Goal: Transaction & Acquisition: Purchase product/service

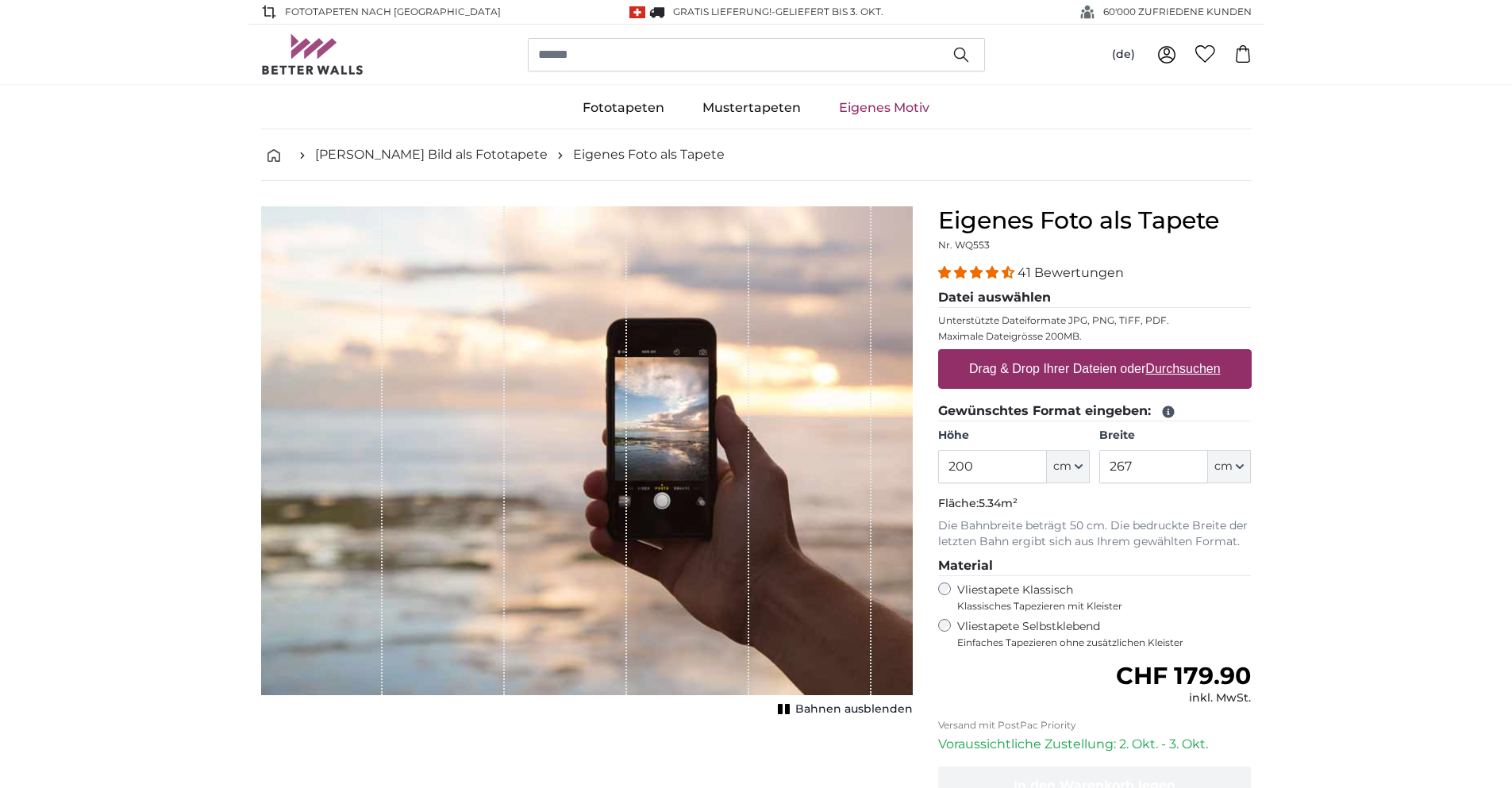
drag, startPoint x: 991, startPoint y: 464, endPoint x: 904, endPoint y: 466, distance: 87.0
click at [904, 466] on product-detail "Abbrechen Bild zuschneiden Bahnen ausblenden Eigenes Foto als Tapete Nr. WQ553 …" at bounding box center [756, 551] width 1016 height 741
type input "225"
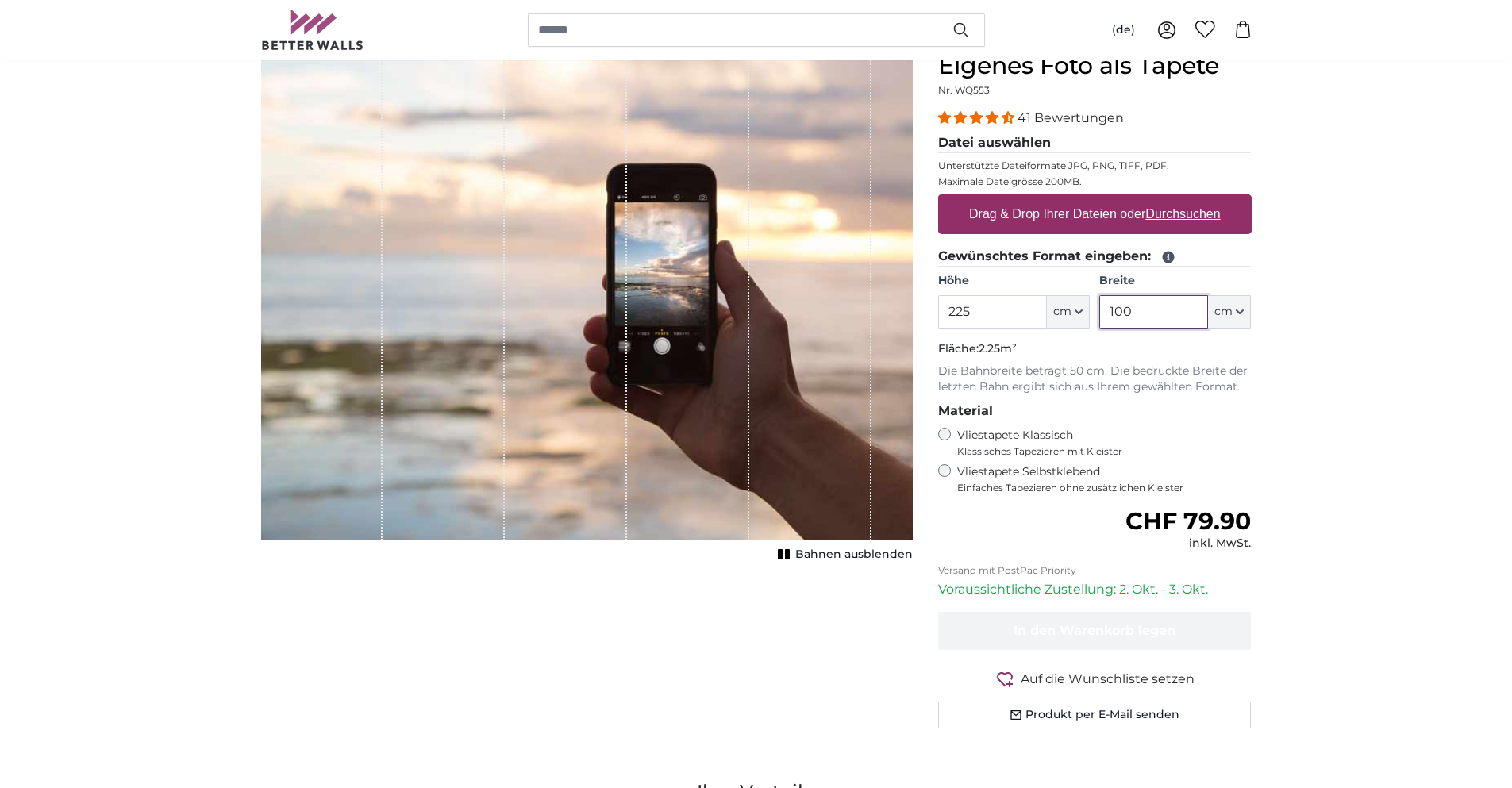
scroll to position [159, 0]
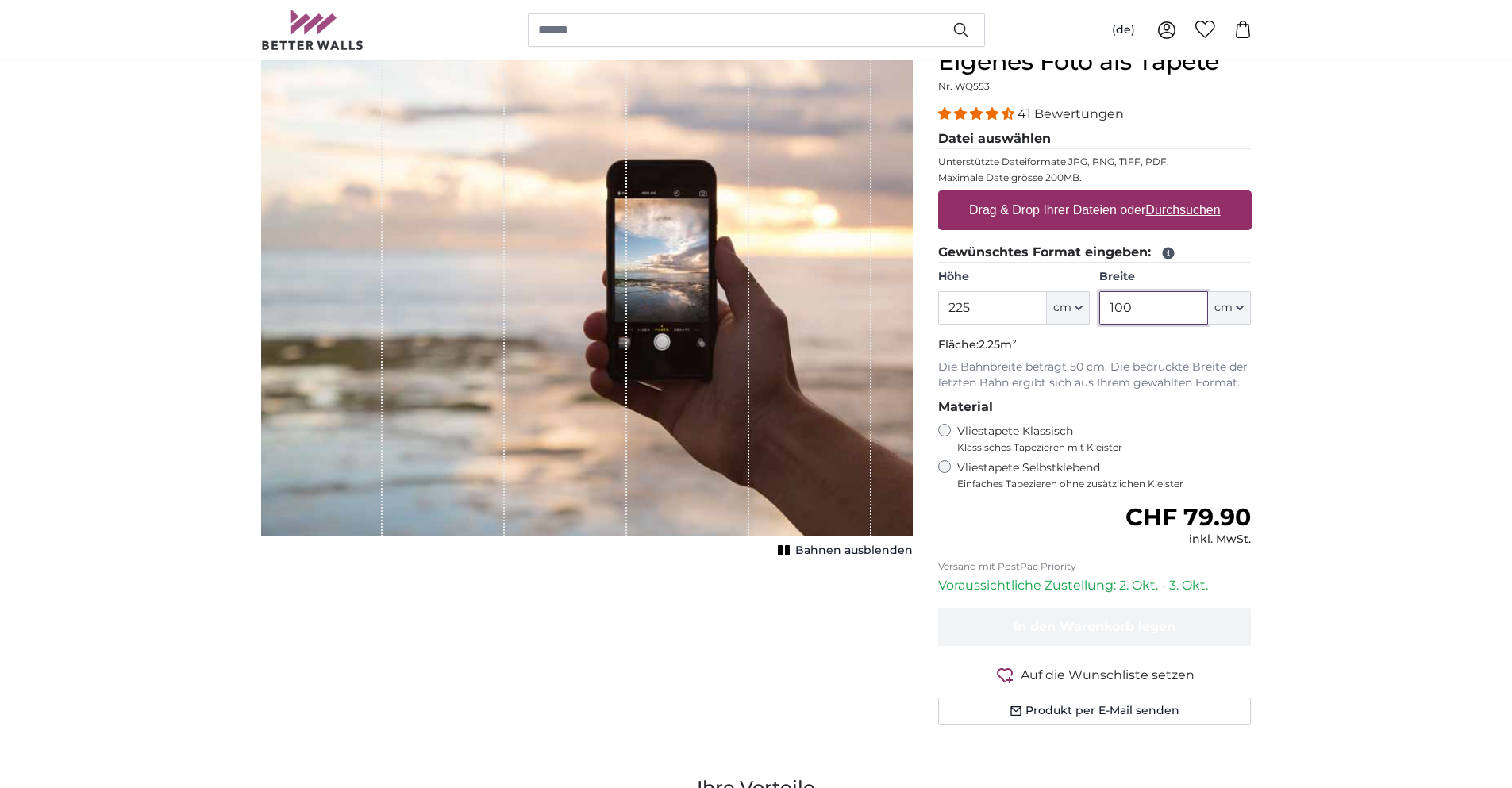
type input "100"
drag, startPoint x: 1115, startPoint y: 585, endPoint x: 1227, endPoint y: 588, distance: 112.0
click at [1227, 588] on p "Voraussichtliche Zustellung: 2. Okt. - 3. Okt." at bounding box center [1094, 585] width 313 height 19
click at [1243, 580] on p "Voraussichtliche Zustellung: 2. Okt. - 3. Okt." at bounding box center [1094, 585] width 313 height 19
click at [1006, 214] on label "Drag & Drop Ihrer Dateien oder Durchsuchen" at bounding box center [1094, 210] width 264 height 32
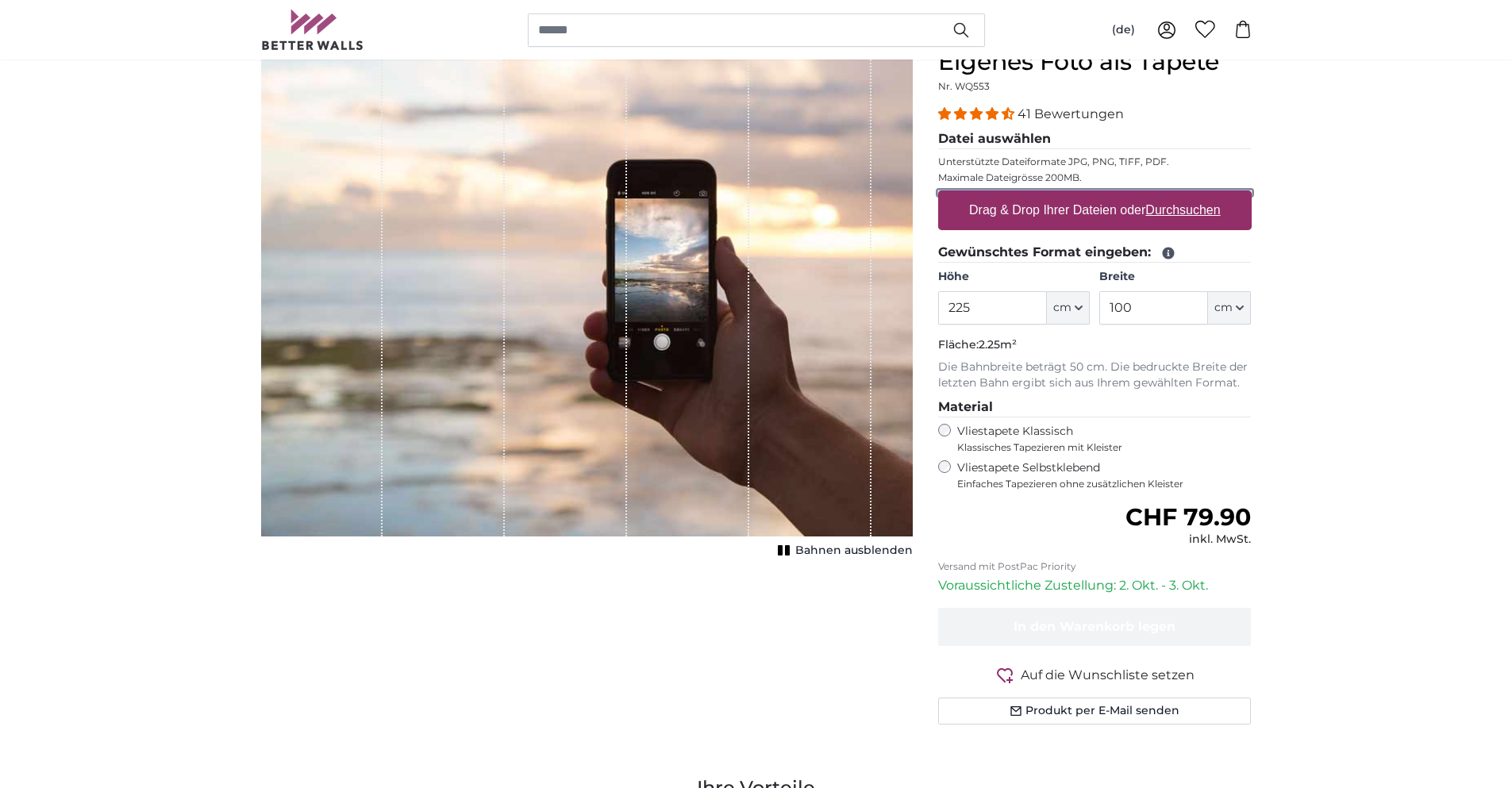
click at [1006, 195] on input "Drag & Drop Ihrer Dateien oder Durchsuchen" at bounding box center [1094, 193] width 313 height 5
click at [974, 205] on label "Drag & Drop Ihrer Dateien oder Durchsuchen" at bounding box center [1094, 210] width 264 height 32
click at [974, 195] on input "Drag & Drop Ihrer Dateien oder Durchsuchen" at bounding box center [1094, 193] width 313 height 5
type input "**********"
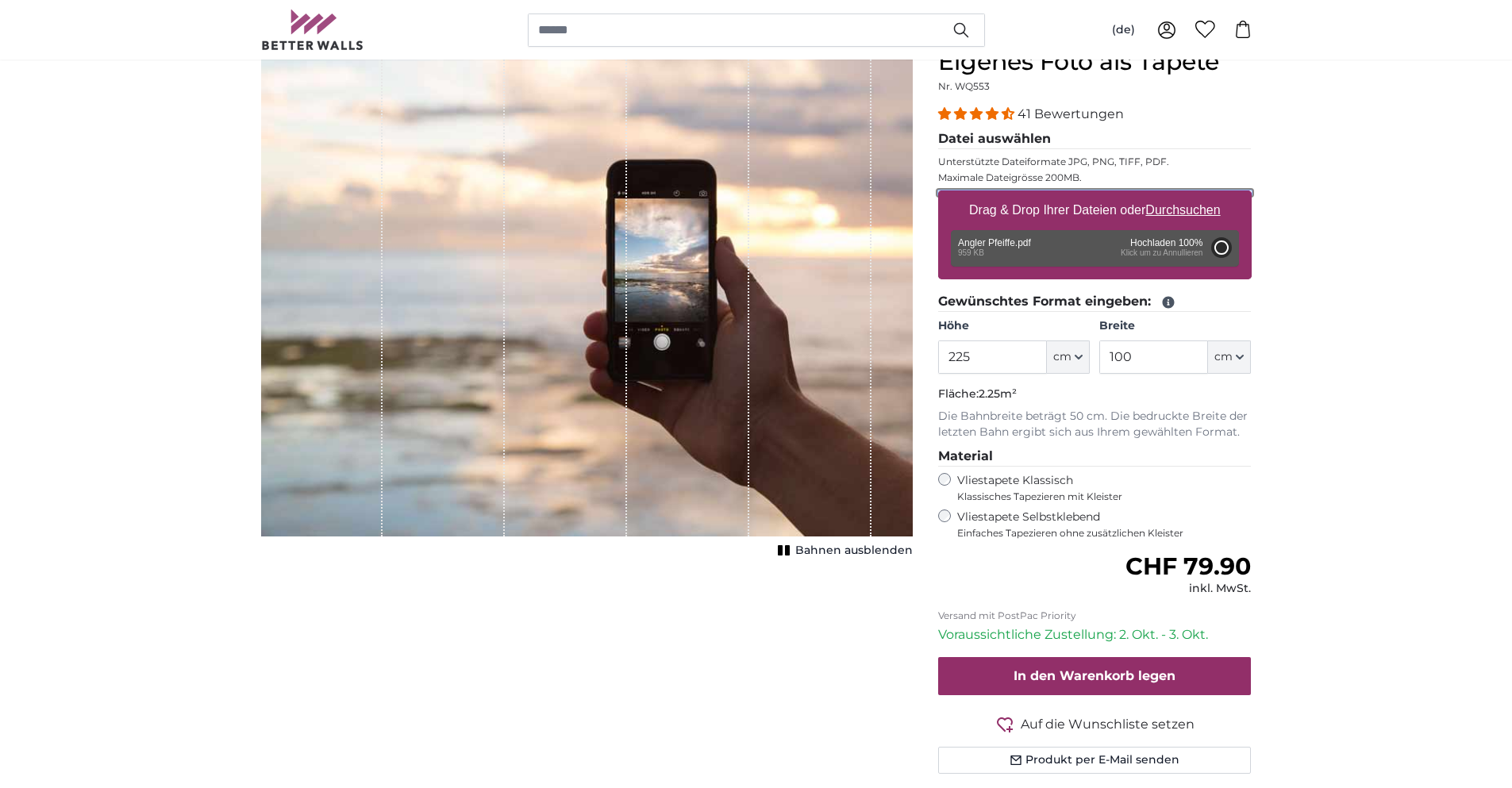
type input "200"
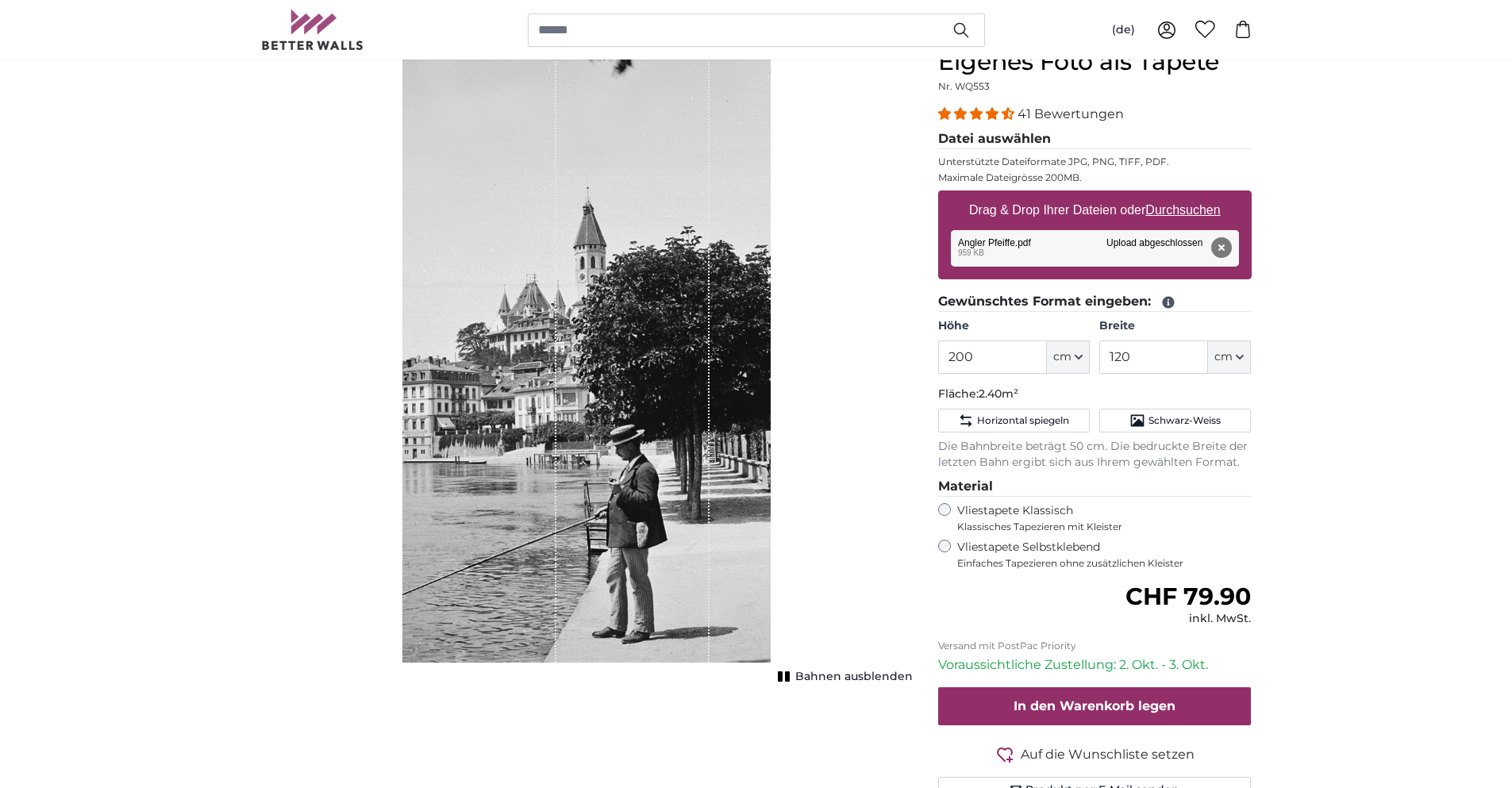
drag, startPoint x: 740, startPoint y: 445, endPoint x: 758, endPoint y: 442, distance: 18.2
click at [758, 442] on div "1 of 1" at bounding box center [586, 355] width 367 height 615
click at [1171, 426] on span "Schwarz-Weiss" at bounding box center [1185, 420] width 72 height 13
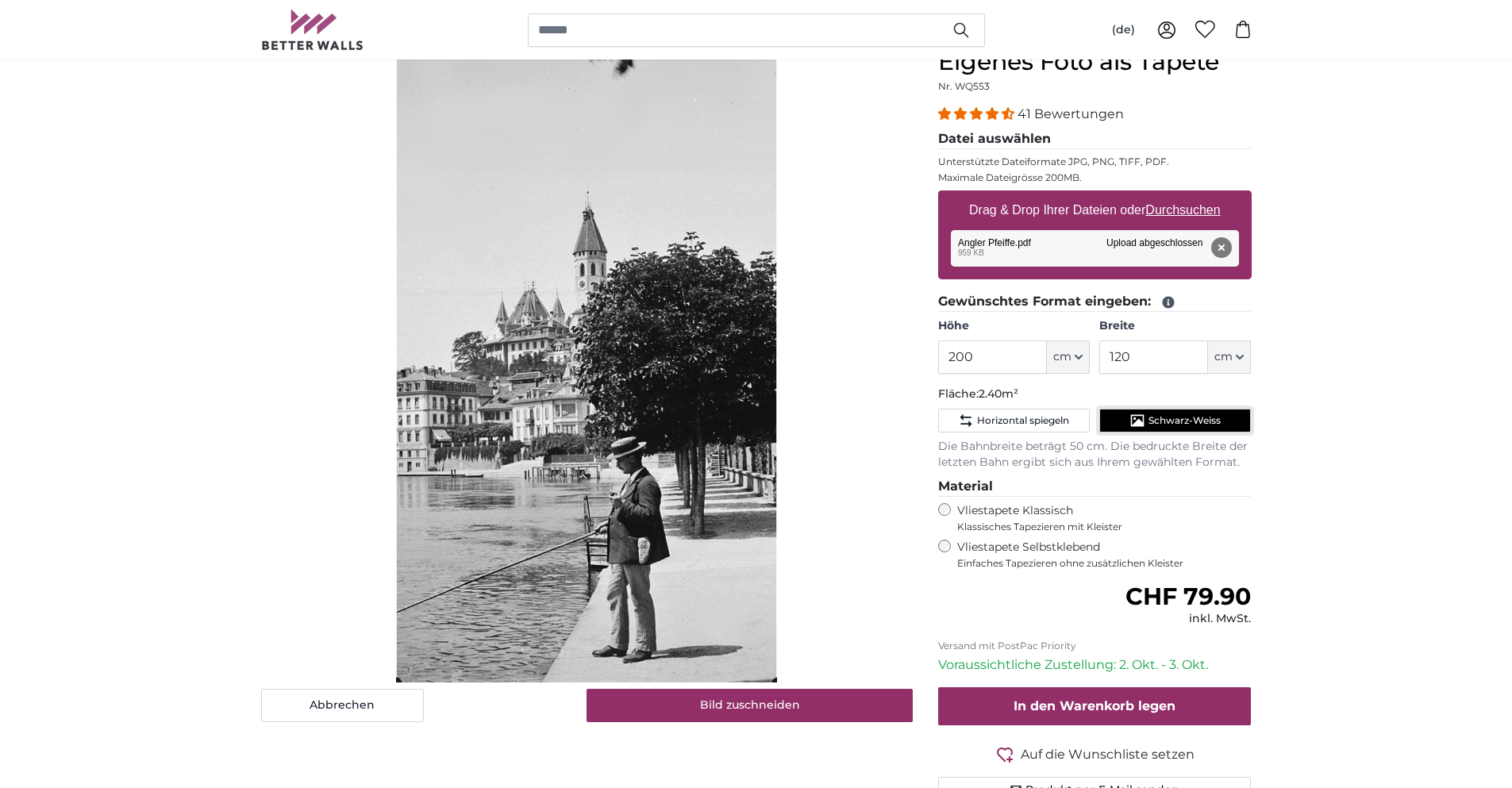
click at [1146, 423] on button "Schwarz-Weiss" at bounding box center [1175, 420] width 152 height 24
click at [1221, 366] on button "cm" at bounding box center [1229, 357] width 43 height 34
click at [1217, 399] on link "Centimeter (cm)" at bounding box center [1230, 399] width 140 height 29
drag, startPoint x: 1147, startPoint y: 357, endPoint x: 934, endPoint y: 369, distance: 213.3
click at [934, 369] on div "Eigenes Foto als Tapete Nr. WQ553 41 Bewertungen Datei auswählen Unterstützte D…" at bounding box center [1094, 445] width 339 height 795
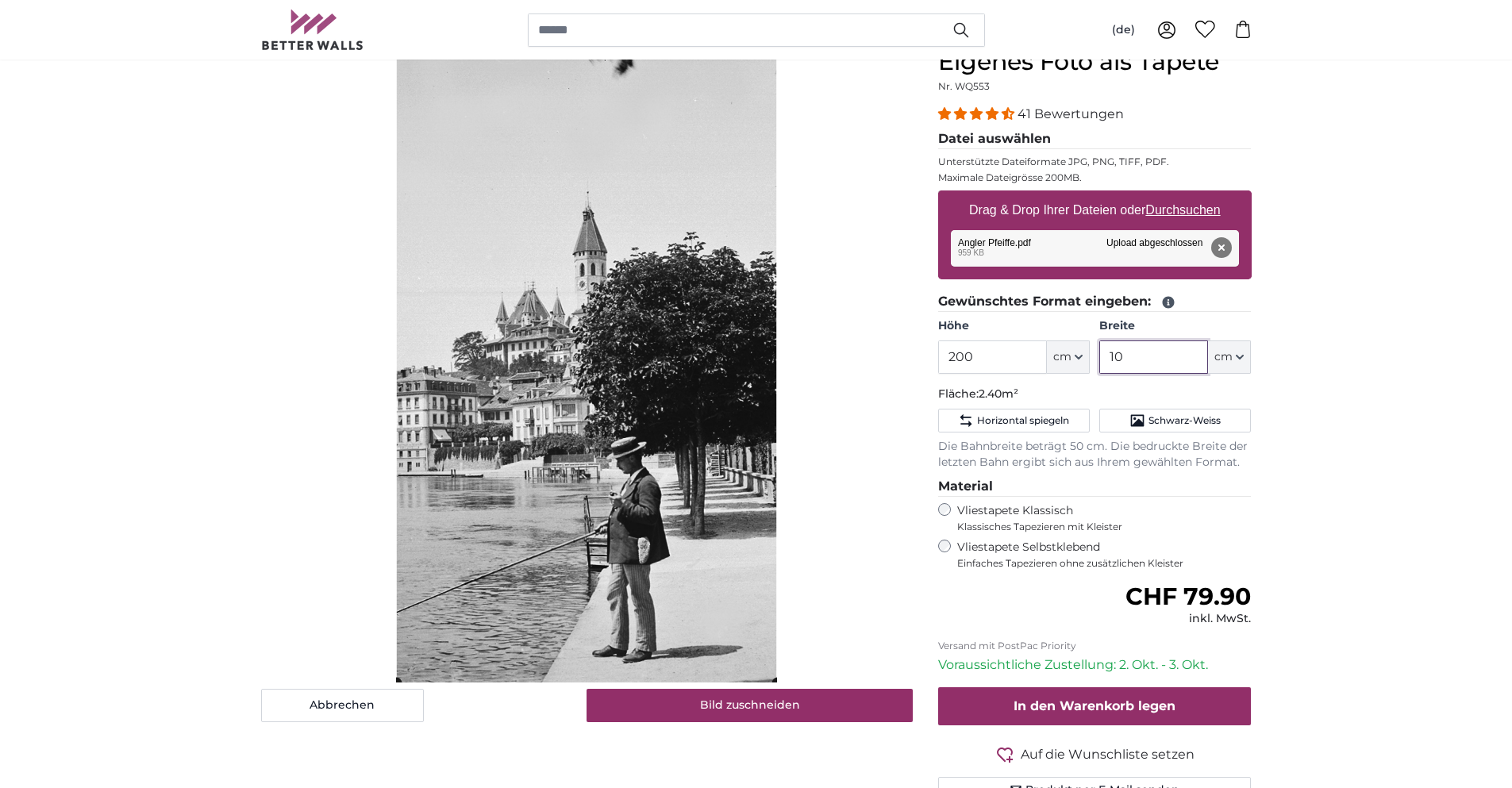
type input "100"
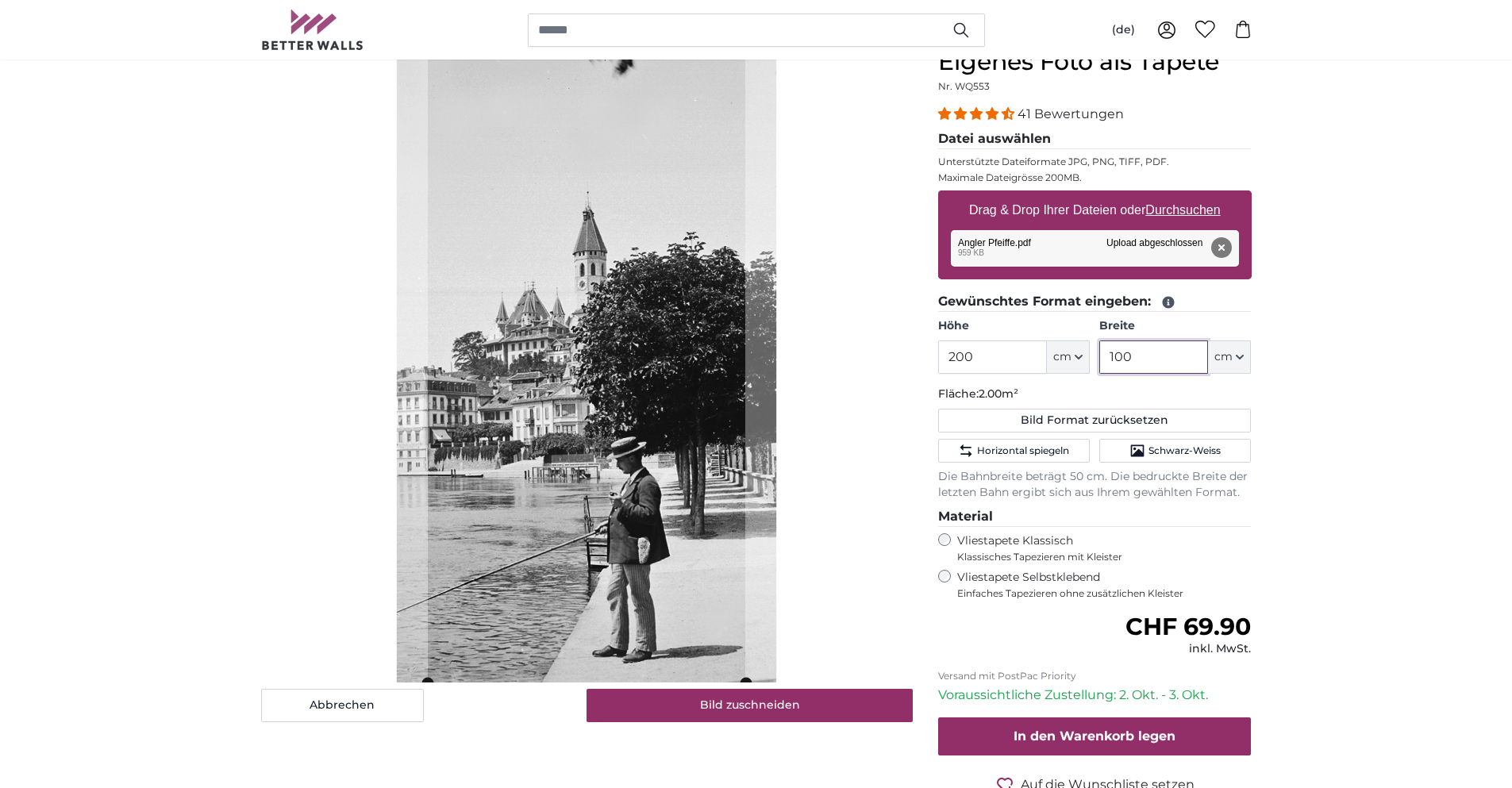
type input "100"
drag, startPoint x: 984, startPoint y: 369, endPoint x: 880, endPoint y: 401, distance: 108.8
click at [880, 401] on product-detail "Abbrechen Bild zuschneiden Bahnen ausblenden Eigenes Foto als Tapete Nr. WQ553 …" at bounding box center [756, 447] width 1016 height 850
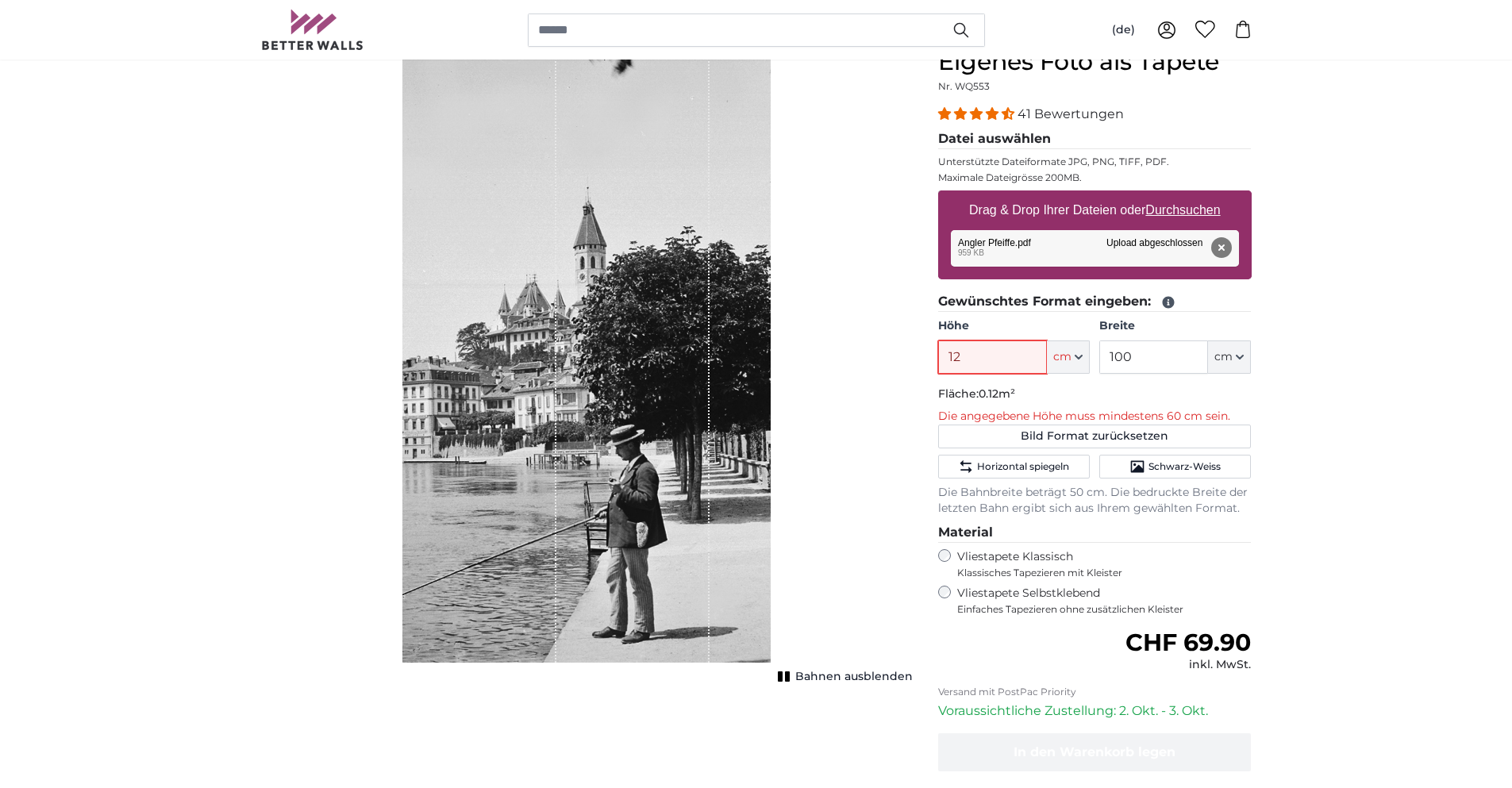
type input "1"
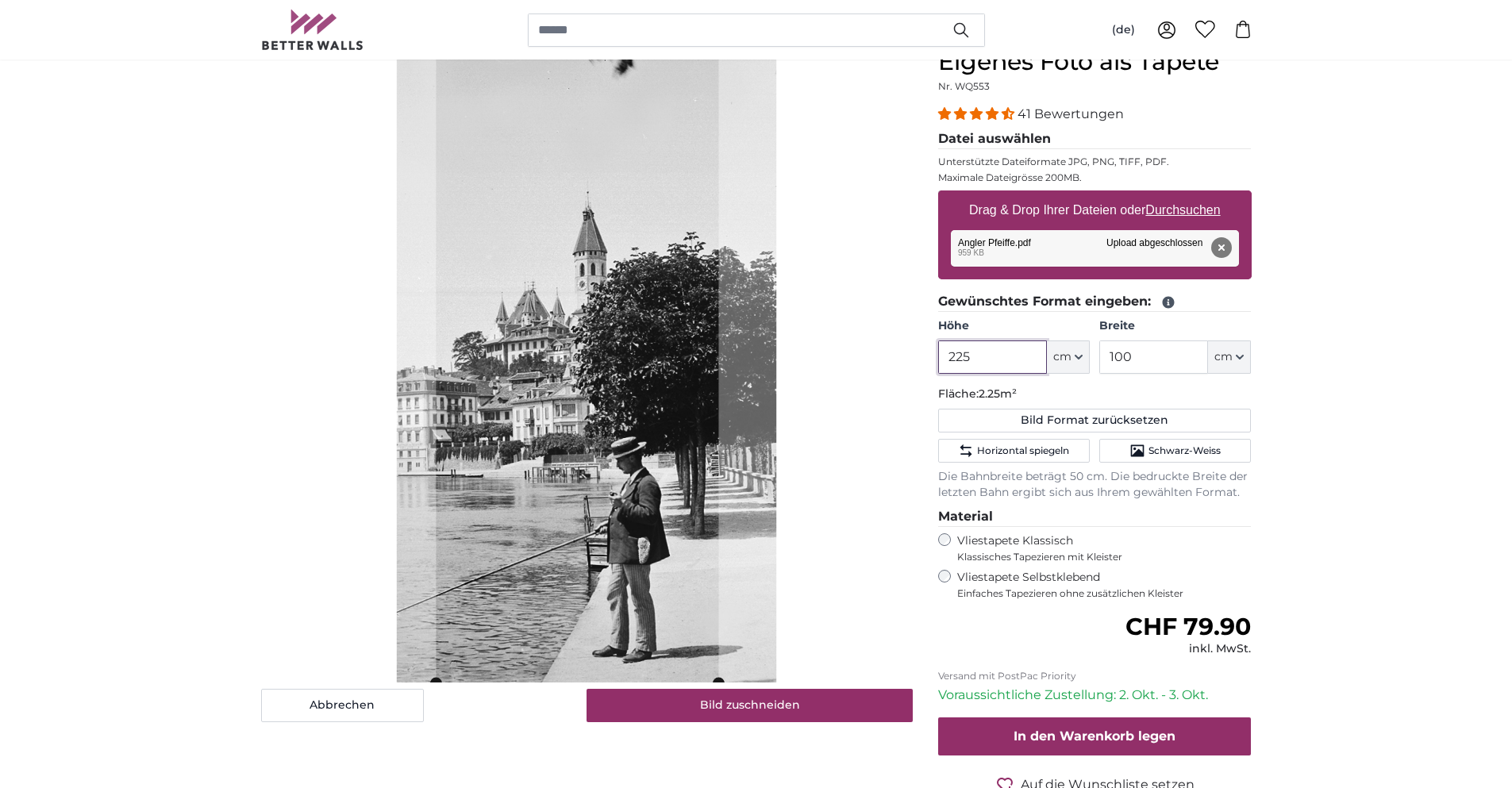
click at [658, 604] on cropper-handle at bounding box center [578, 365] width 283 height 635
type input "225"
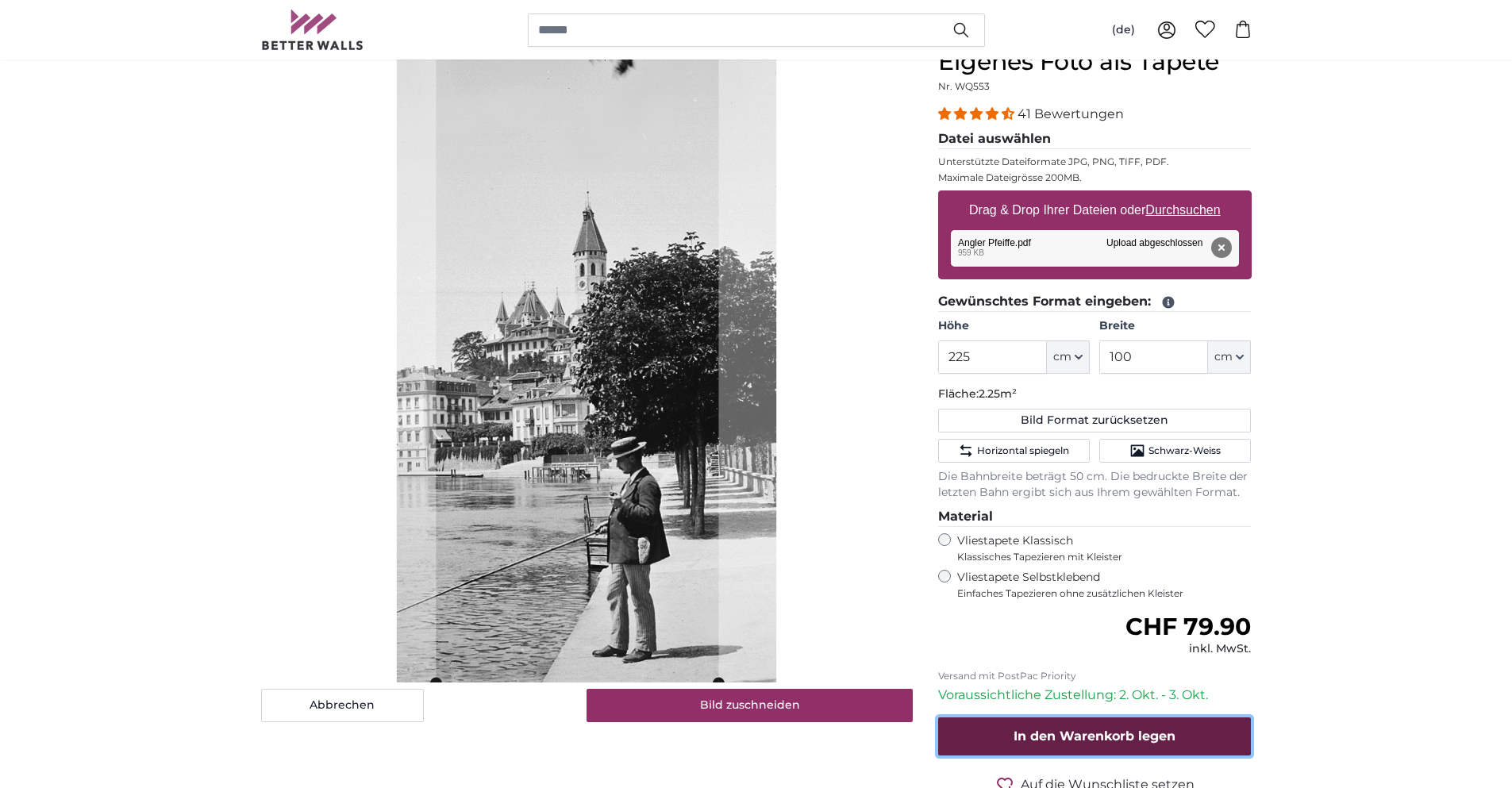
click at [1046, 737] on span "In den Warenkorb legen" at bounding box center [1094, 736] width 162 height 15
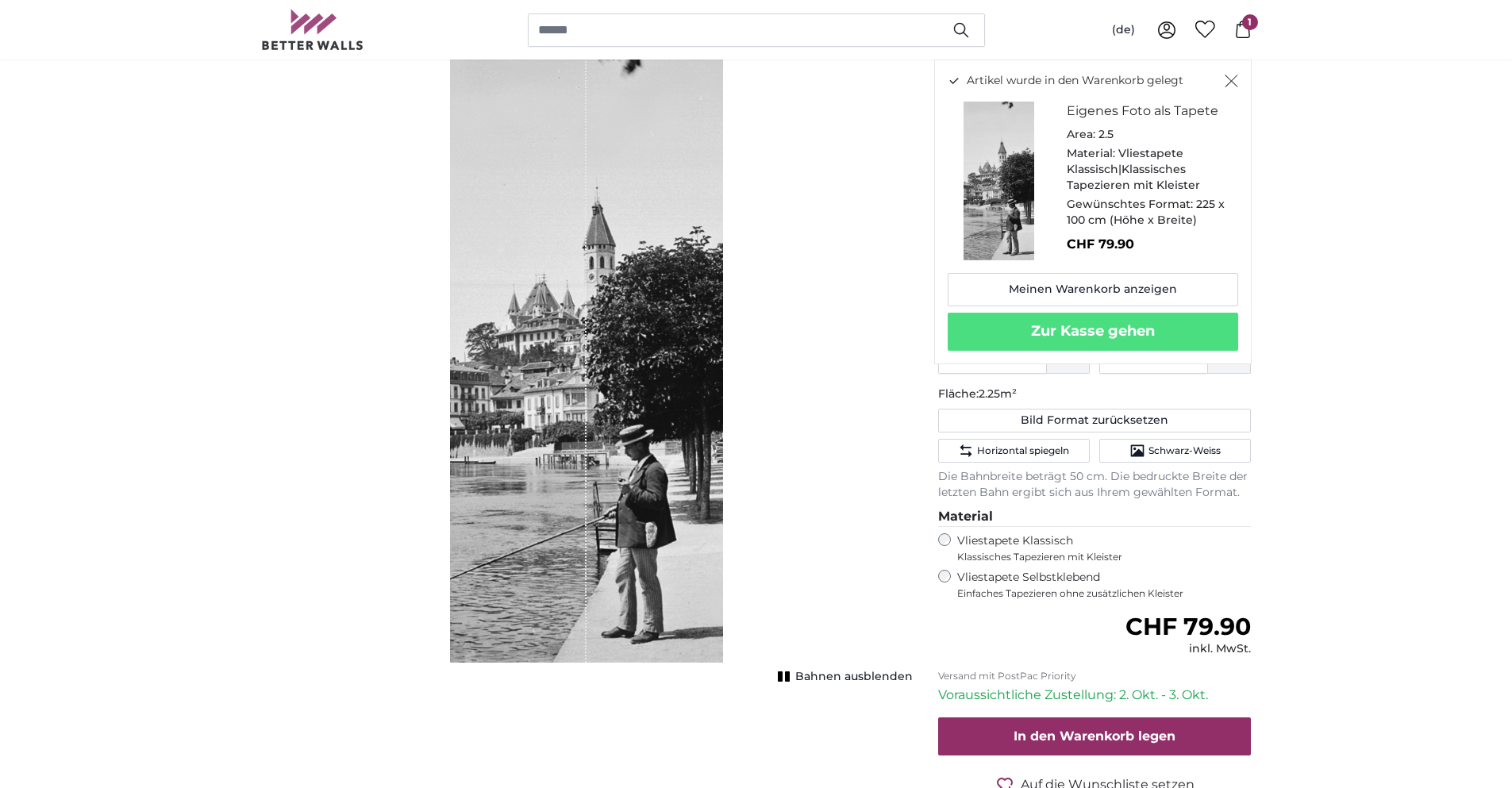
click at [1232, 76] on icon "Schließen" at bounding box center [1232, 81] width 13 height 13
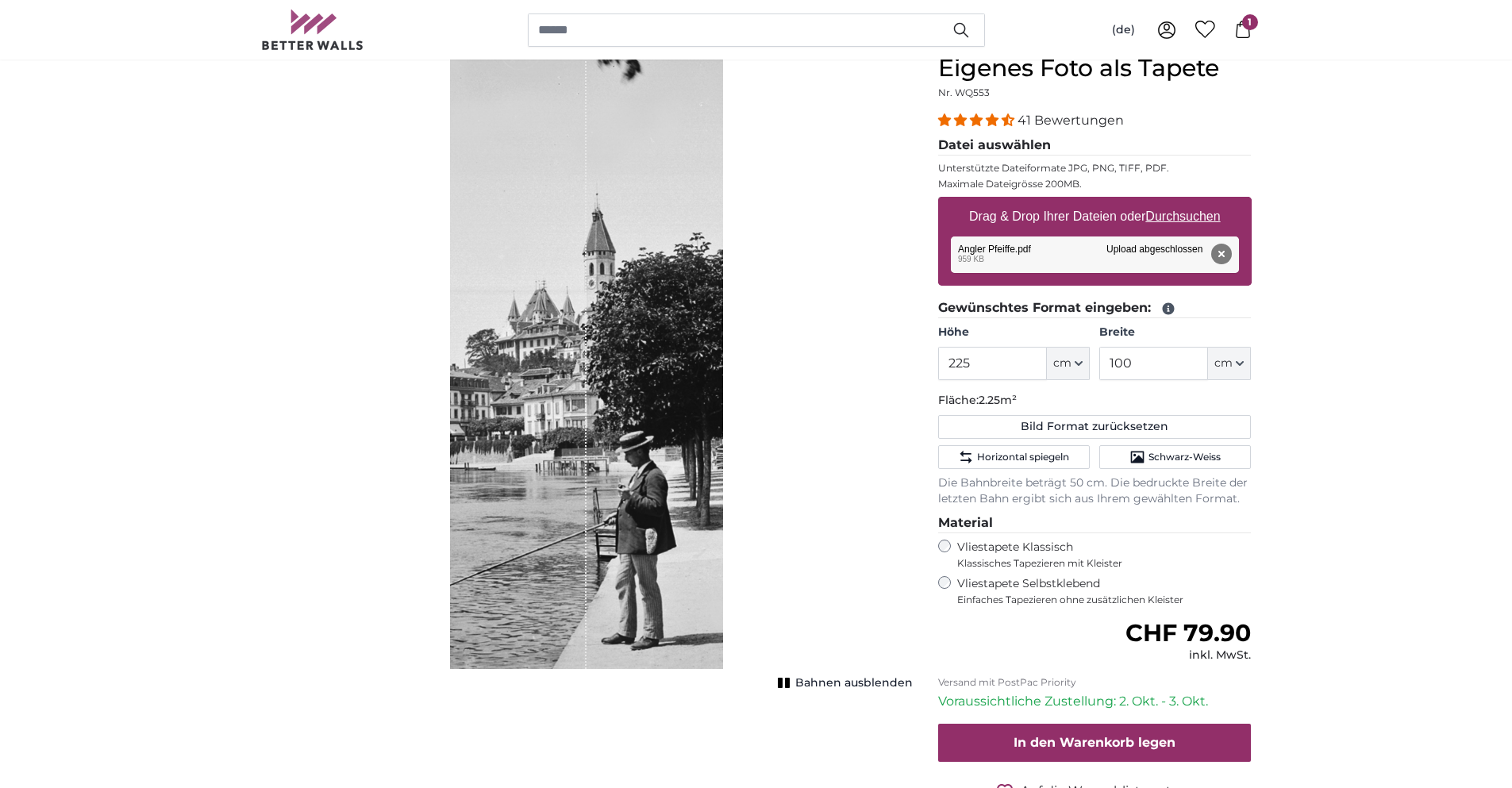
scroll to position [79, 0]
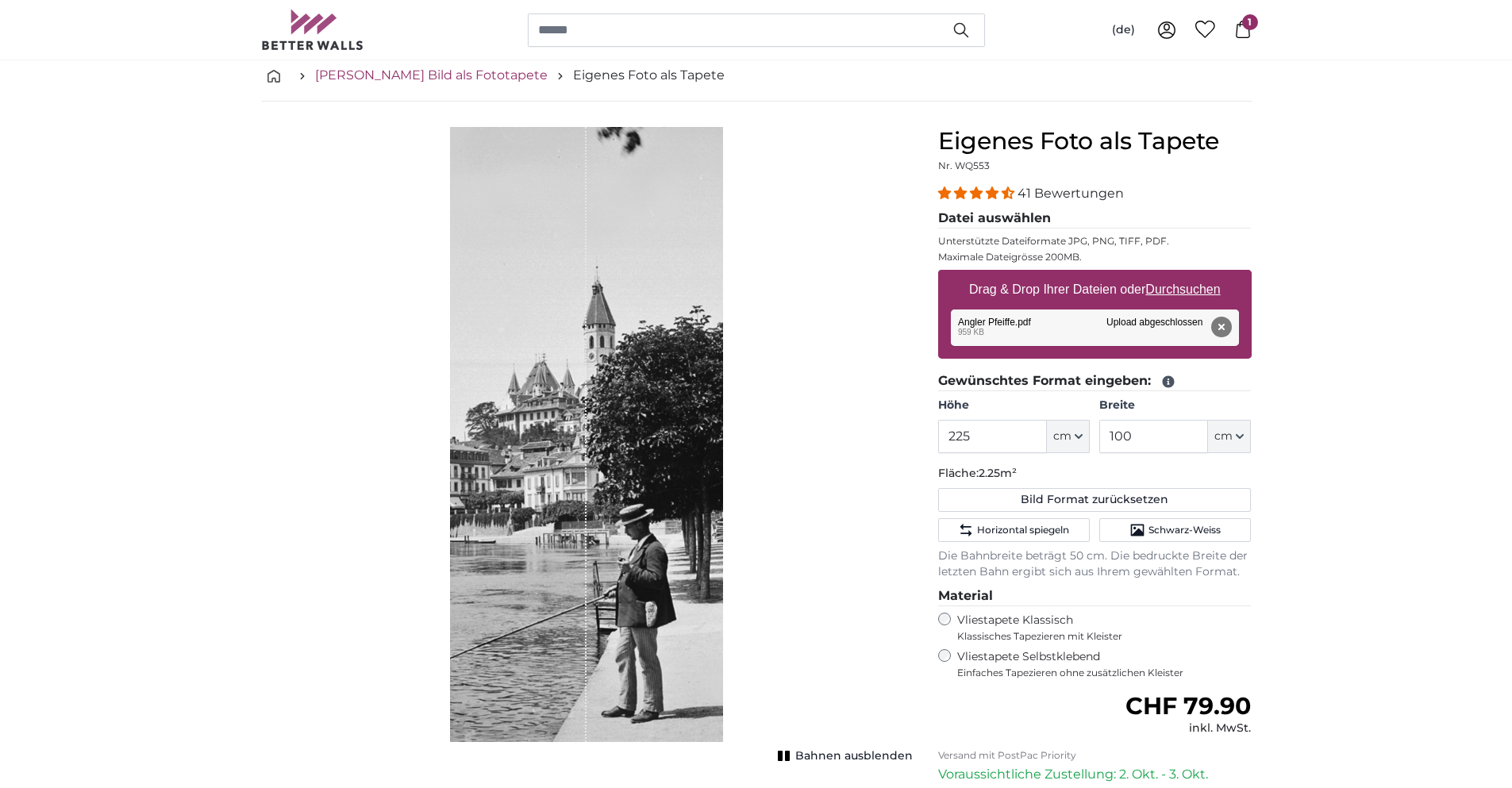
click at [453, 76] on link "[PERSON_NAME] Bild als Fototapete" at bounding box center [431, 75] width 232 height 19
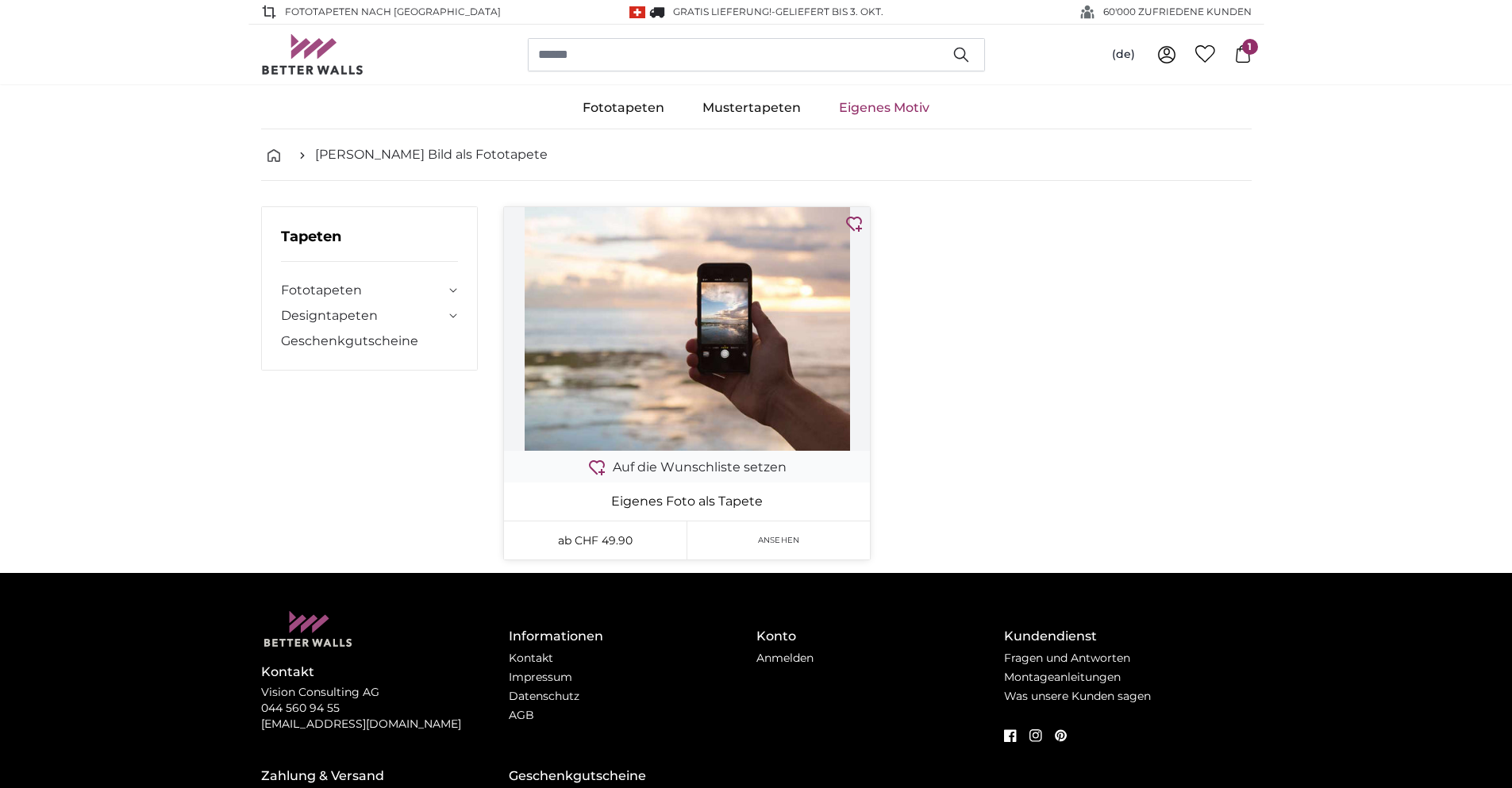
click at [746, 306] on img at bounding box center [687, 328] width 366 height 243
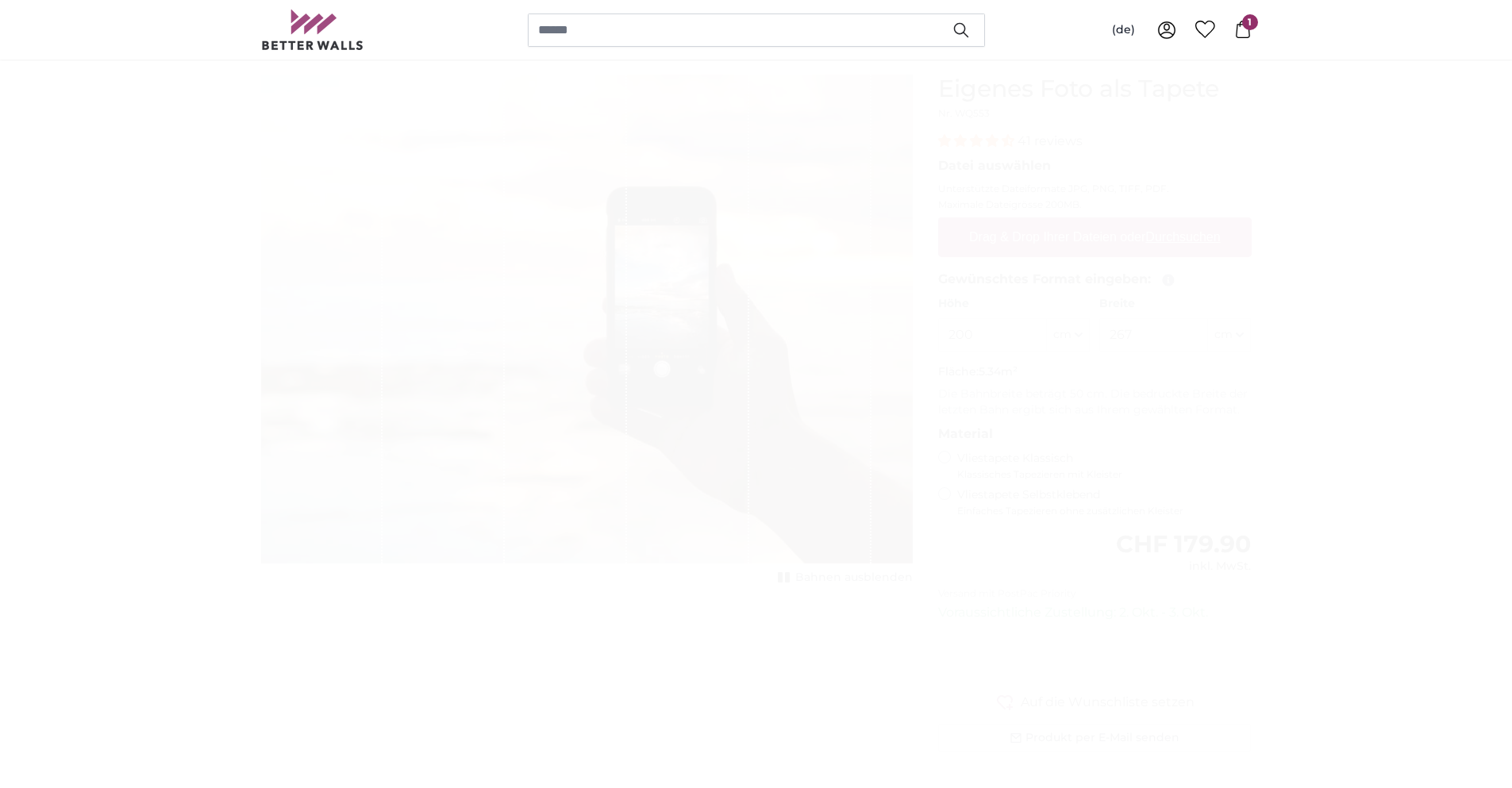
scroll to position [79, 0]
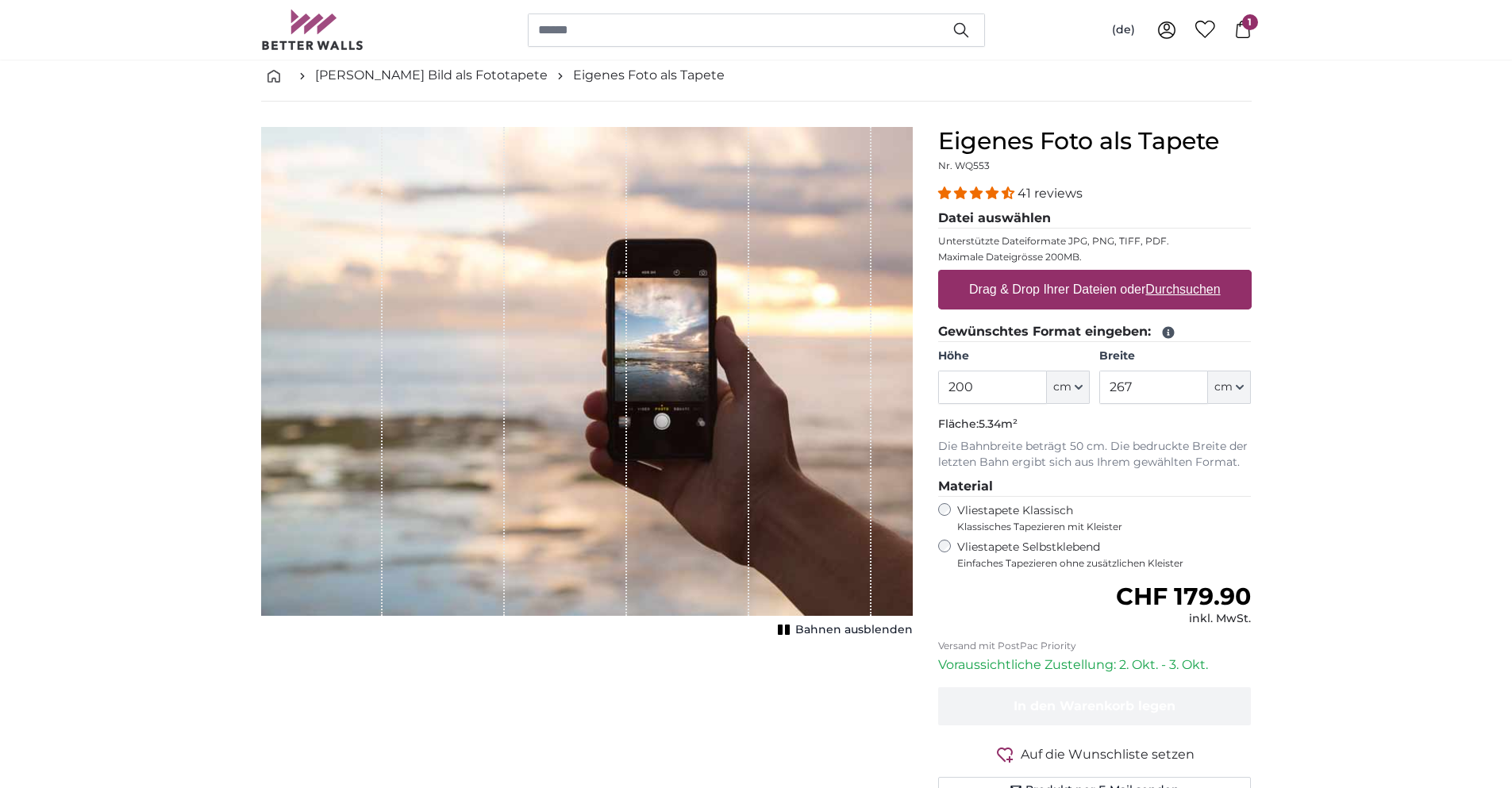
click at [1012, 295] on label "Drag & Drop Ihrer Dateien oder Durchsuchen" at bounding box center [1094, 290] width 264 height 32
click at [1012, 274] on input "Drag & Drop Ihrer Dateien oder Durchsuchen" at bounding box center [1094, 273] width 313 height 5
type input "**********"
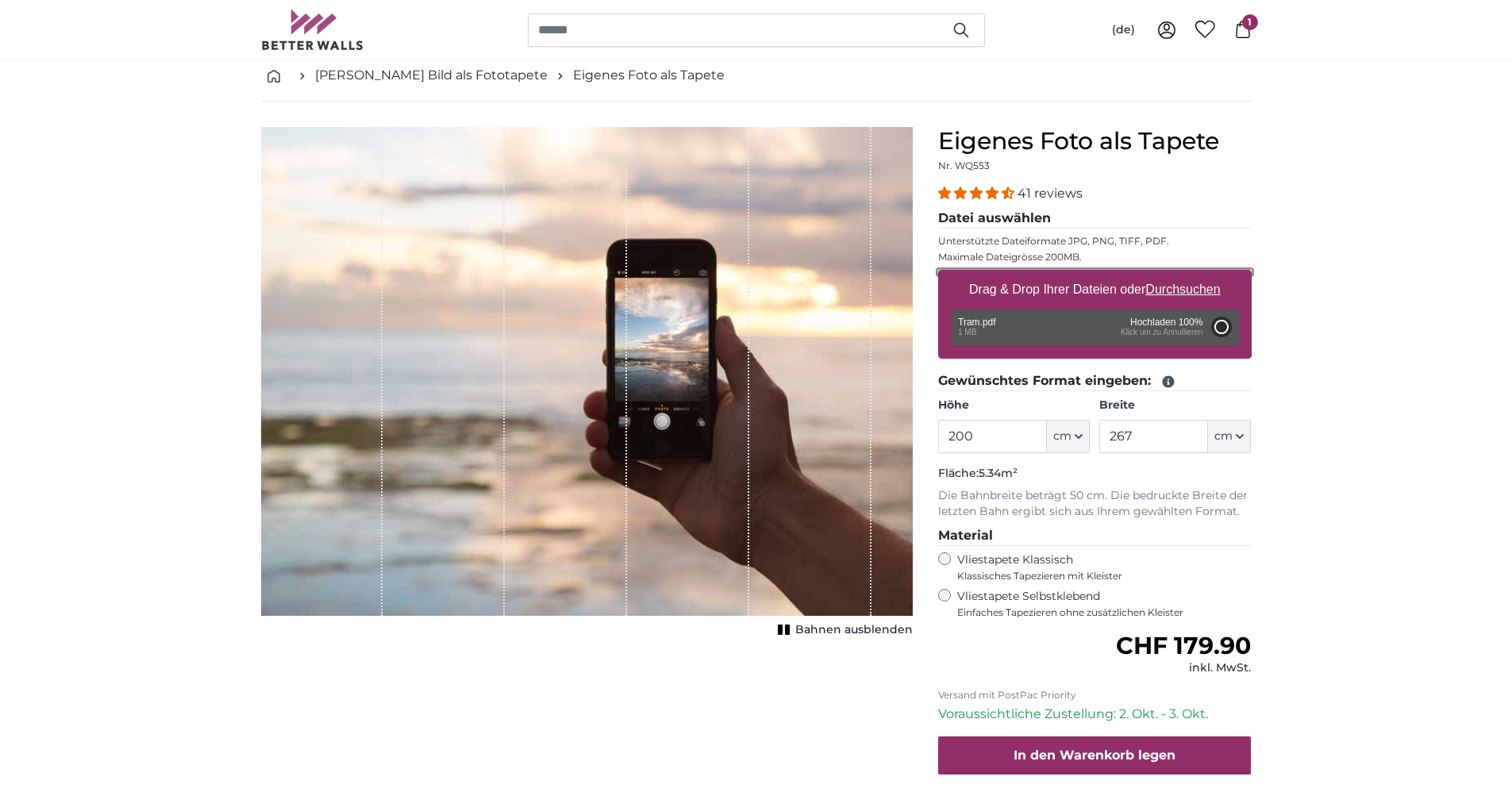
type input "206"
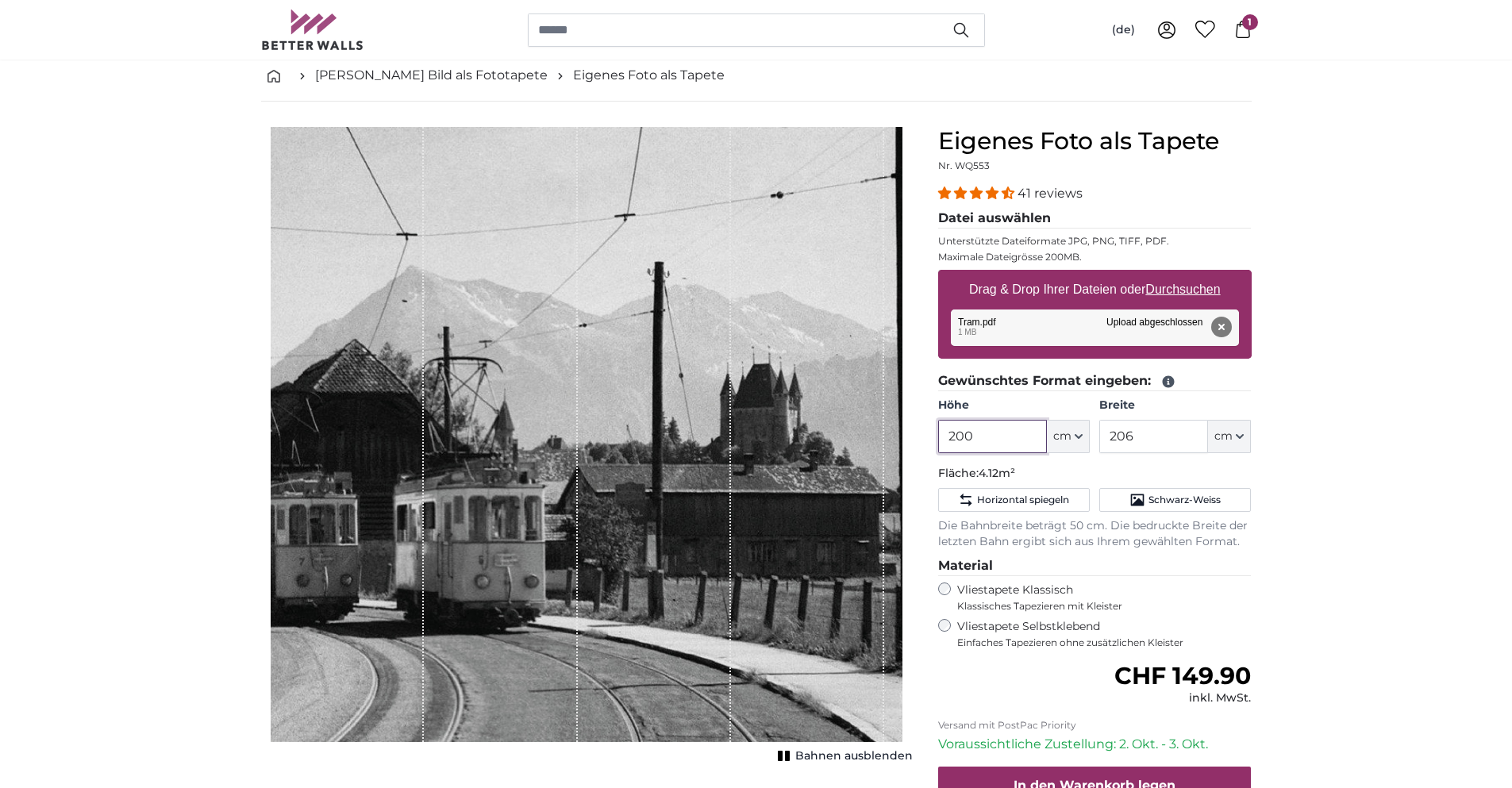
drag, startPoint x: 995, startPoint y: 437, endPoint x: 908, endPoint y: 449, distance: 87.8
click at [919, 447] on product-detail "Abbrechen Bild zuschneiden Bahnen ausblenden Eigenes Foto als Tapete Nr. WQ553 …" at bounding box center [756, 512] width 1016 height 820
type input "225"
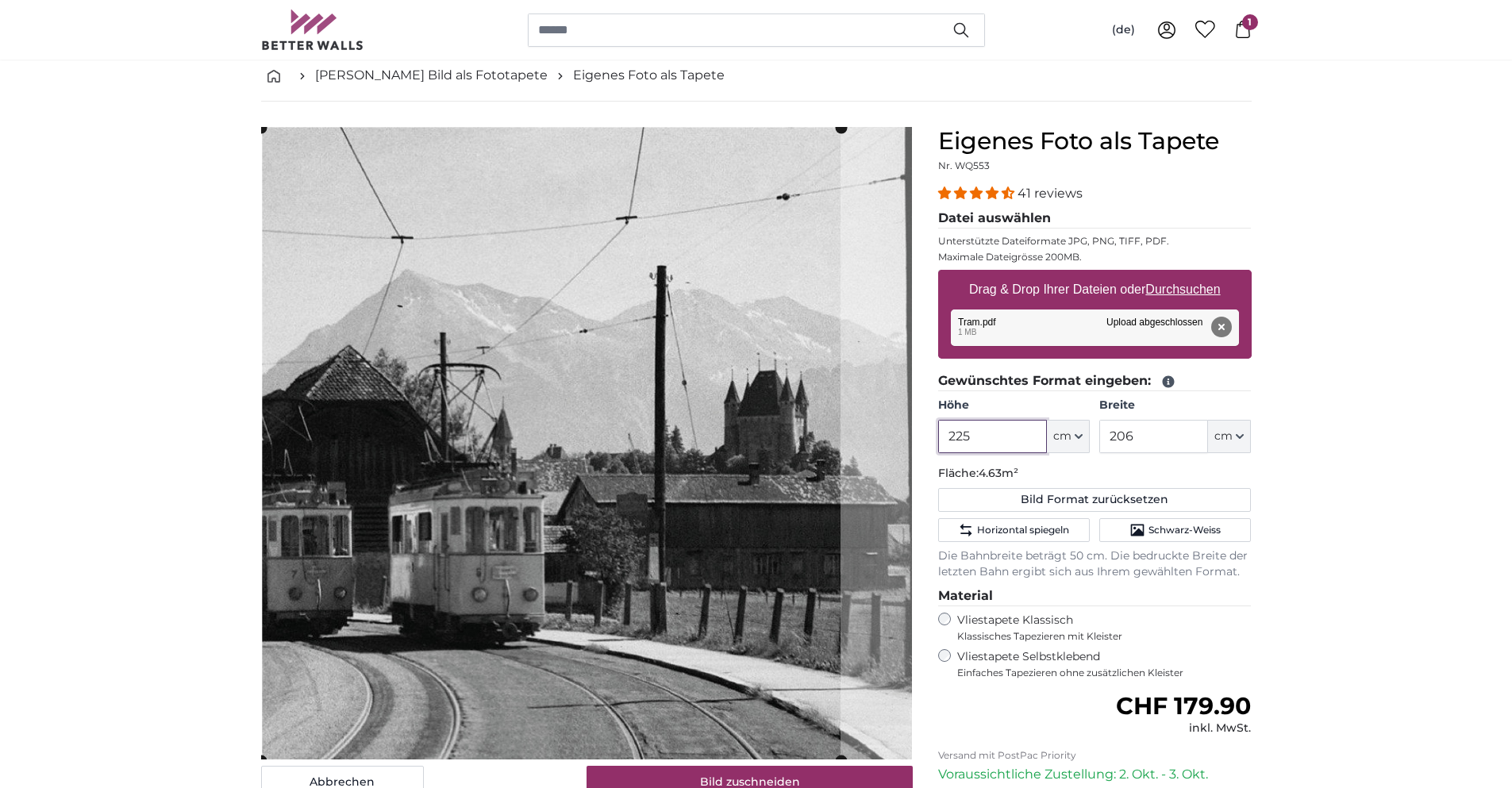
click at [691, 482] on cropper-handle at bounding box center [551, 444] width 579 height 632
type input "225"
click at [1144, 439] on input "206" at bounding box center [1153, 437] width 109 height 34
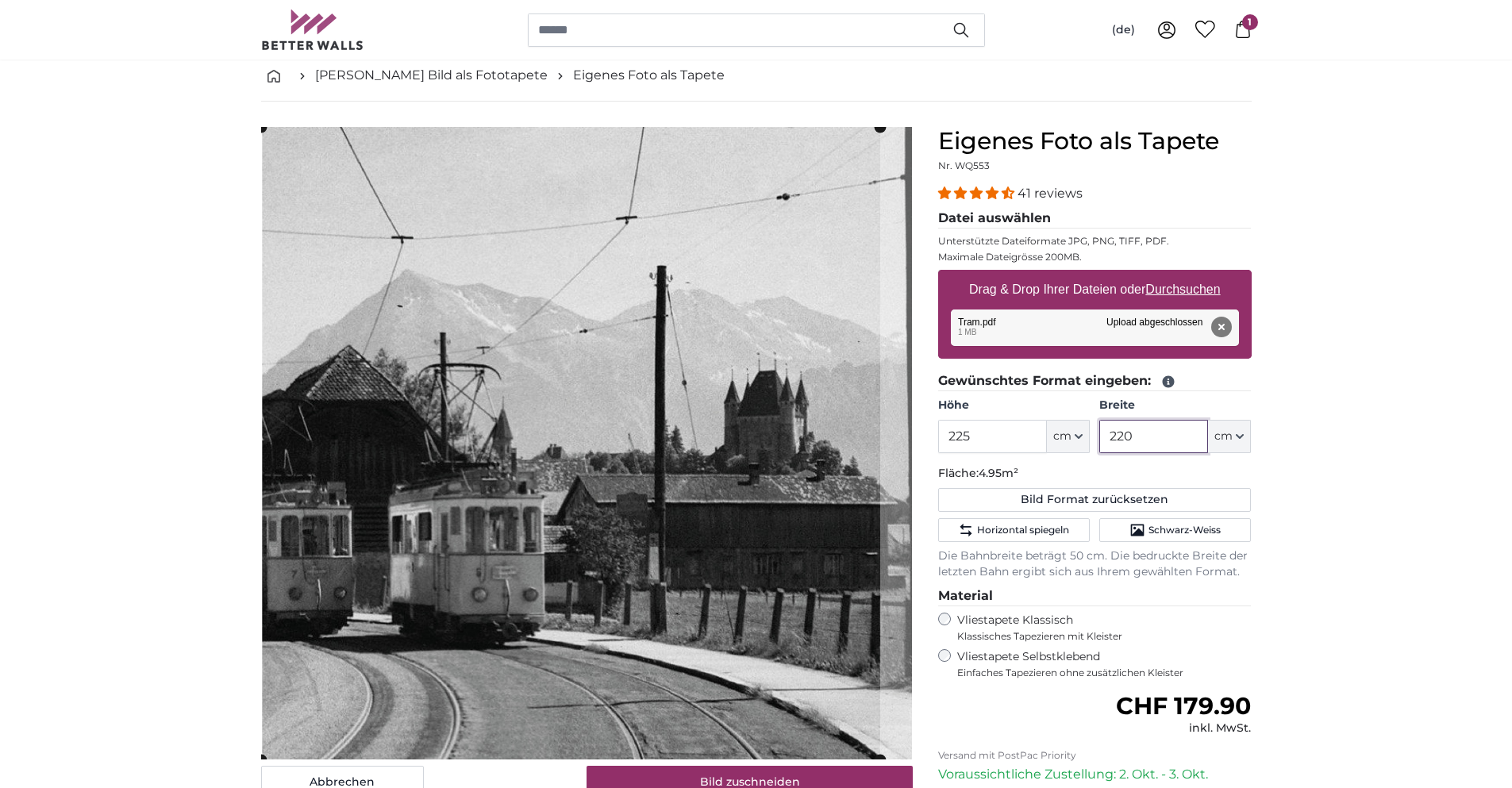
click at [357, 471] on cropper-handle at bounding box center [570, 443] width 619 height 632
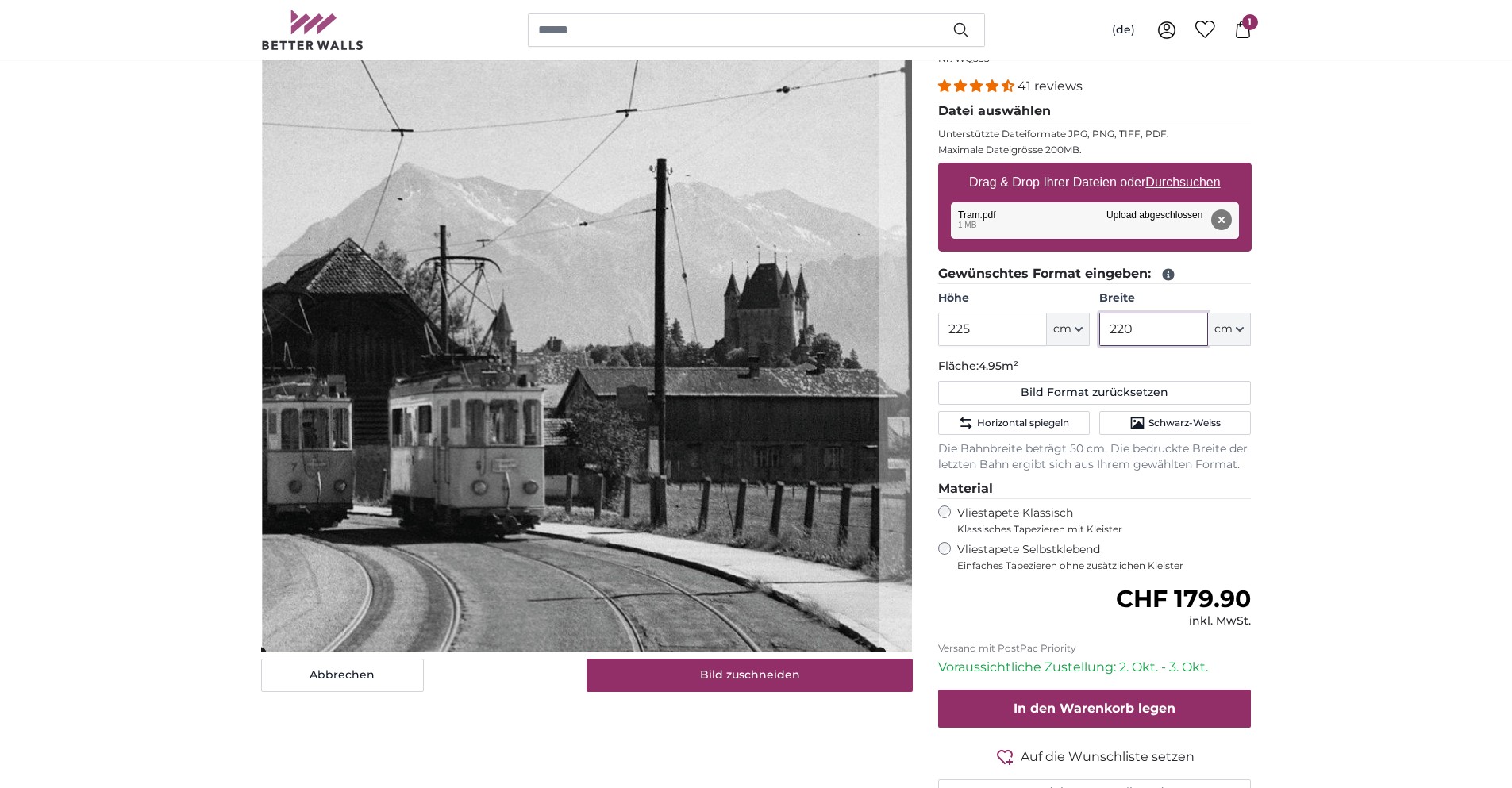
scroll to position [159, 0]
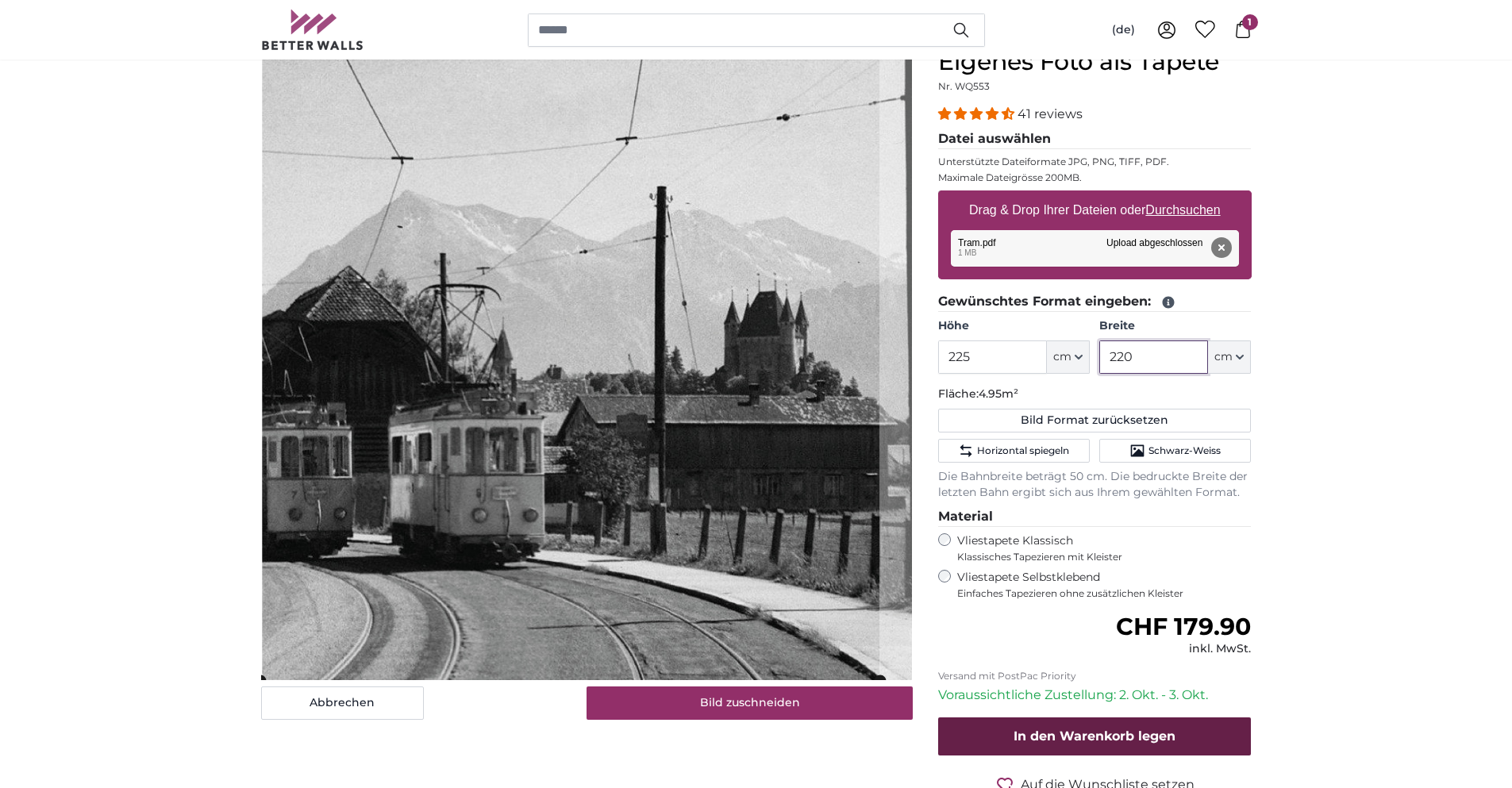
type input "220"
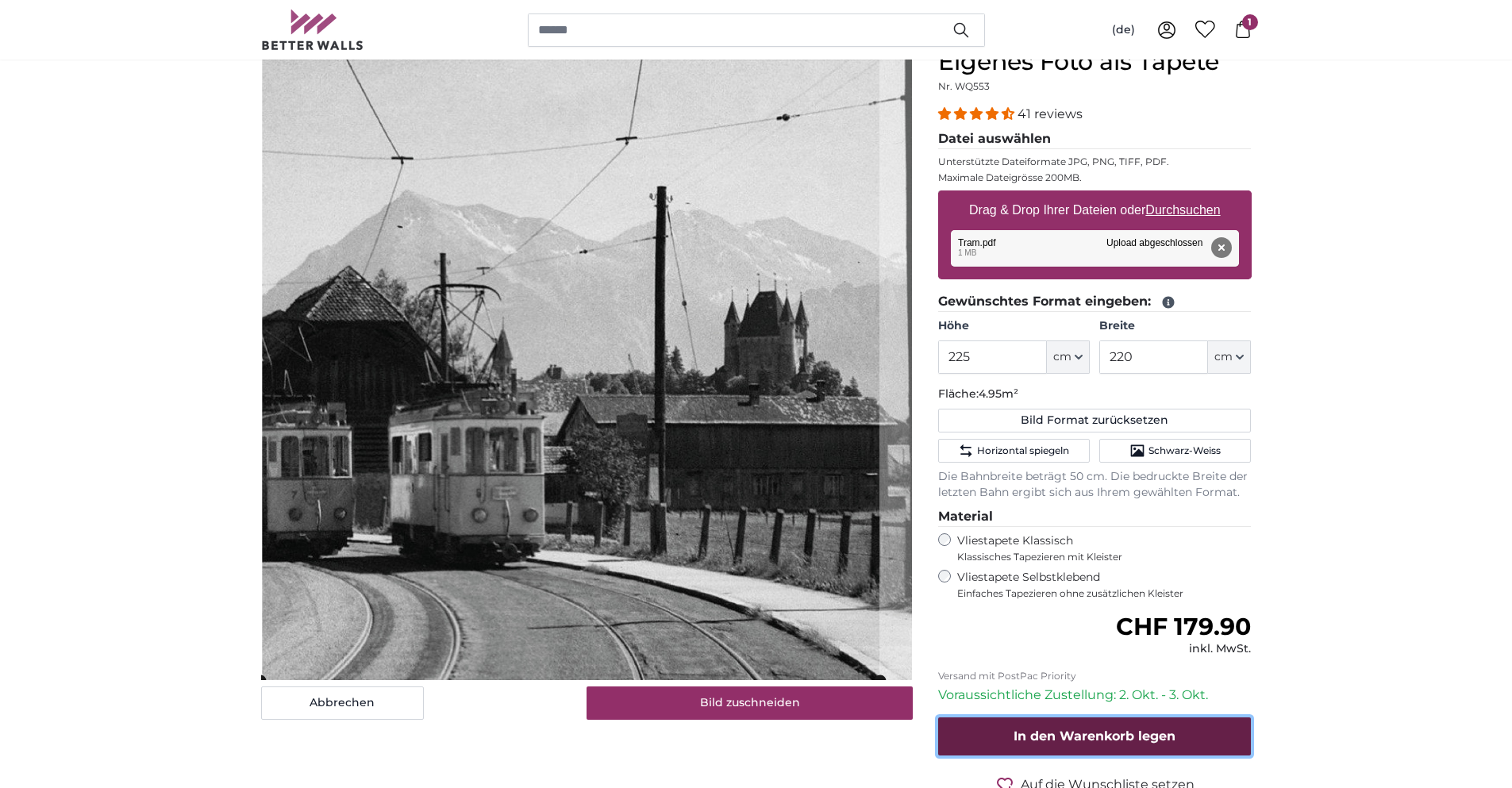
click at [1127, 738] on span "In den Warenkorb legen" at bounding box center [1094, 736] width 162 height 15
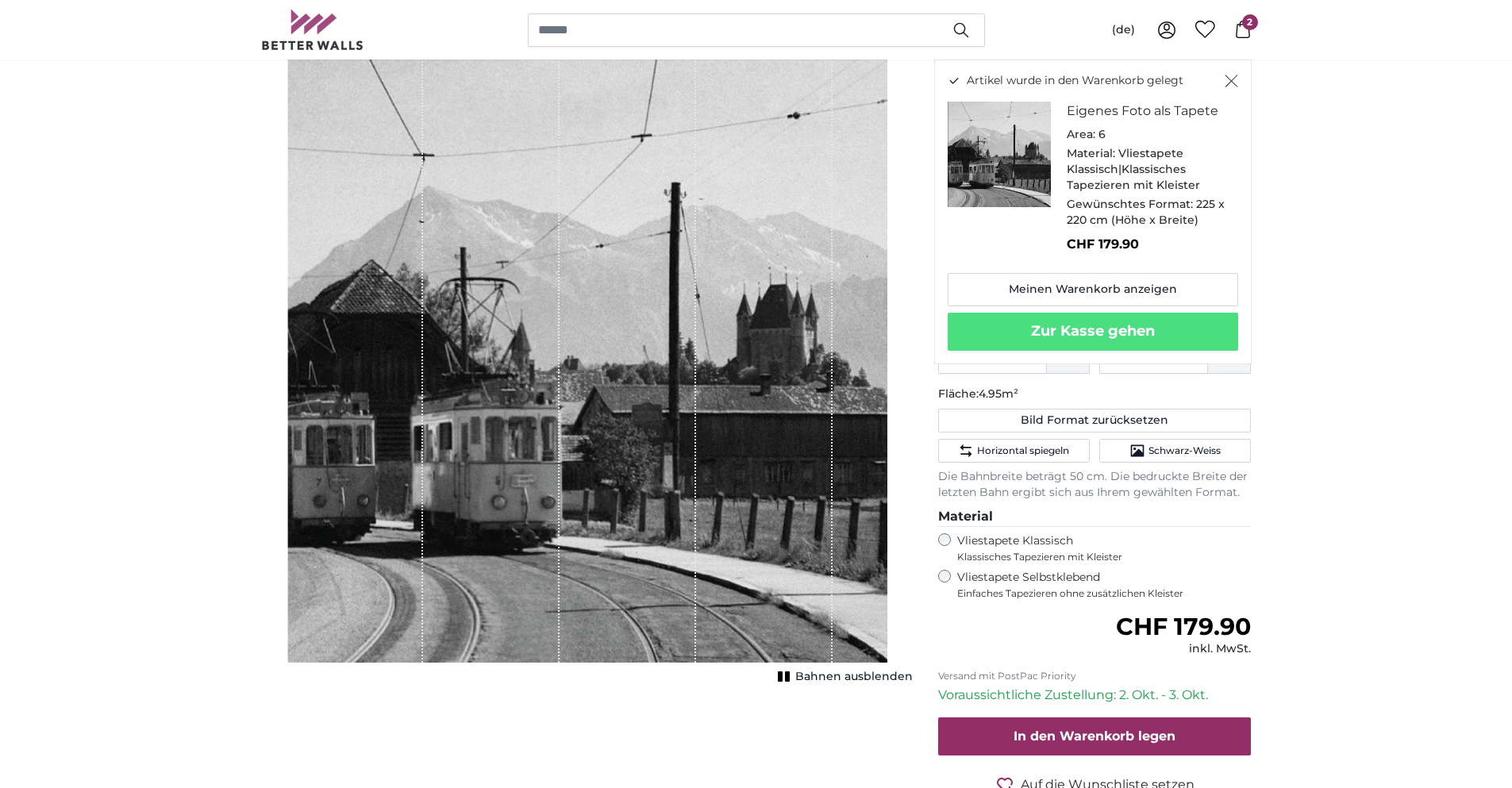
click at [1228, 83] on icon "Schließen" at bounding box center [1232, 81] width 13 height 13
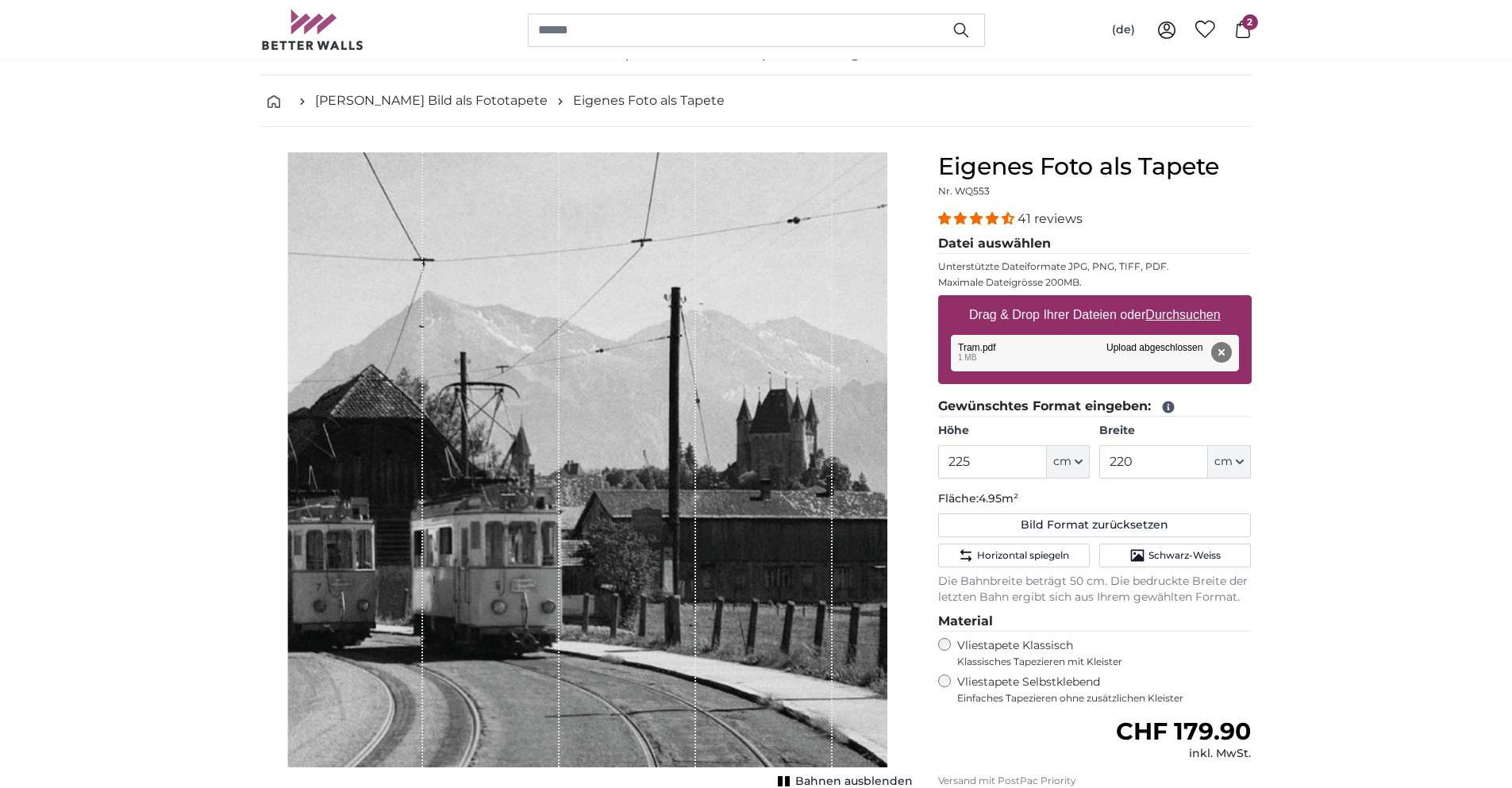
scroll to position [0, 0]
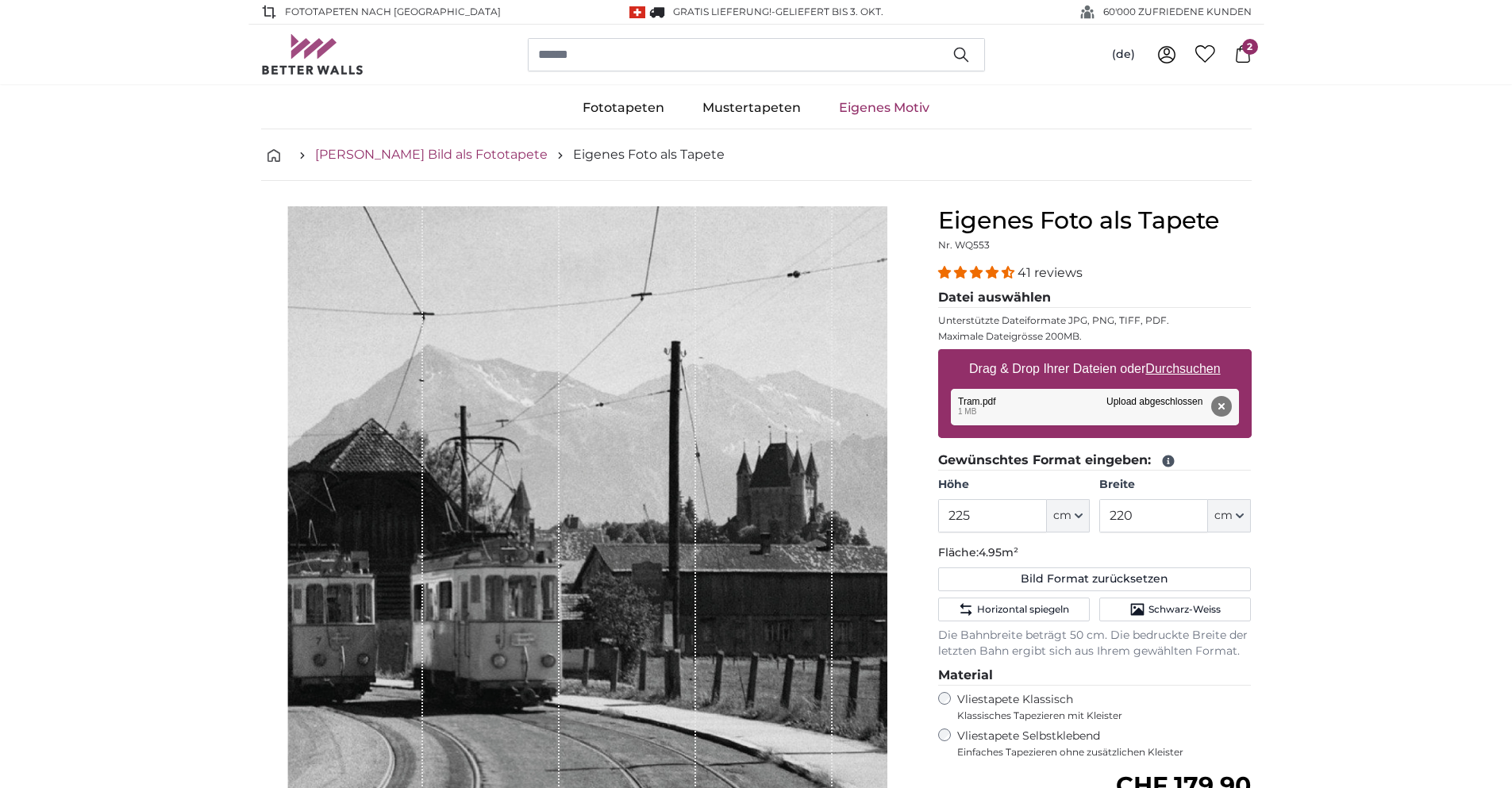
click at [417, 153] on link "[PERSON_NAME] Bild als Fototapete" at bounding box center [431, 155] width 232 height 19
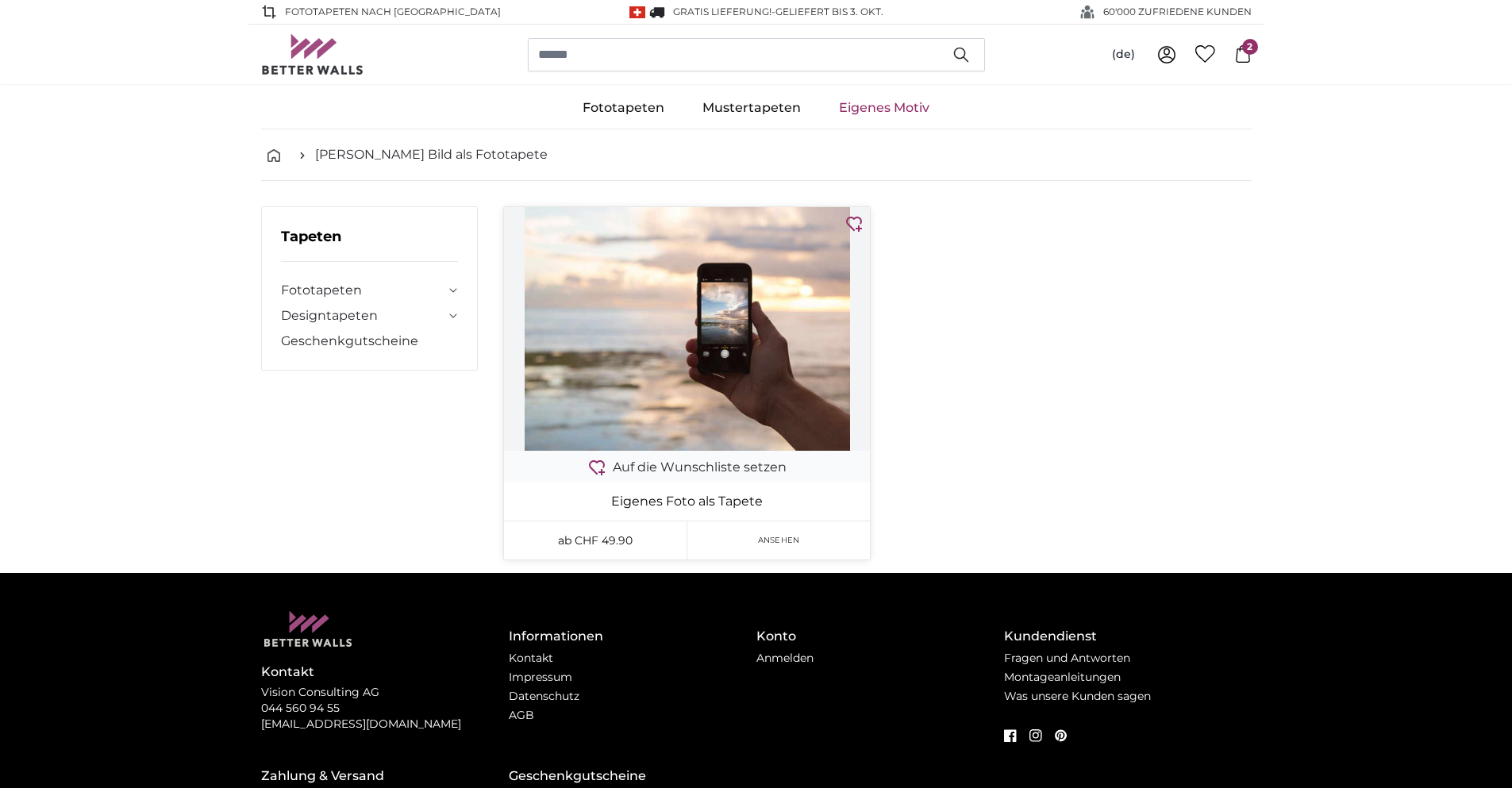
click at [761, 384] on img at bounding box center [687, 328] width 366 height 243
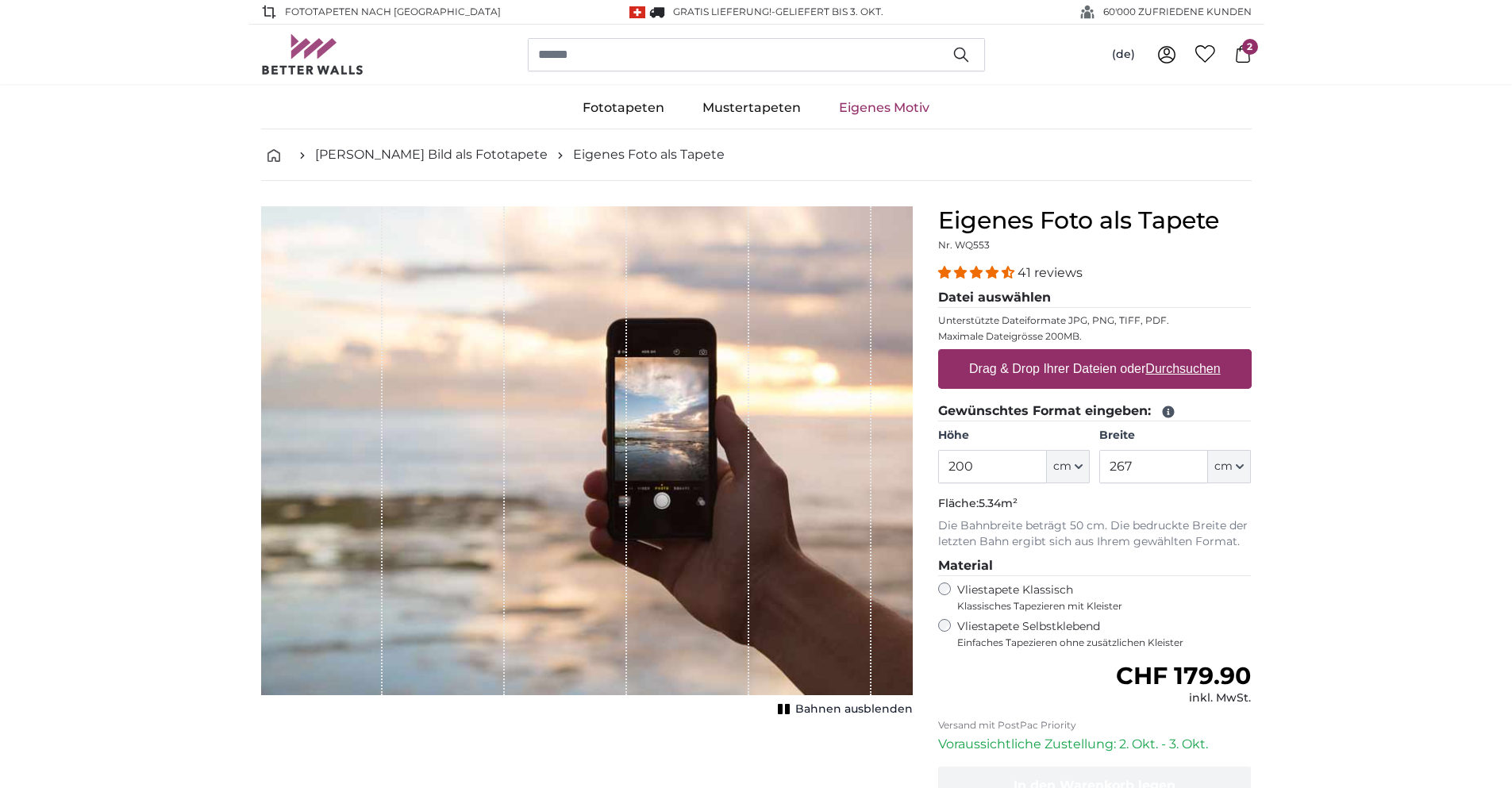
click at [1036, 375] on label "Drag & Drop Ihrer Dateien oder Durchsuchen" at bounding box center [1094, 370] width 264 height 32
click at [1036, 354] on input "Drag & Drop Ihrer Dateien oder Durchsuchen" at bounding box center [1094, 352] width 313 height 5
type input "**********"
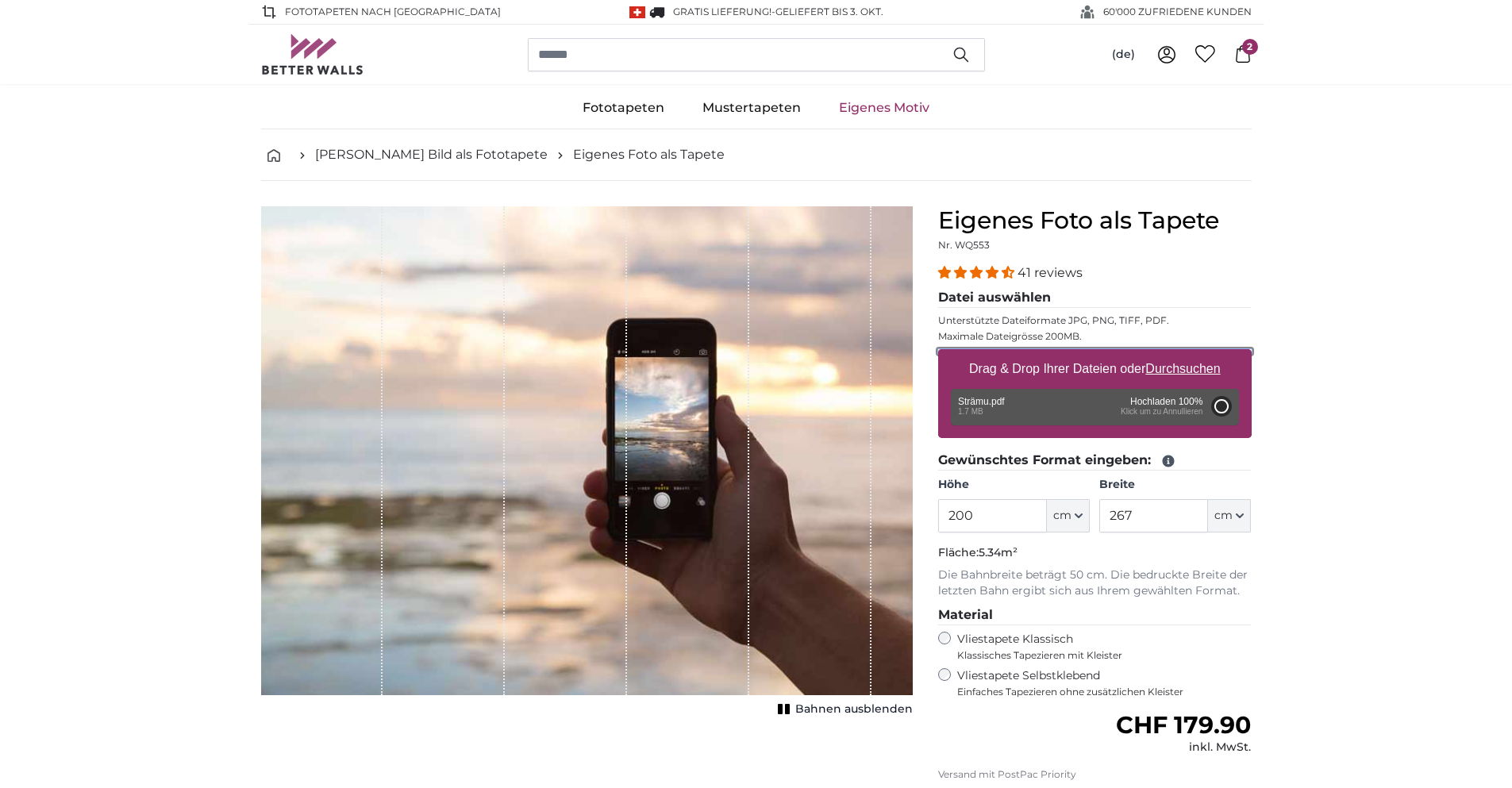
type input "206"
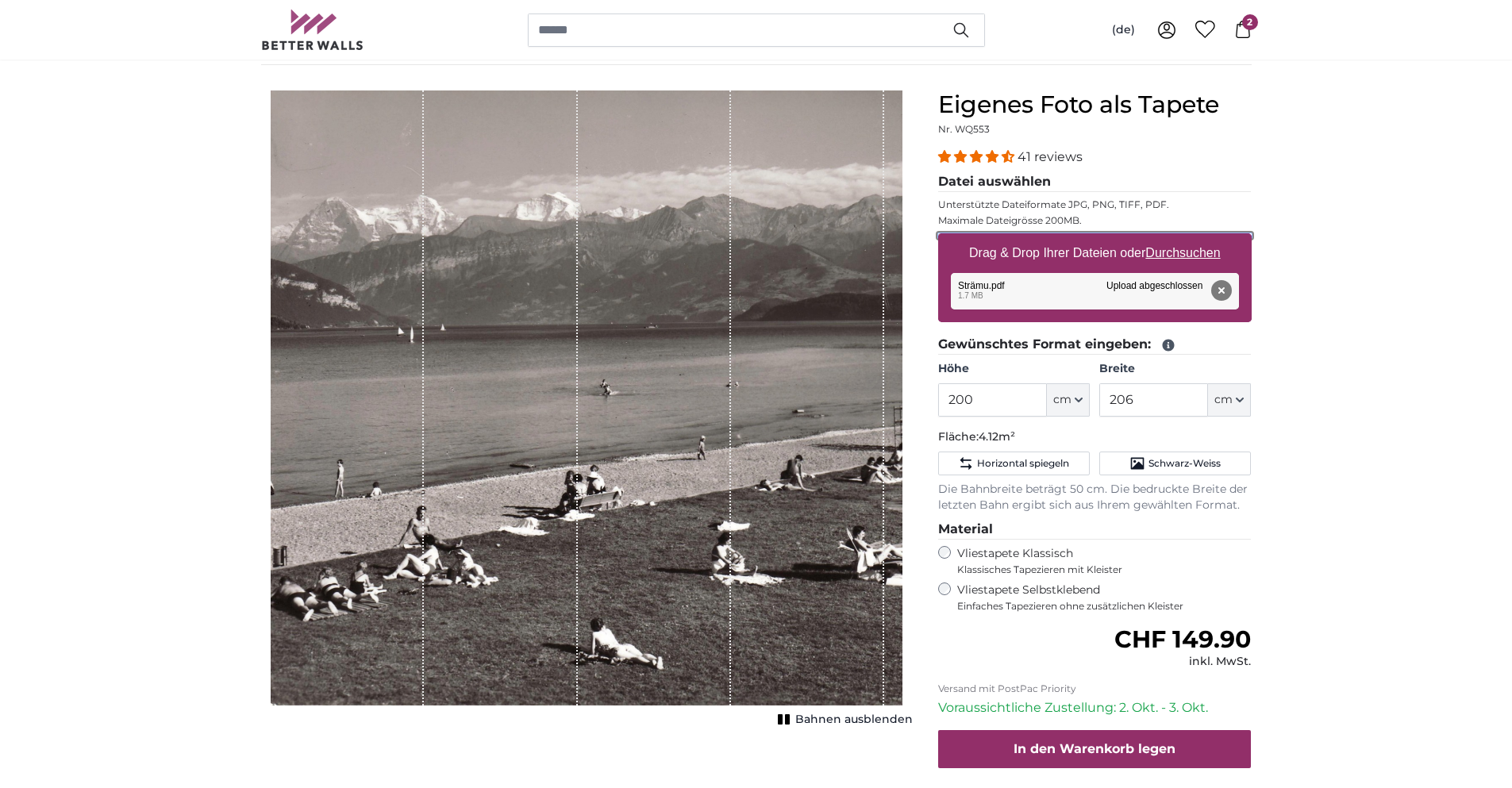
scroll to position [159, 0]
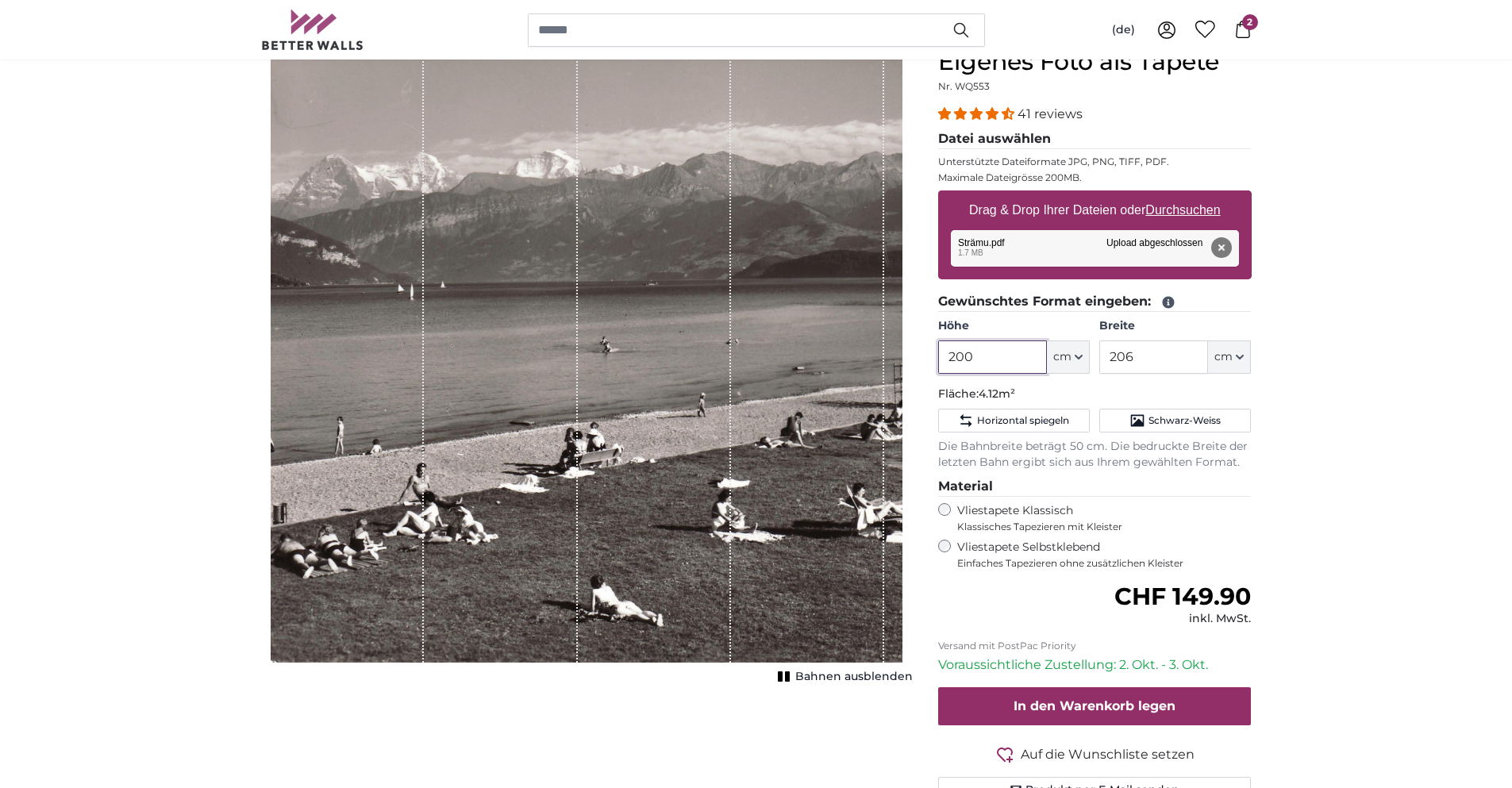
drag, startPoint x: 1004, startPoint y: 367, endPoint x: 918, endPoint y: 368, distance: 86.0
click at [918, 368] on product-detail "Abbrechen Bild zuschneiden Bahnen ausblenden Eigenes Foto als Tapete Nr. WQ553 …" at bounding box center [756, 432] width 1016 height 820
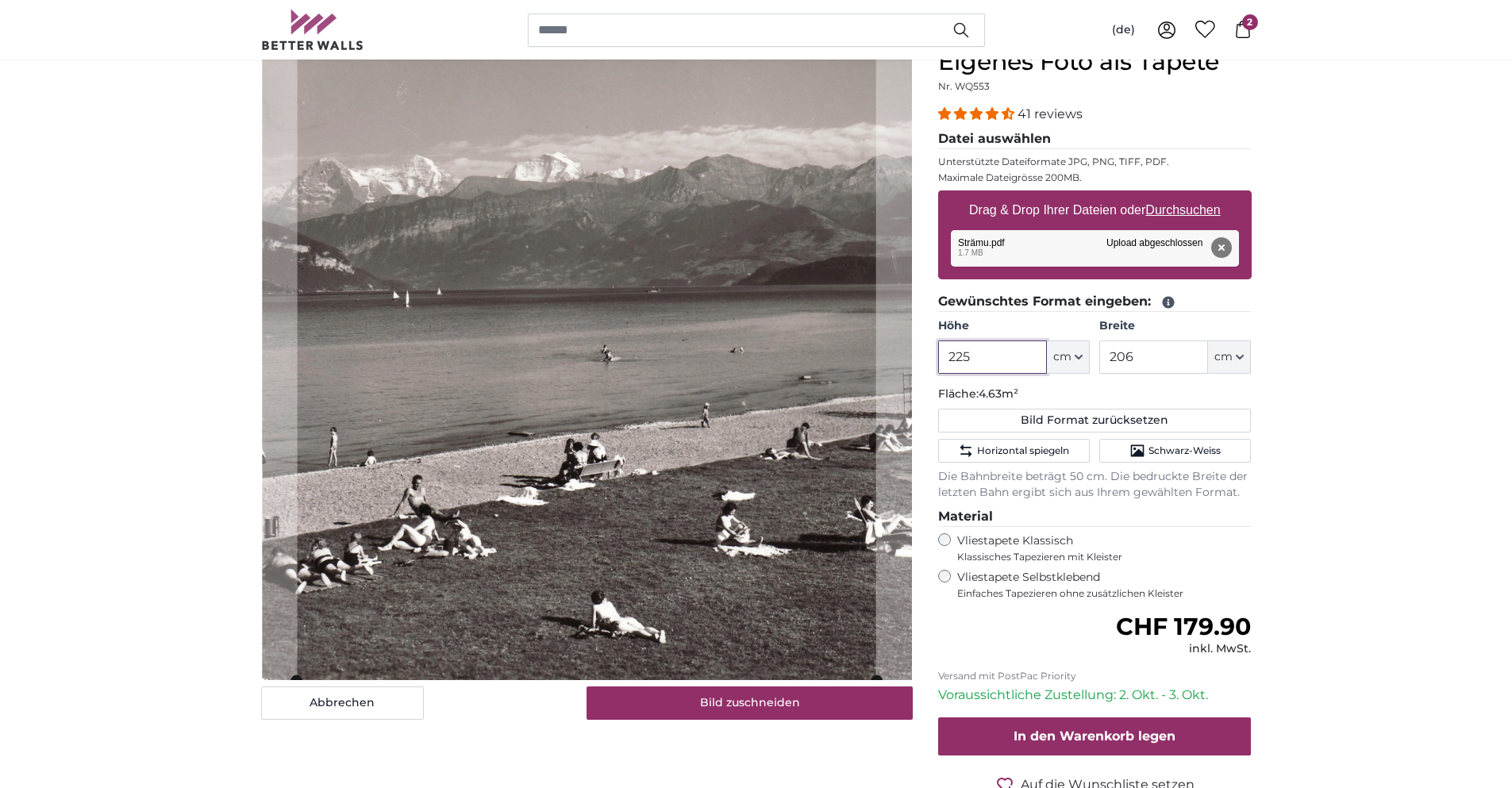
type input "225"
drag, startPoint x: 1145, startPoint y: 351, endPoint x: 1111, endPoint y: 353, distance: 34.1
click at [1111, 353] on input "206" at bounding box center [1153, 357] width 109 height 34
type input "100"
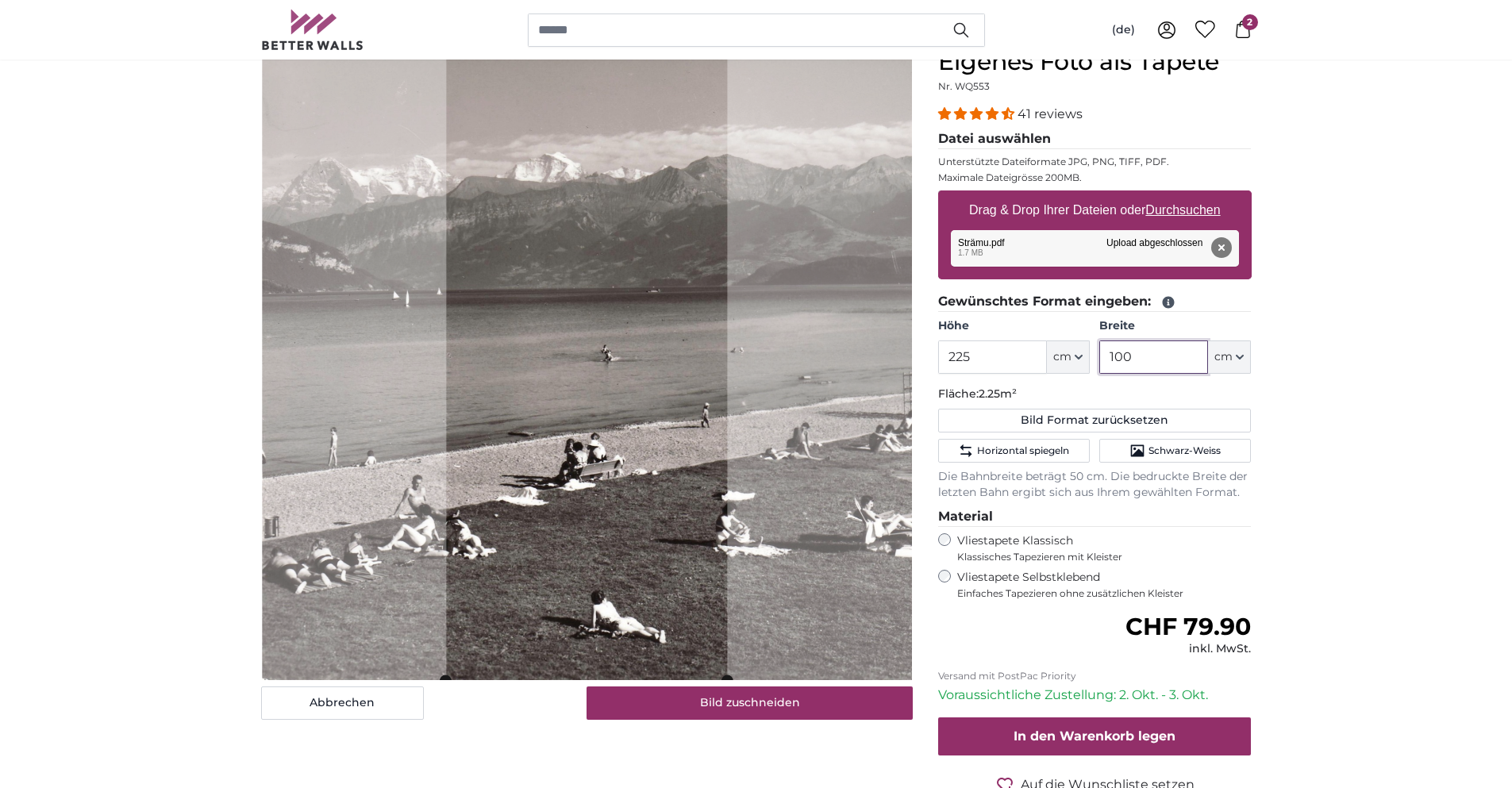
scroll to position [79, 0]
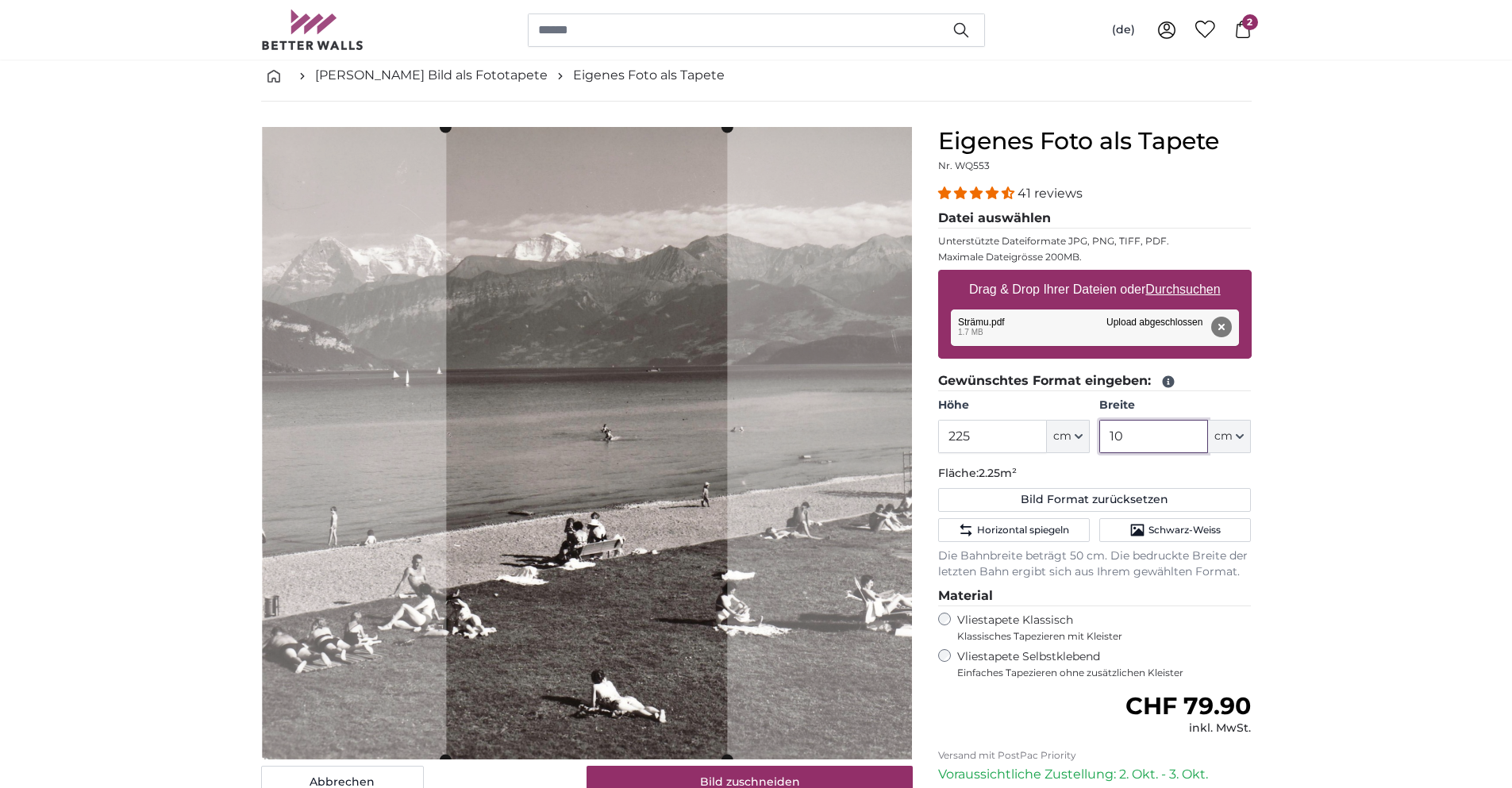
type input "1"
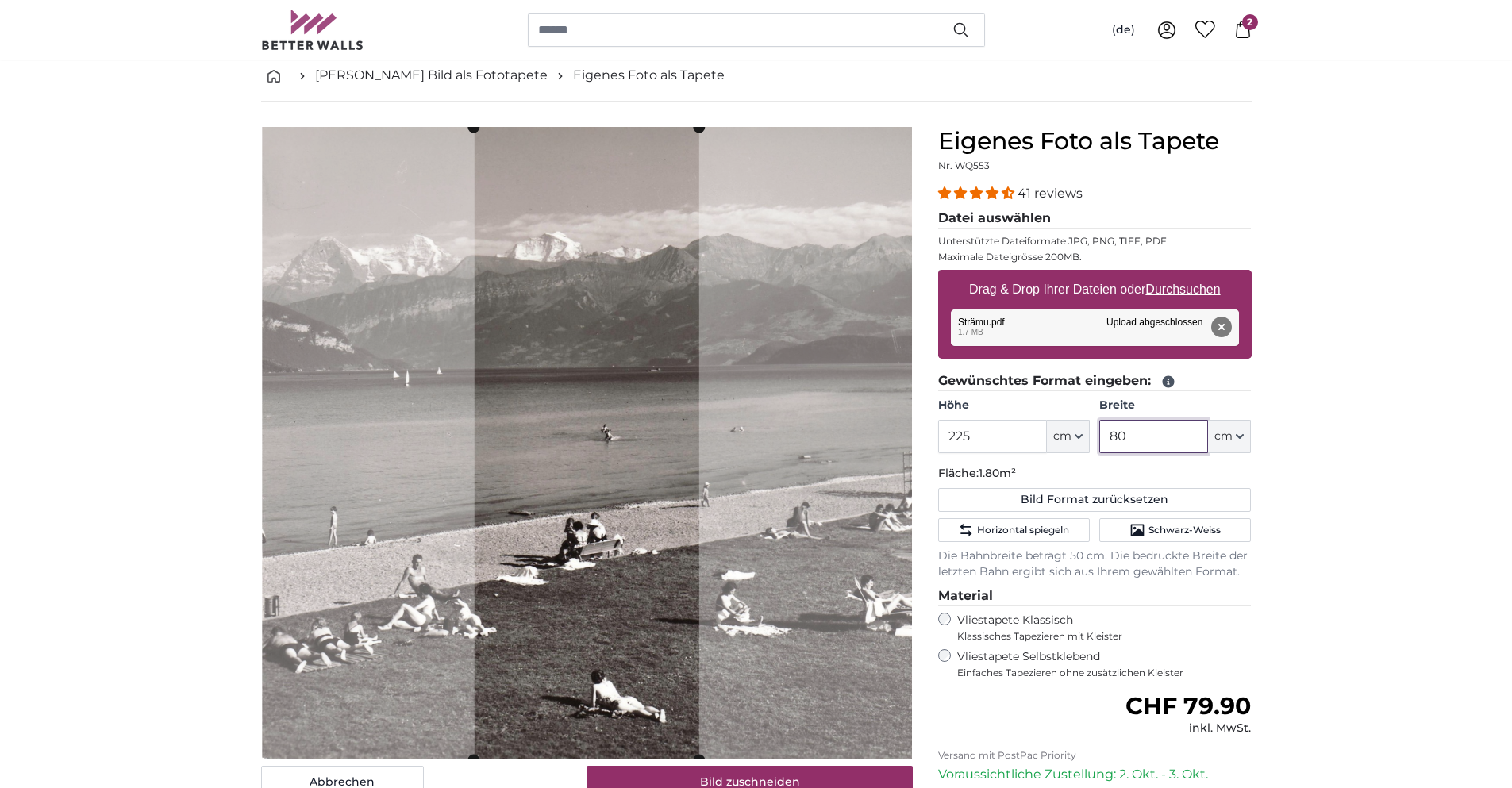
type input "8"
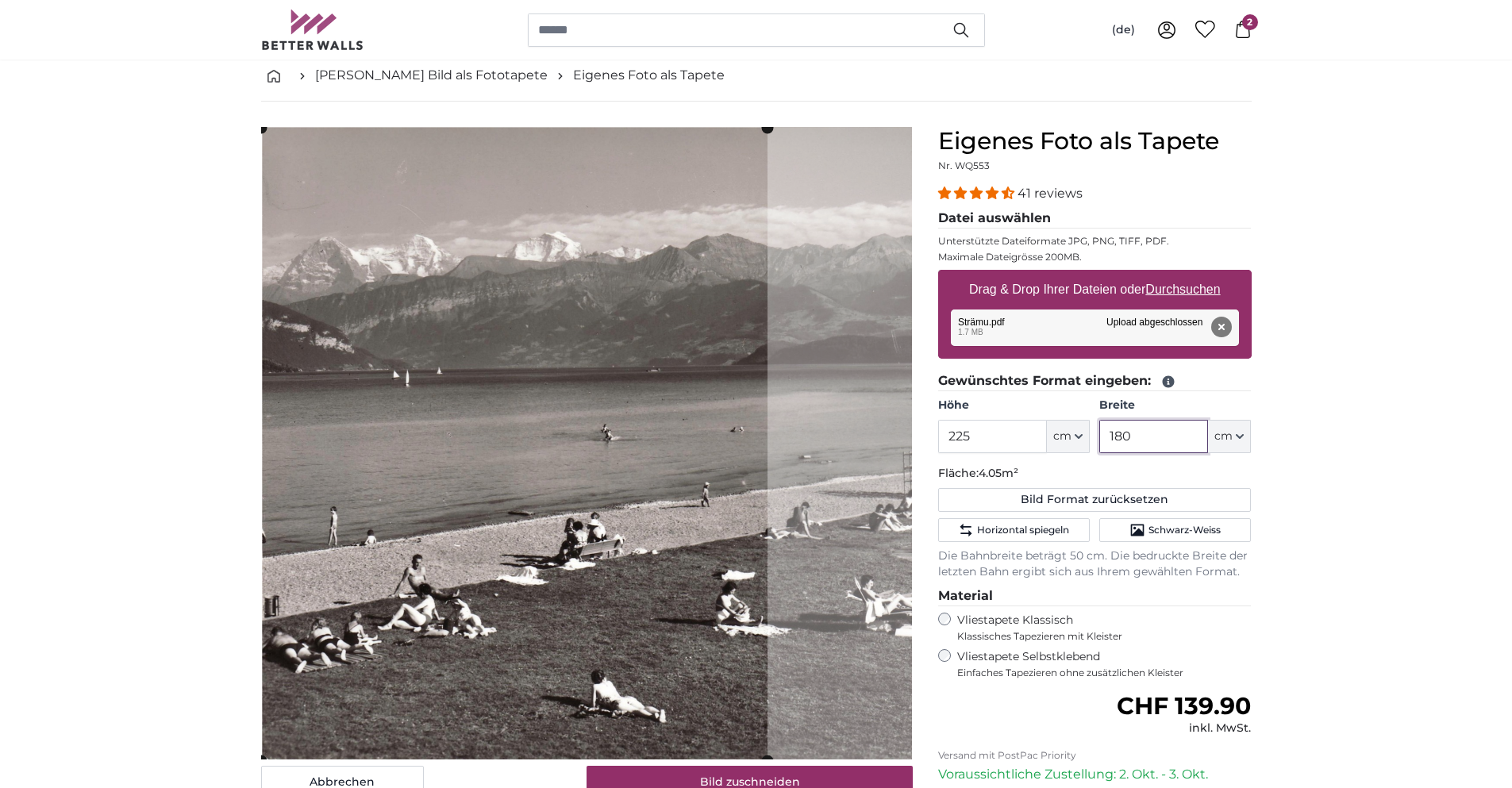
click at [480, 507] on cropper-handle at bounding box center [514, 444] width 506 height 632
click at [651, 511] on cropper-handle at bounding box center [514, 444] width 506 height 632
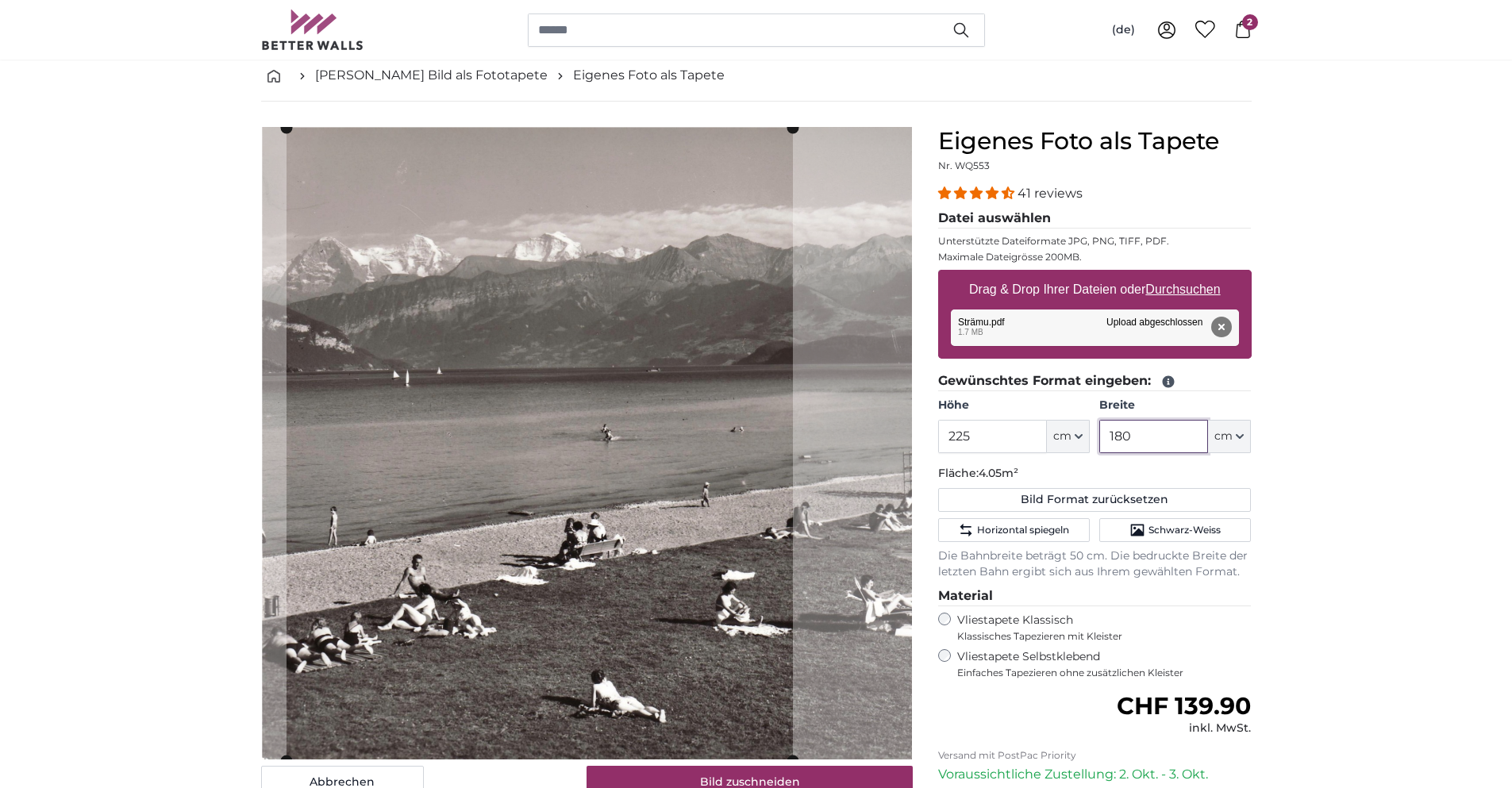
click at [605, 519] on cropper-handle at bounding box center [539, 444] width 506 height 632
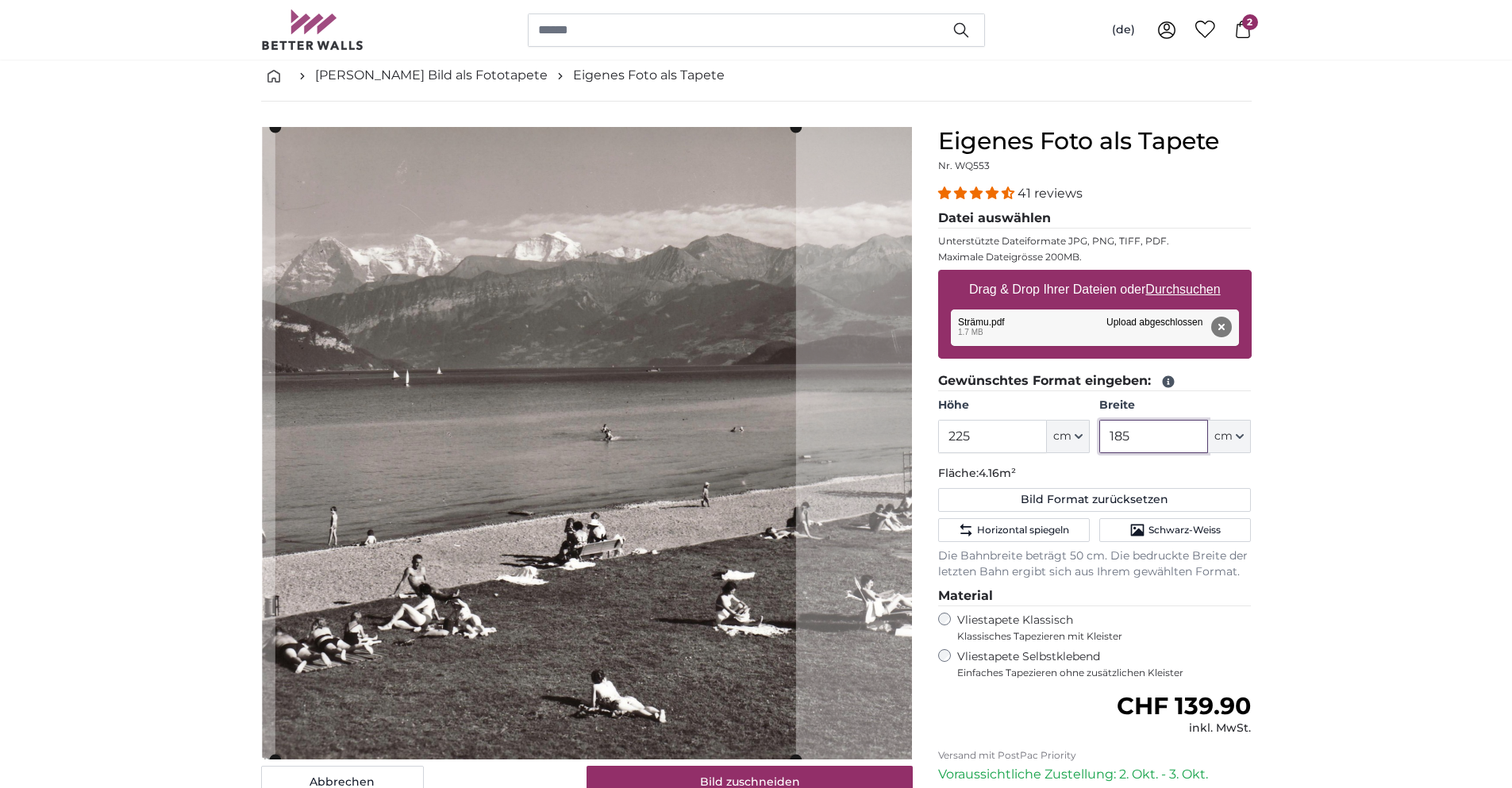
click at [594, 523] on cropper-handle at bounding box center [535, 443] width 520 height 632
type input "185"
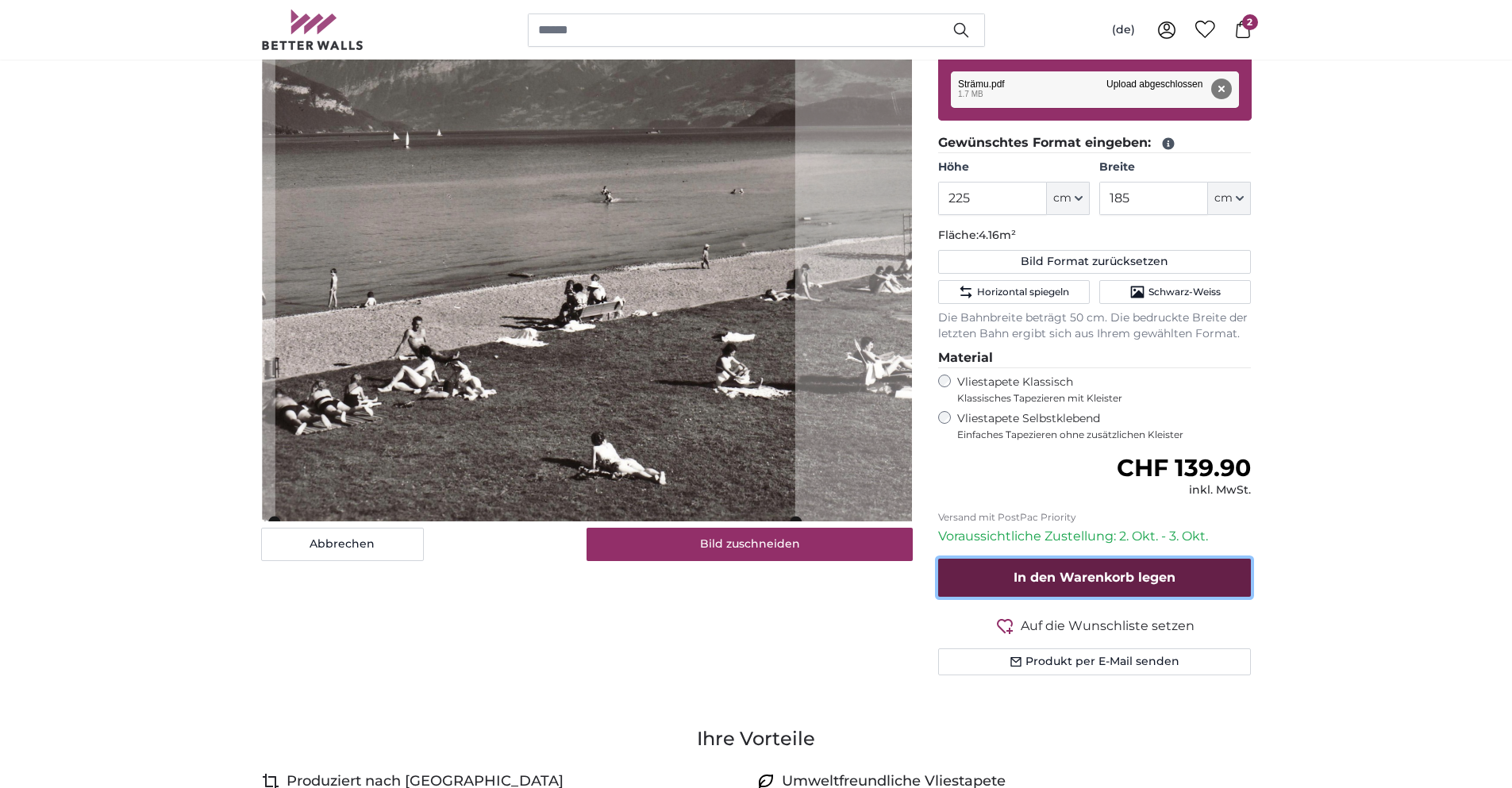
click at [1097, 572] on span "In den Warenkorb legen" at bounding box center [1094, 578] width 162 height 15
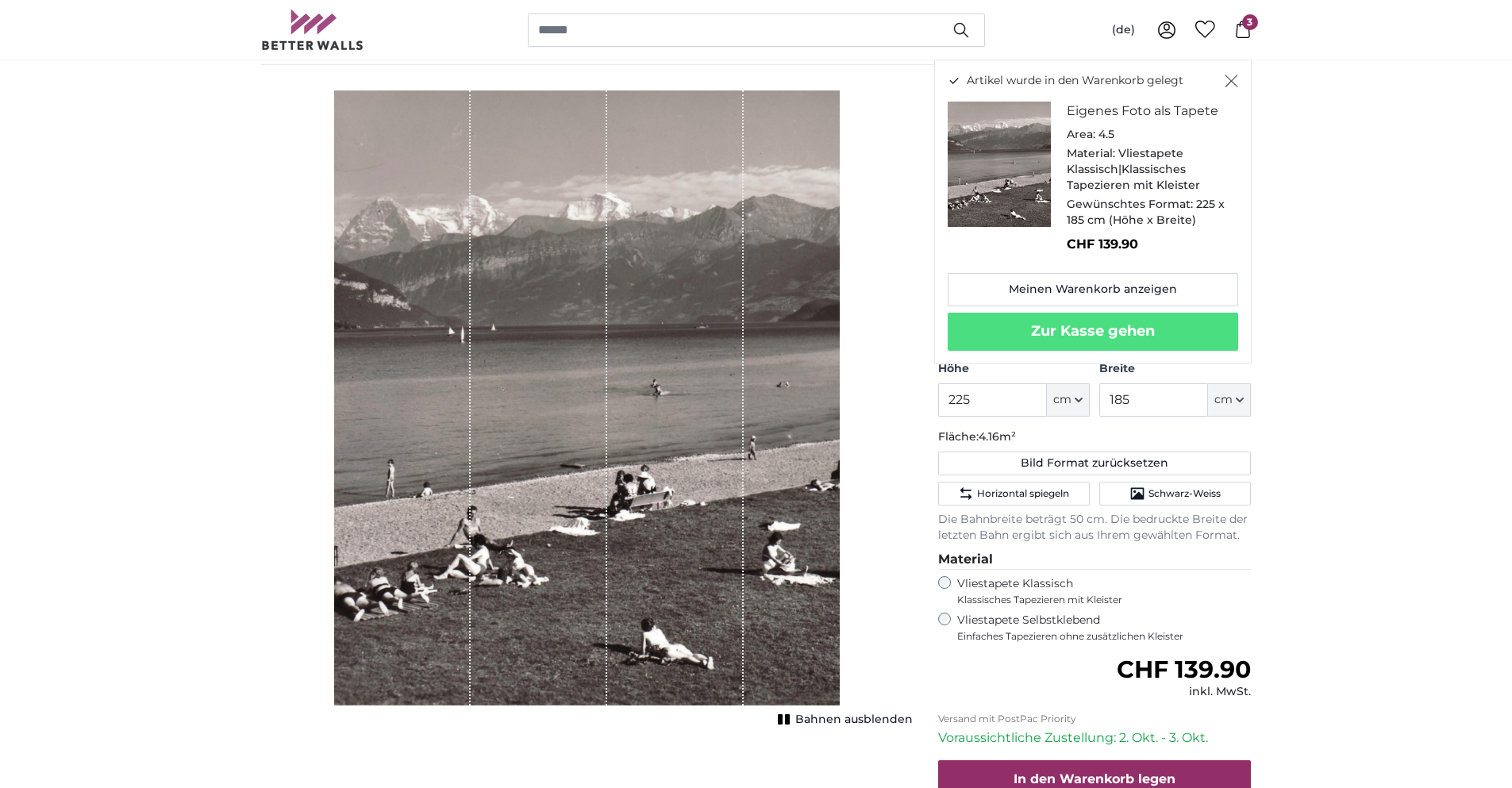
scroll to position [0, 0]
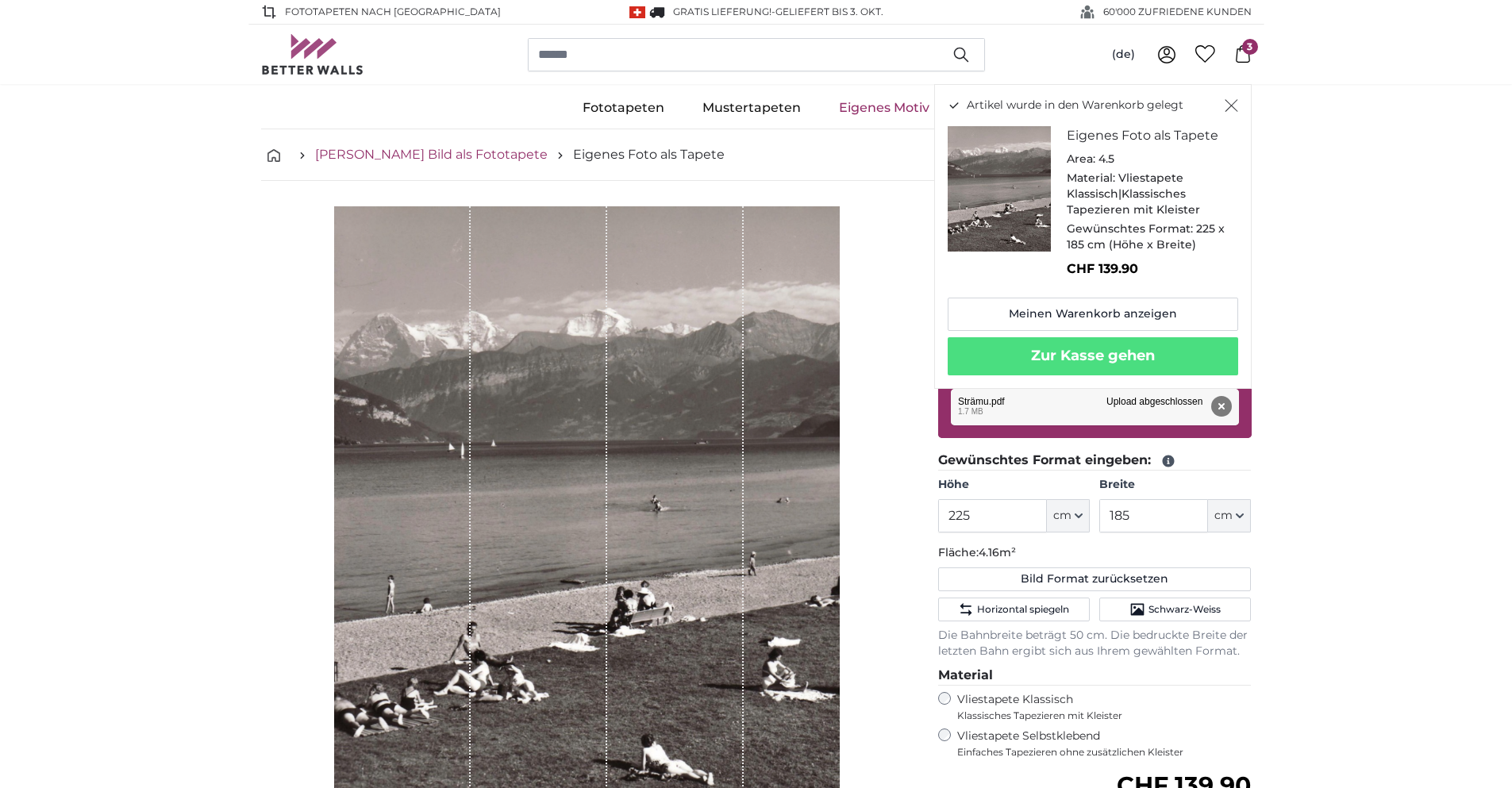
click at [436, 155] on link "[PERSON_NAME] Bild als Fototapete" at bounding box center [431, 155] width 232 height 19
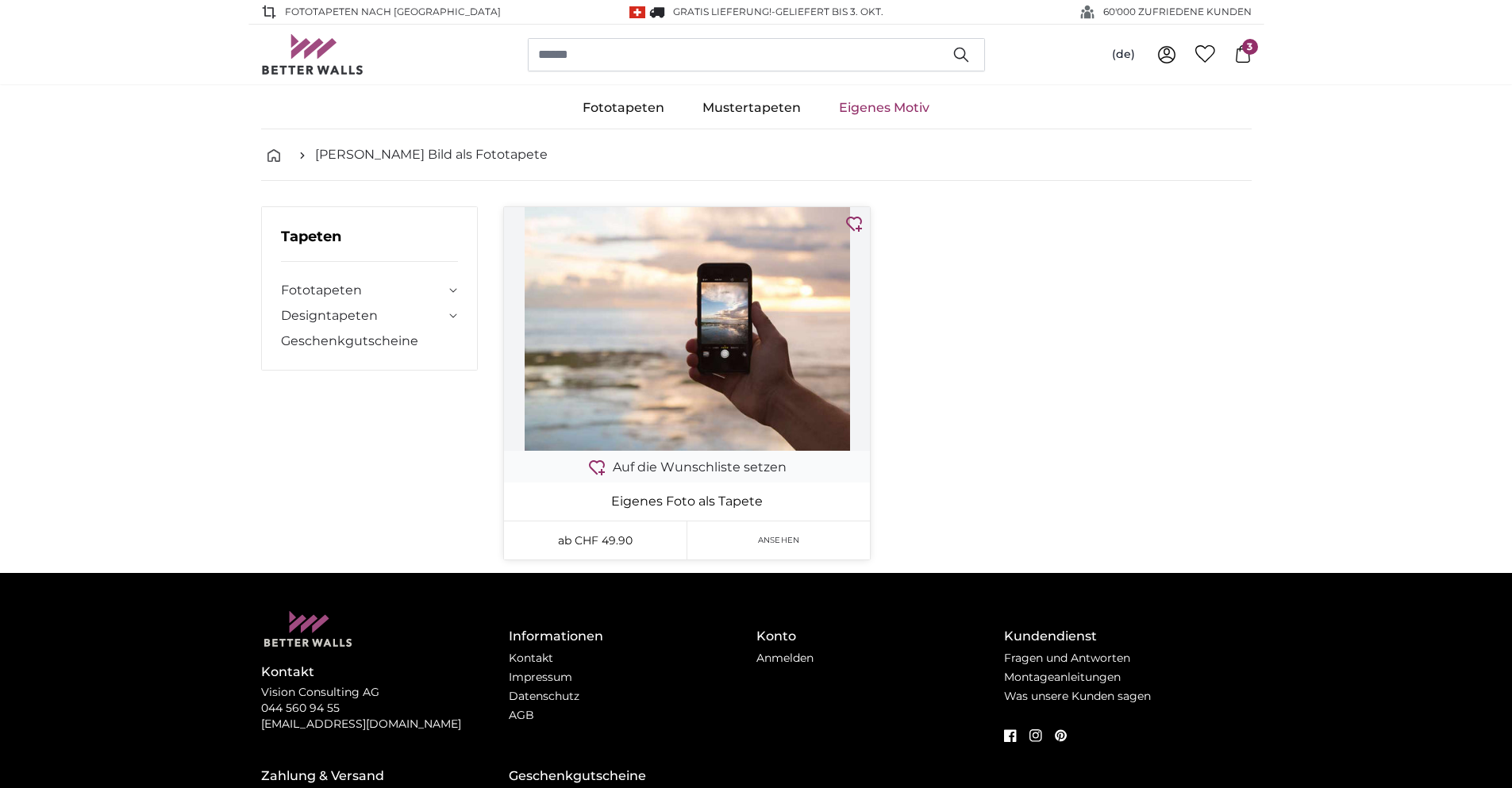
click at [701, 302] on img at bounding box center [687, 328] width 366 height 243
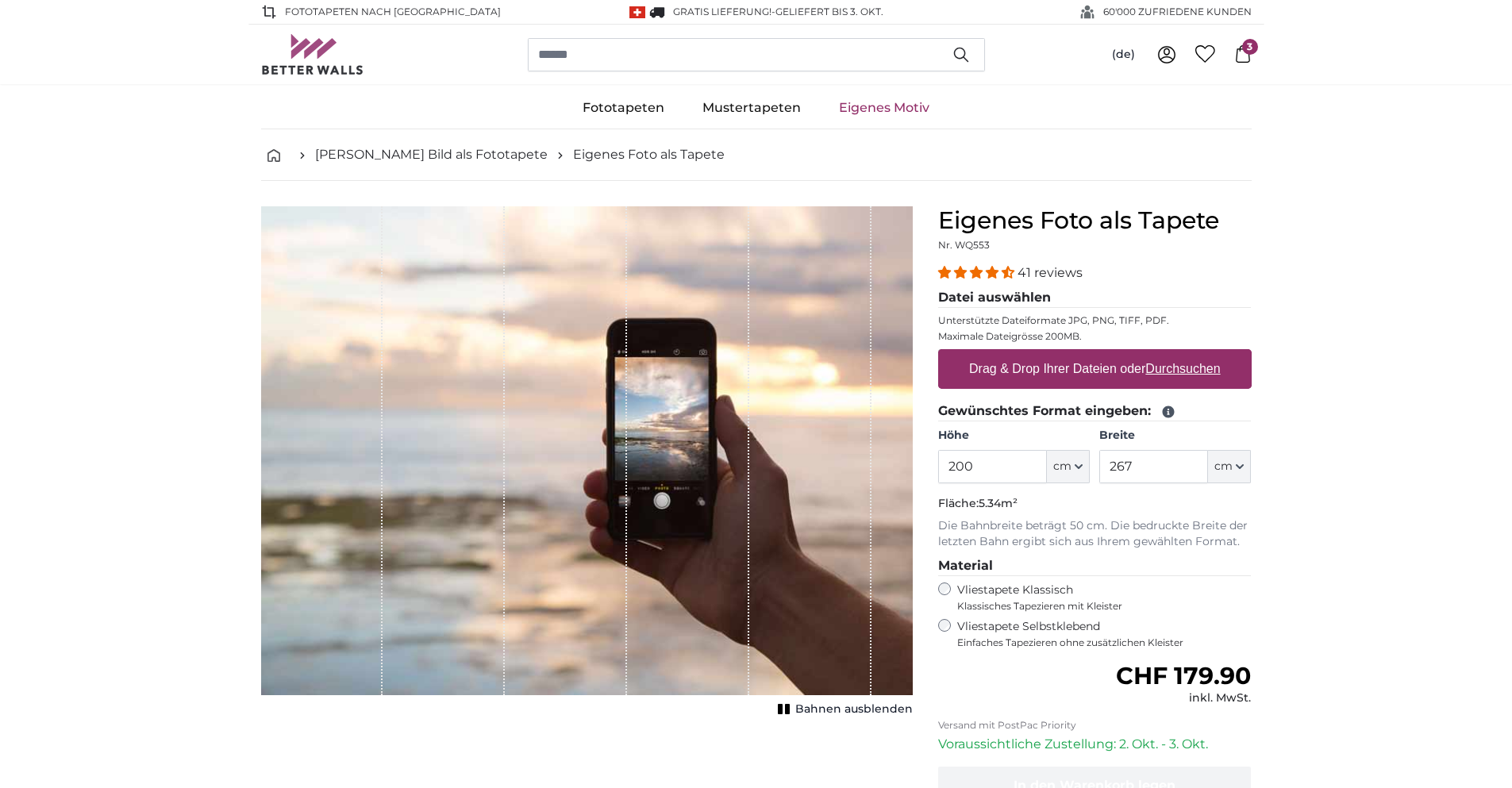
click at [1027, 369] on label "Drag & Drop Ihrer Dateien oder Durchsuchen" at bounding box center [1094, 370] width 264 height 32
click at [1027, 354] on input "Drag & Drop Ihrer Dateien oder Durchsuchen" at bounding box center [1094, 352] width 313 height 5
type input "**********"
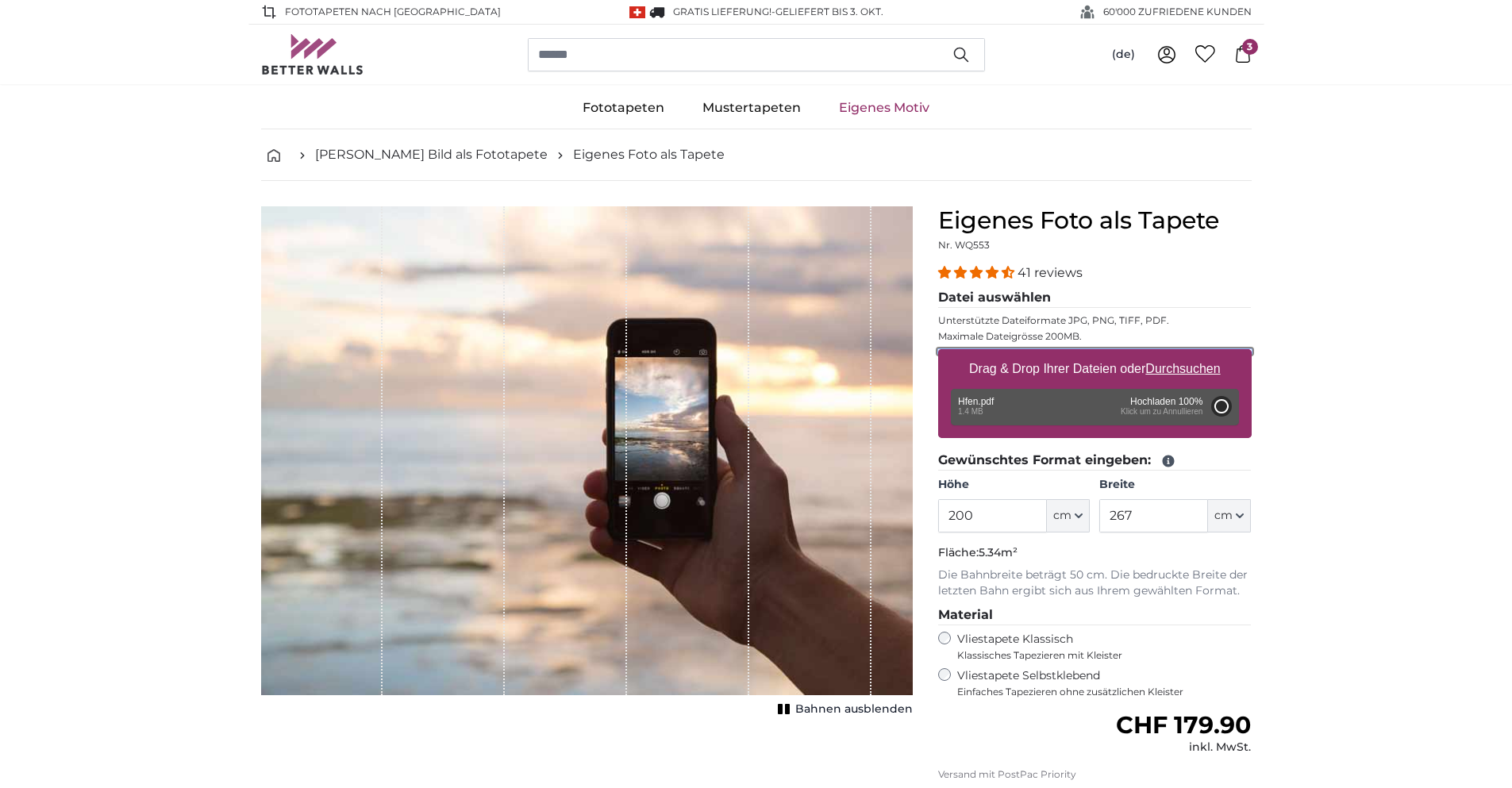
type input "206"
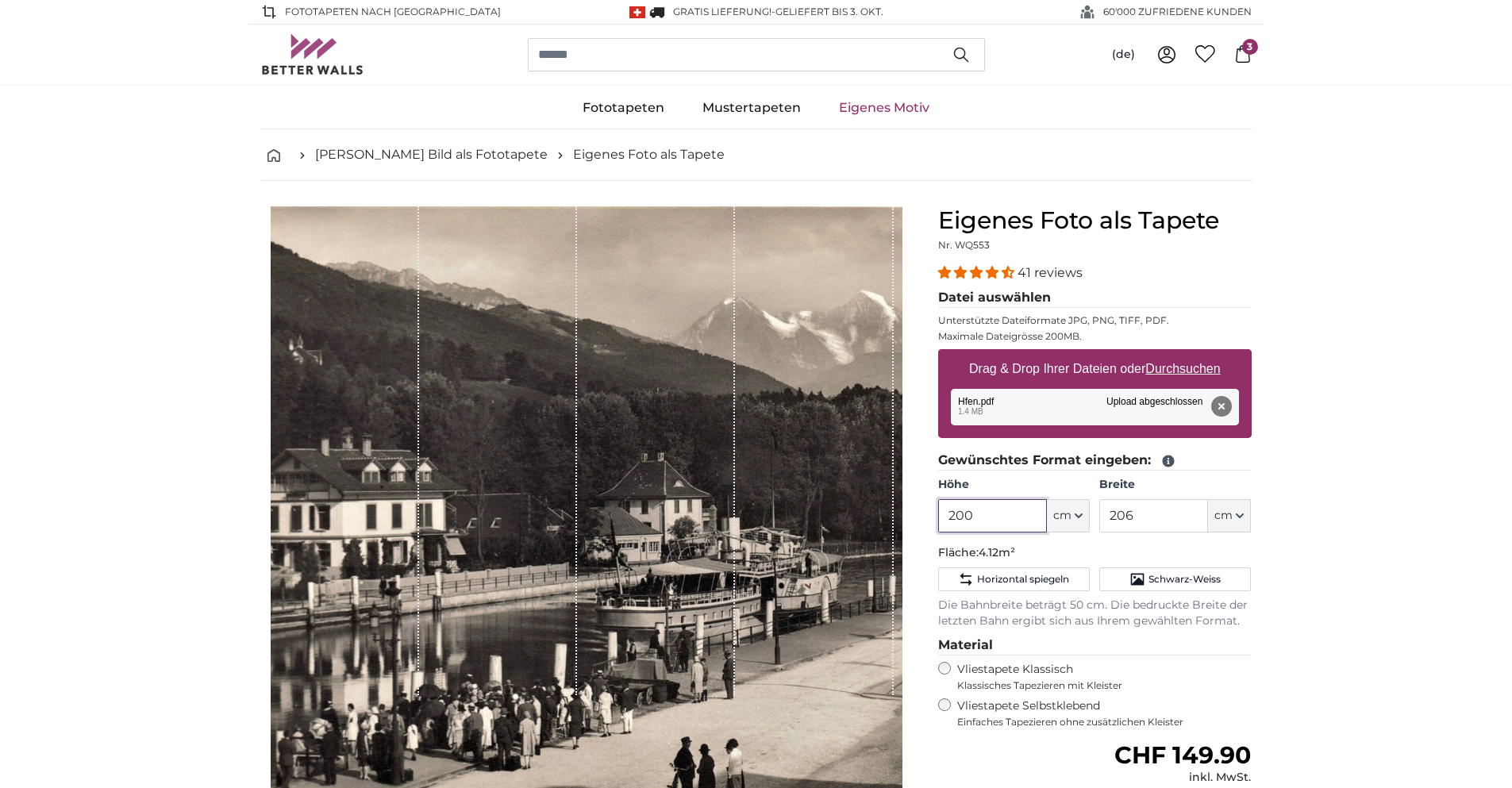
drag, startPoint x: 1027, startPoint y: 509, endPoint x: 843, endPoint y: 508, distance: 184.0
click at [856, 507] on product-detail "Abbrechen Bild zuschneiden Bahnen ausblenden Eigenes Foto als Tapete Nr. WQ553 …" at bounding box center [756, 591] width 1016 height 820
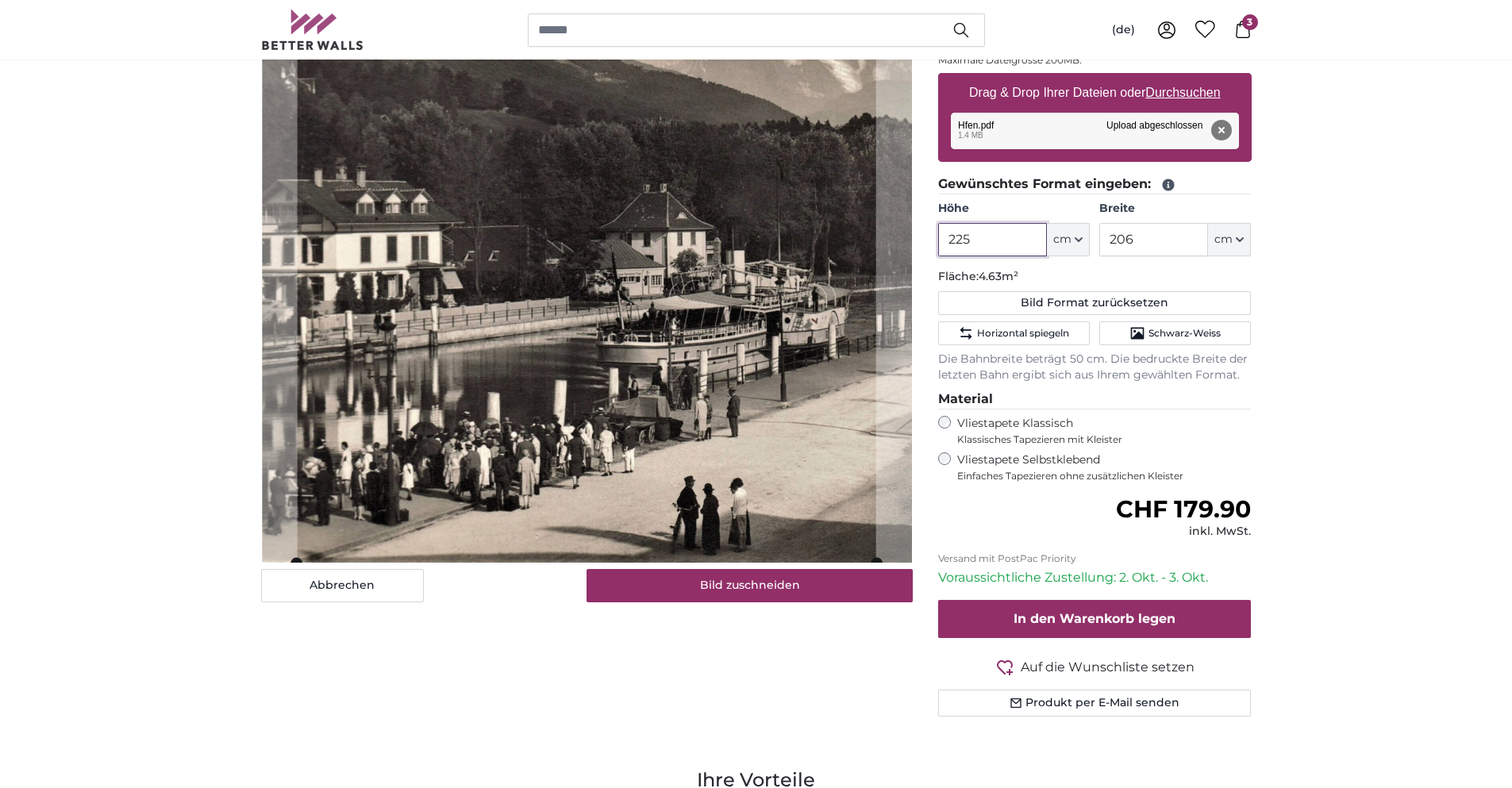
scroll to position [317, 0]
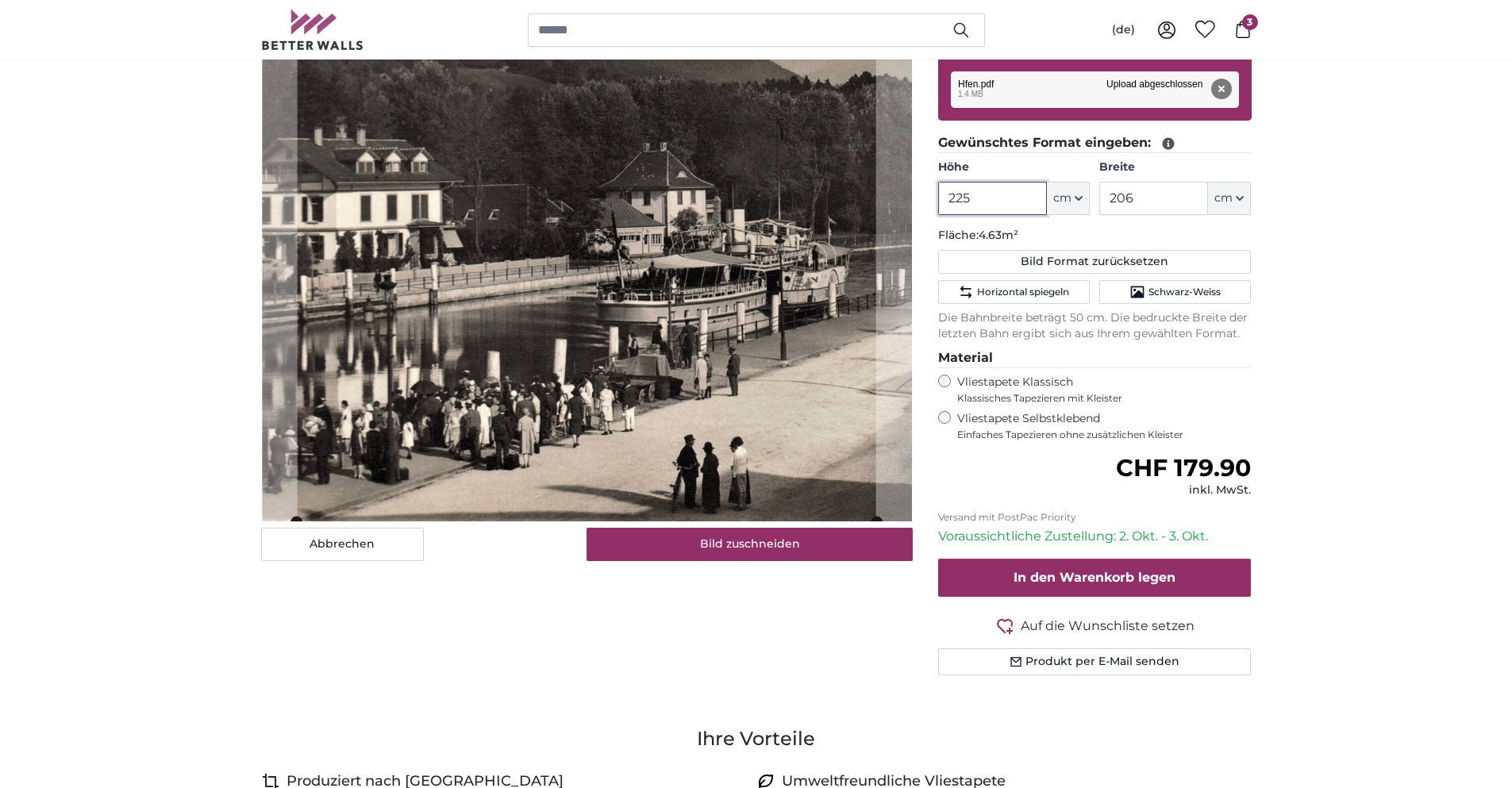
type input "225"
drag, startPoint x: 1147, startPoint y: 189, endPoint x: 1077, endPoint y: 189, distance: 70.0
click at [1077, 189] on div "Höhe 225 ft cm Centimeter (cm) Inches (inch) Feet (ft. in.) Breite 206 ft cm Ce…" at bounding box center [1094, 187] width 313 height 56
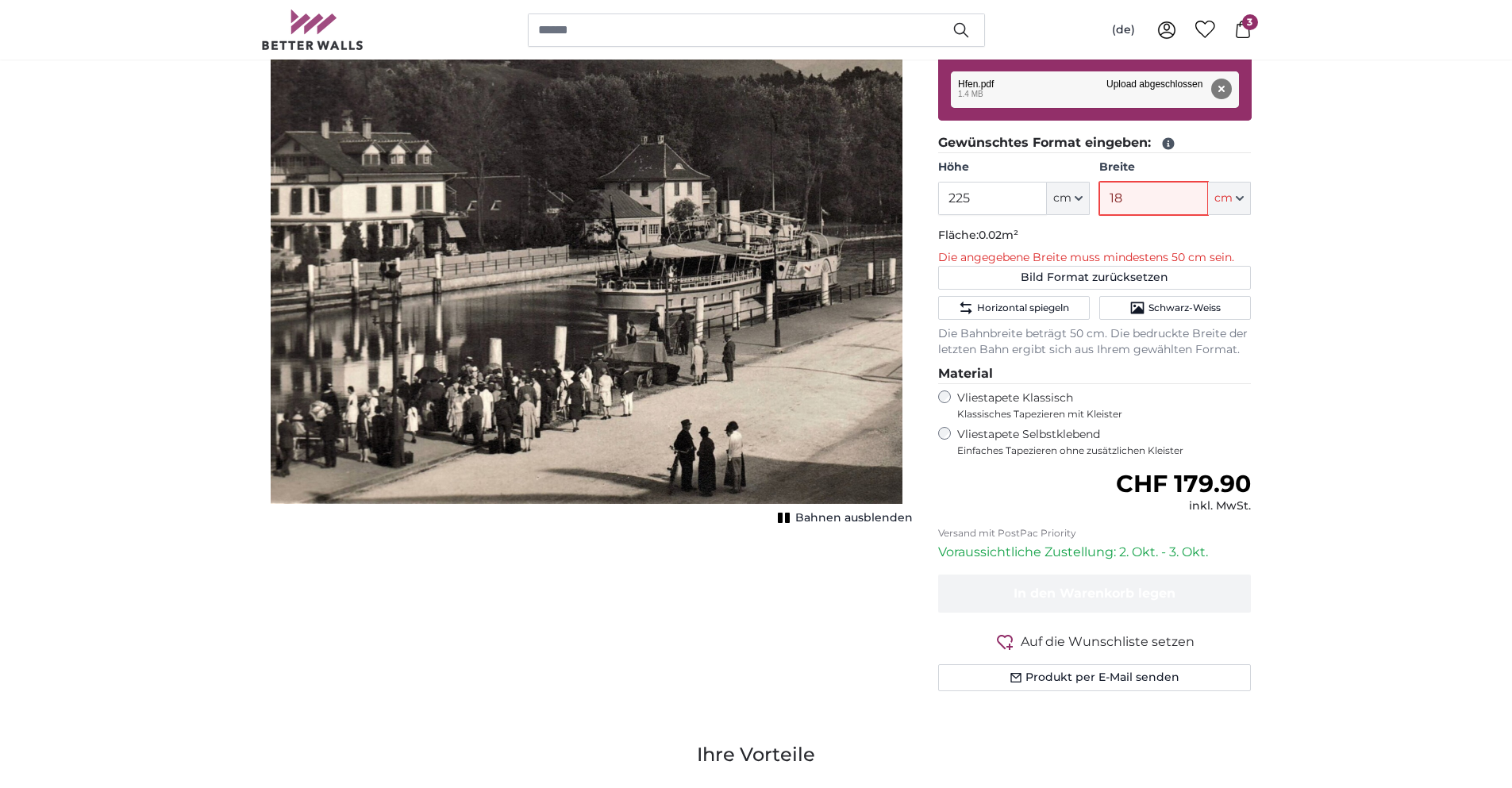
type input "180"
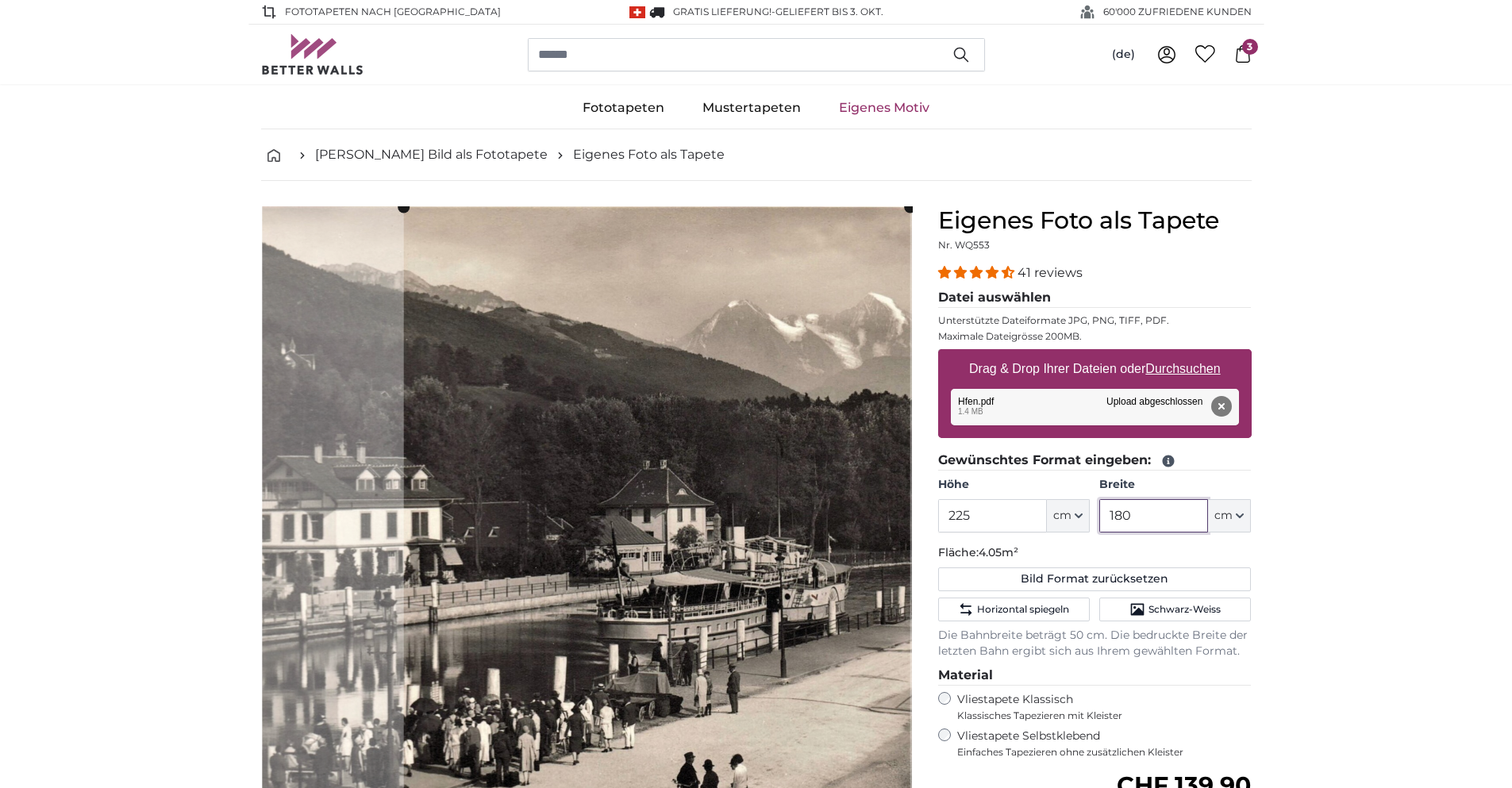
click at [869, 407] on cropper-handle at bounding box center [656, 523] width 506 height 632
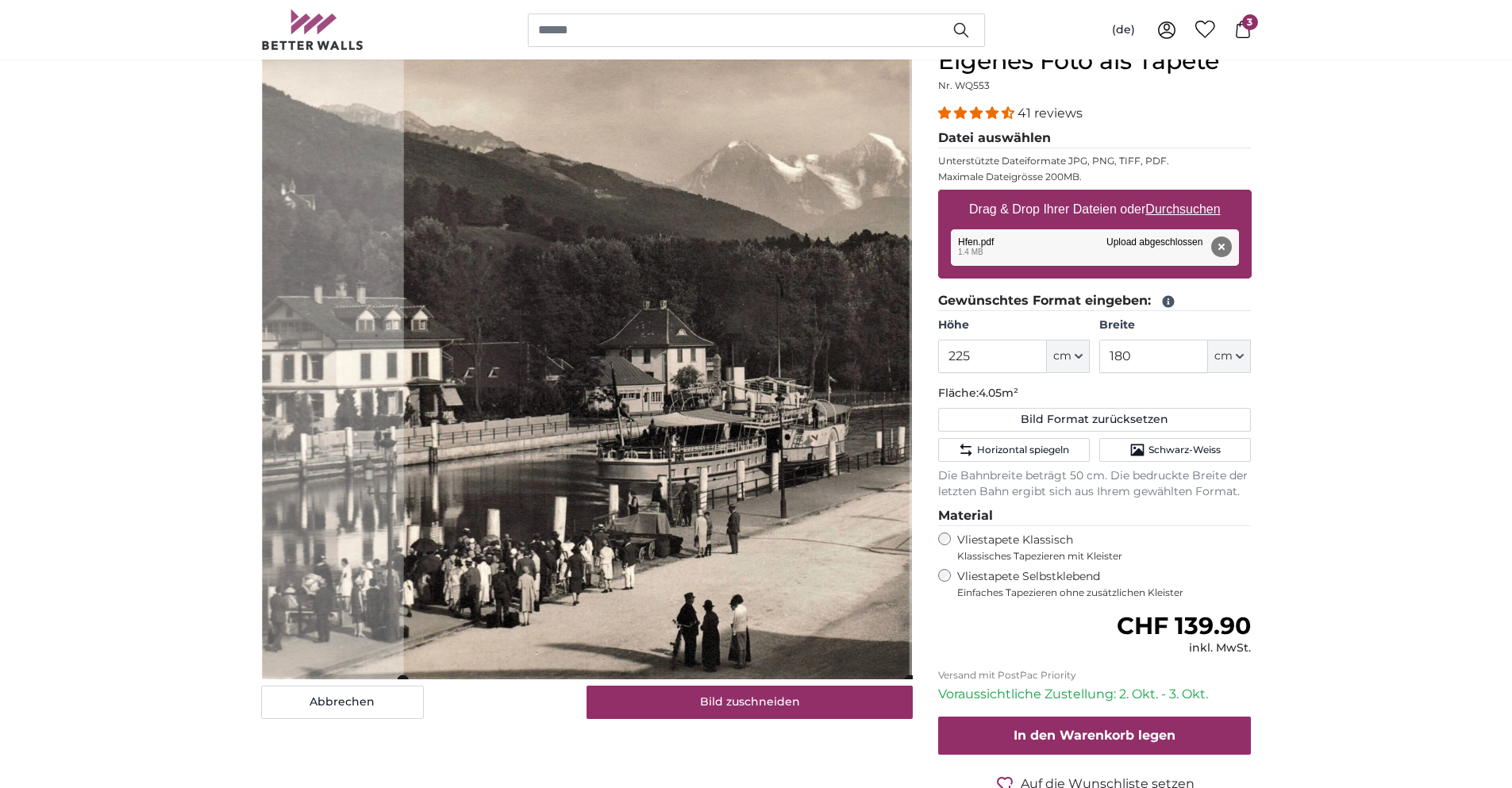
scroll to position [159, 0]
drag, startPoint x: 1167, startPoint y: 362, endPoint x: 1067, endPoint y: 362, distance: 100.0
click at [1067, 362] on div "Höhe 225 ft cm Centimeter (cm) Inches (inch) Feet (ft. in.) Breite 180 ft cm Ce…" at bounding box center [1094, 346] width 313 height 56
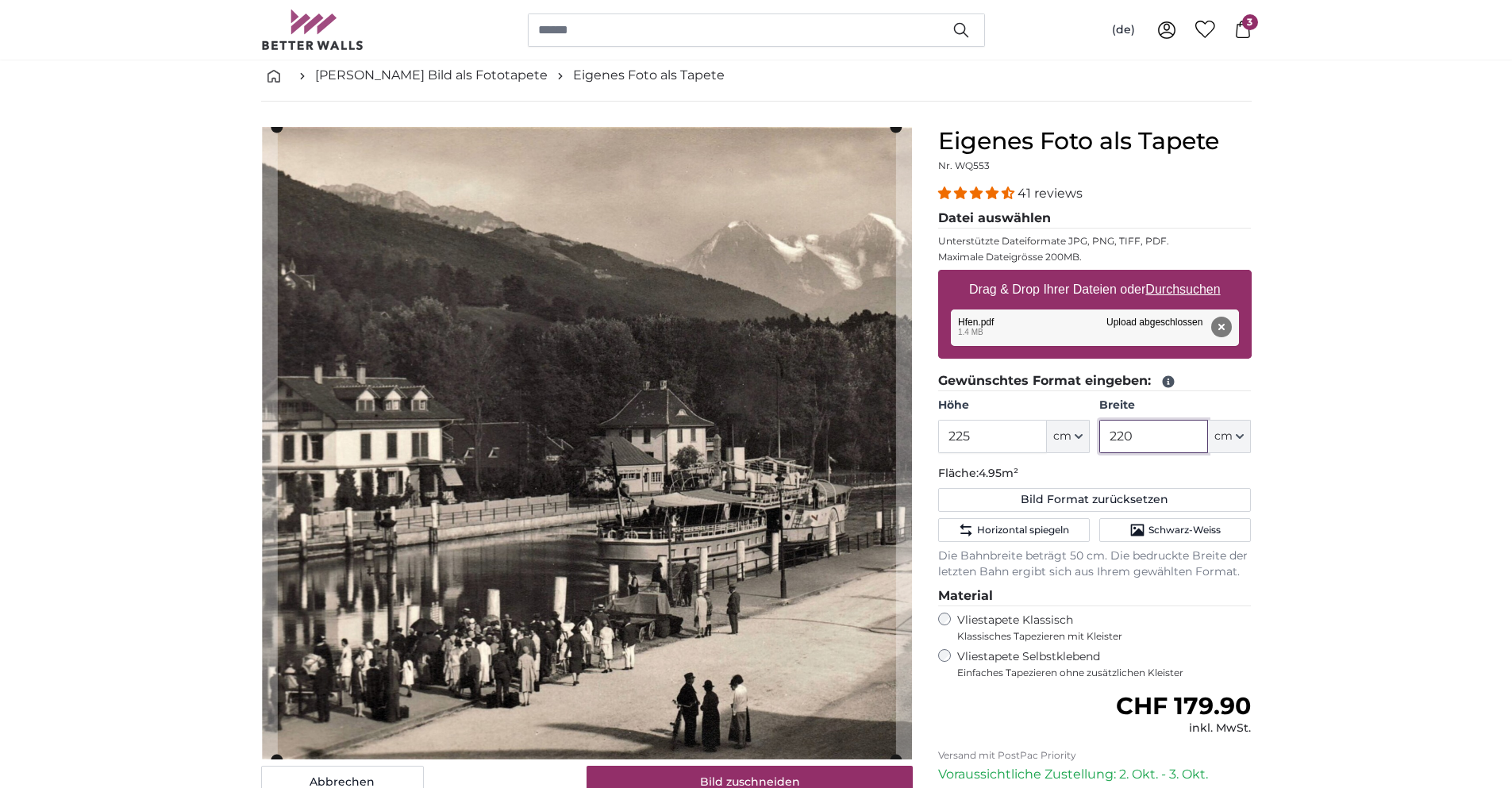
scroll to position [159, 0]
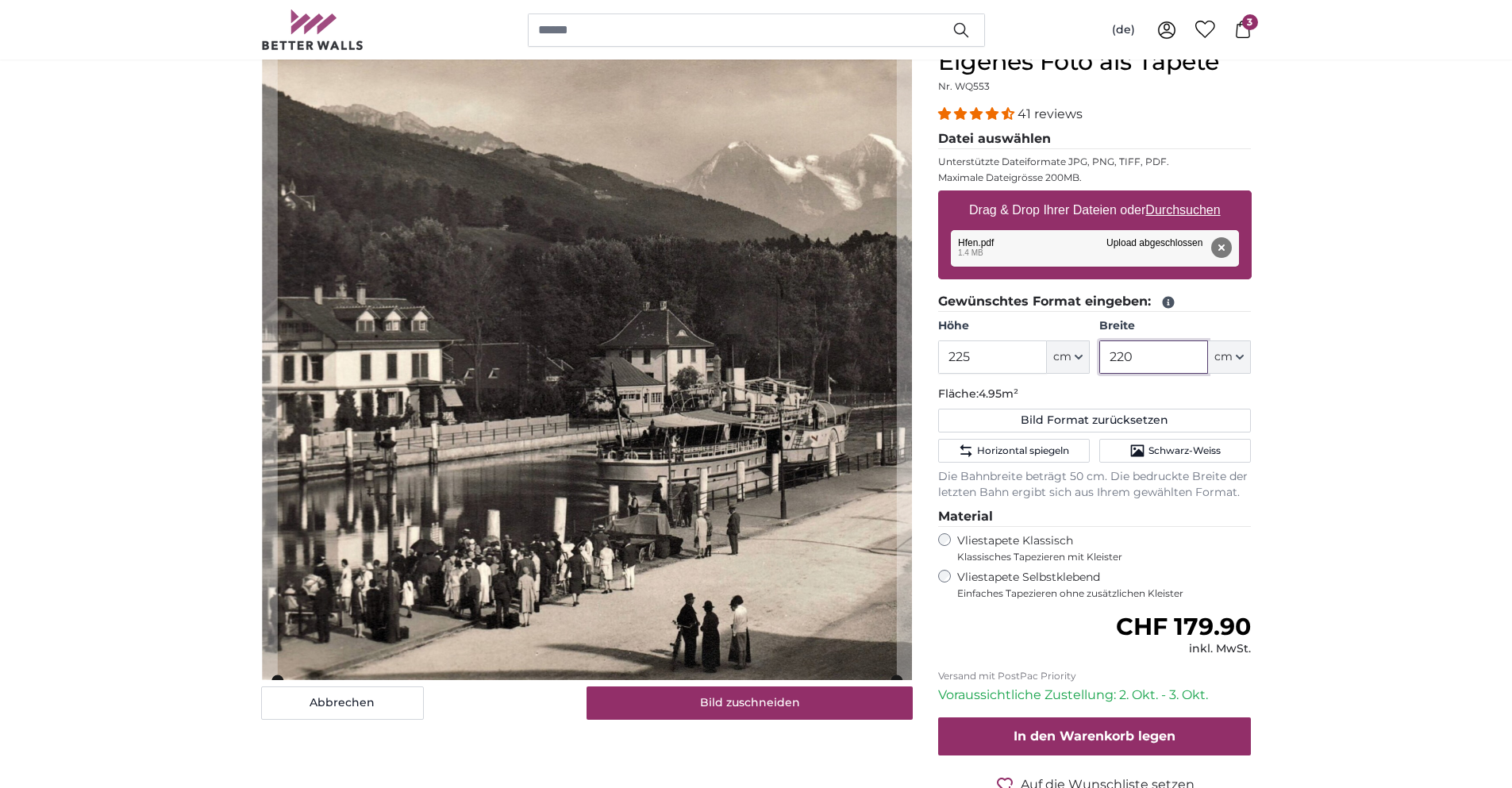
click at [0, 0] on slot at bounding box center [0, 0] width 0 height 0
drag, startPoint x: 1146, startPoint y: 357, endPoint x: 1099, endPoint y: 355, distance: 47.0
click at [1099, 355] on input "220" at bounding box center [1153, 357] width 109 height 34
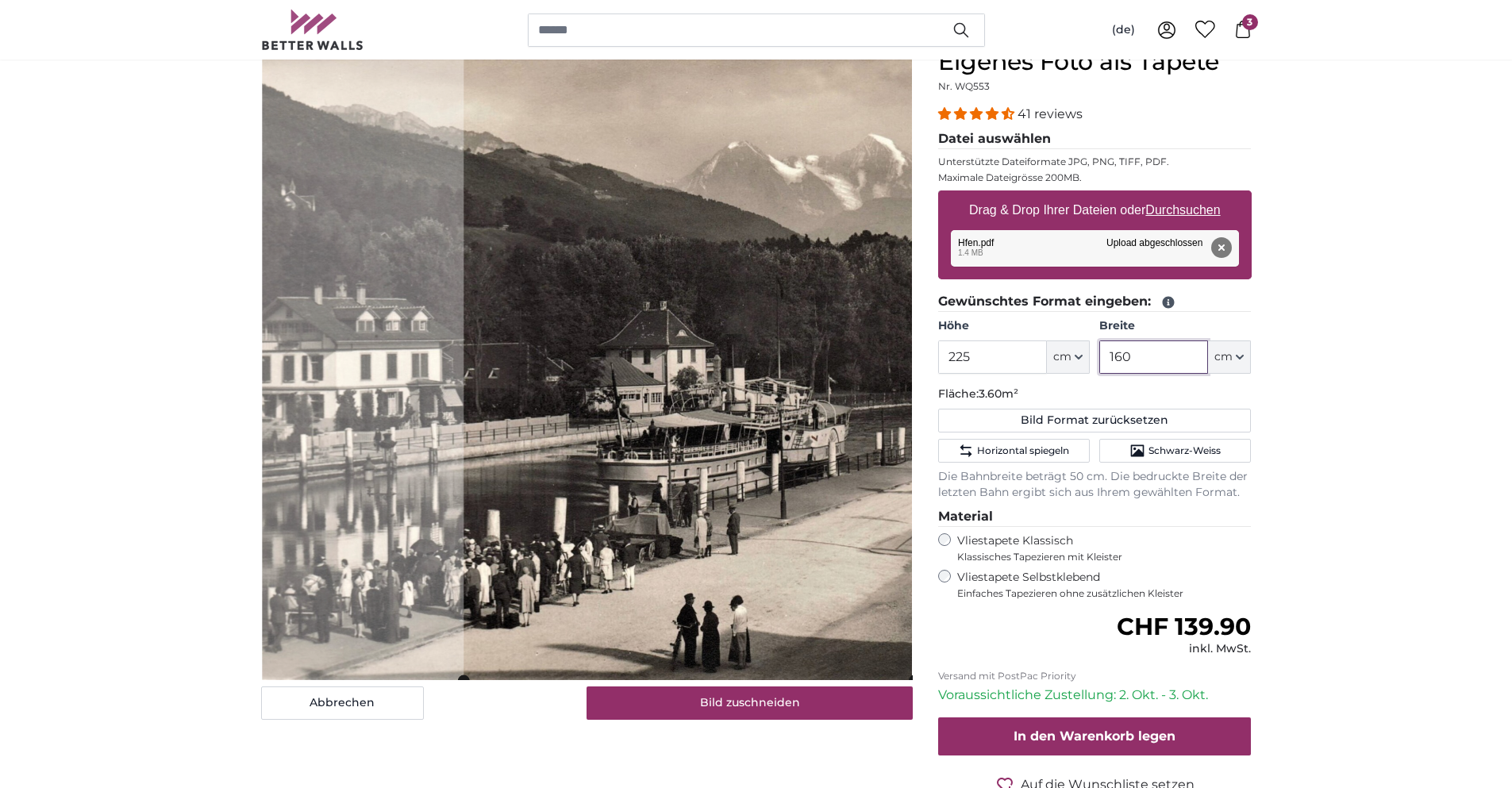
click at [791, 339] on cropper-handle at bounding box center [689, 364] width 450 height 632
drag, startPoint x: 1153, startPoint y: 364, endPoint x: 980, endPoint y: 359, distance: 173.1
click at [980, 359] on div "Höhe 225 ft cm Centimeter (cm) Inches (inch) Feet (ft. in.) Breite 160 ft cm Ce…" at bounding box center [1094, 346] width 313 height 56
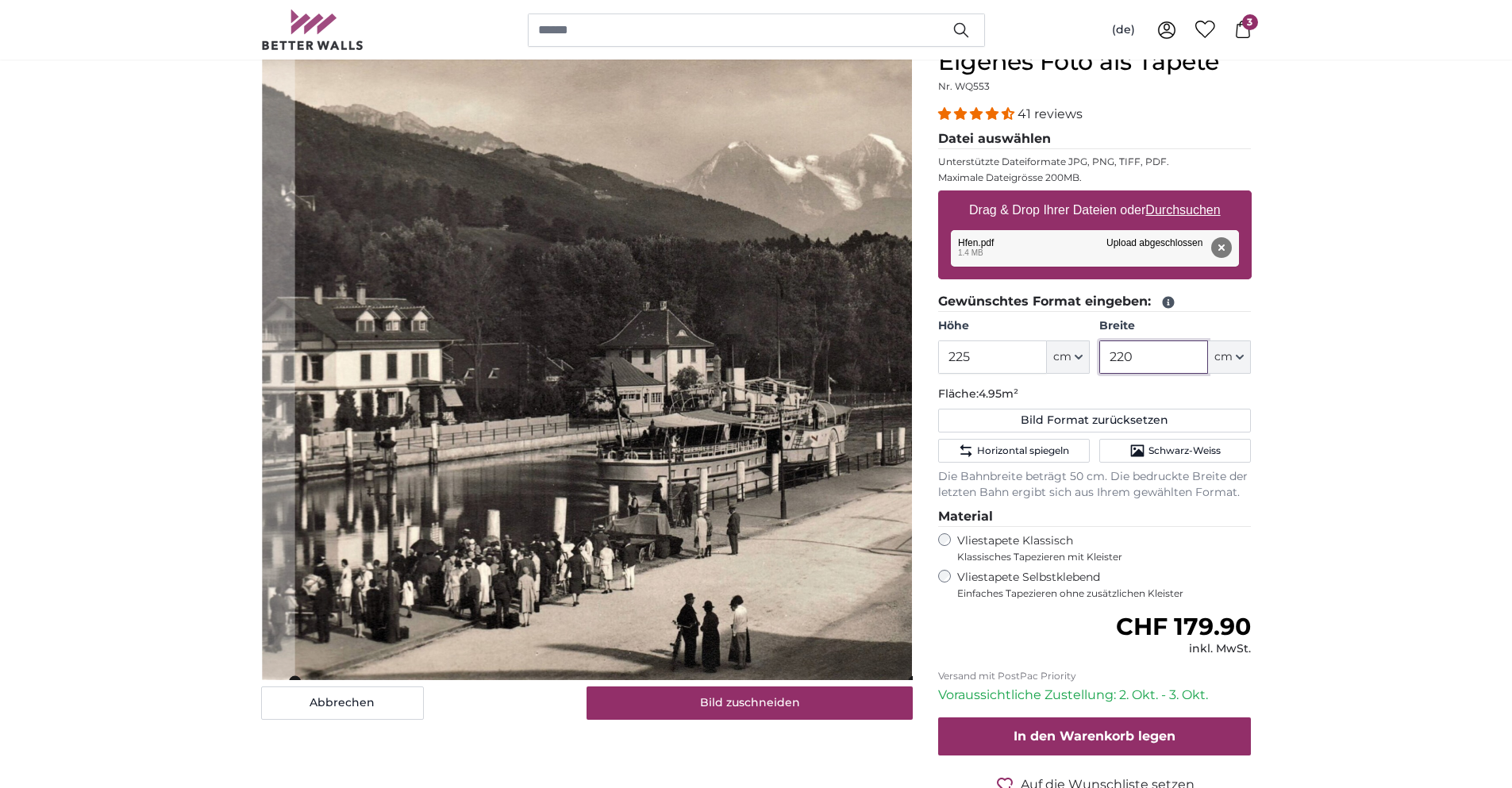
click at [641, 402] on cropper-handle at bounding box center [604, 365] width 619 height 632
type input "220"
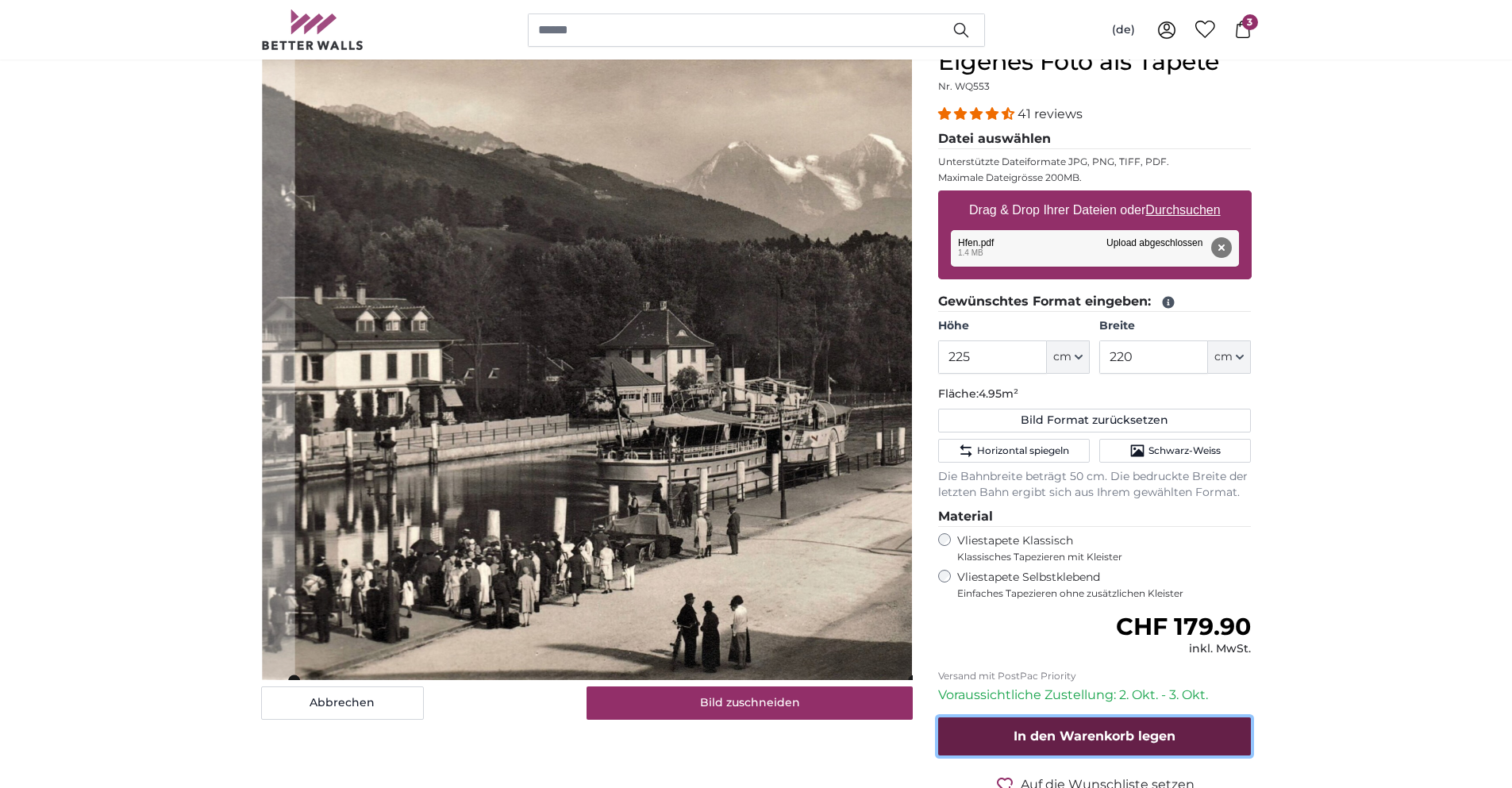
click at [1063, 730] on span "In den Warenkorb legen" at bounding box center [1094, 736] width 162 height 15
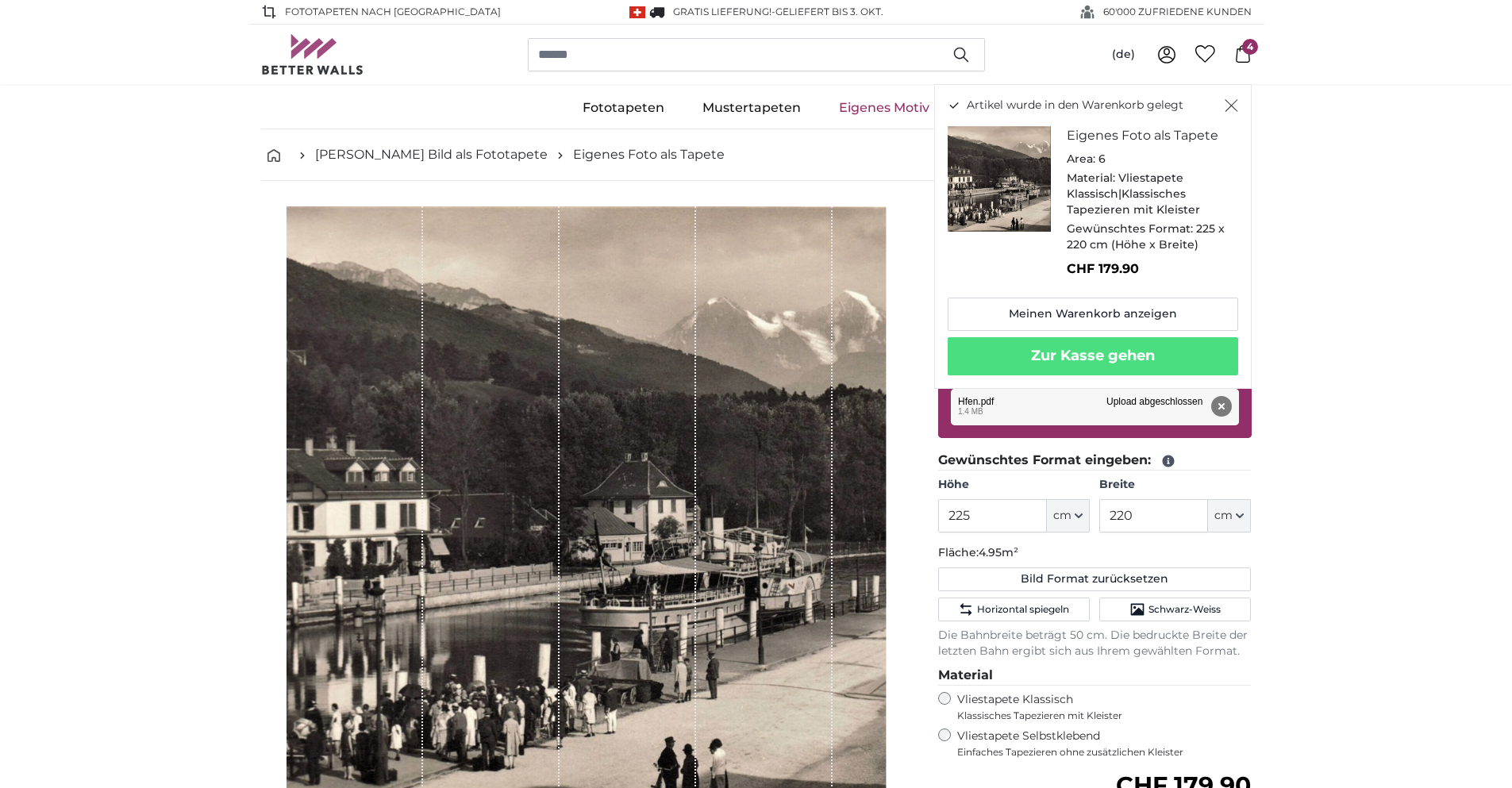
click at [1247, 62] on icon at bounding box center [1243, 54] width 14 height 18
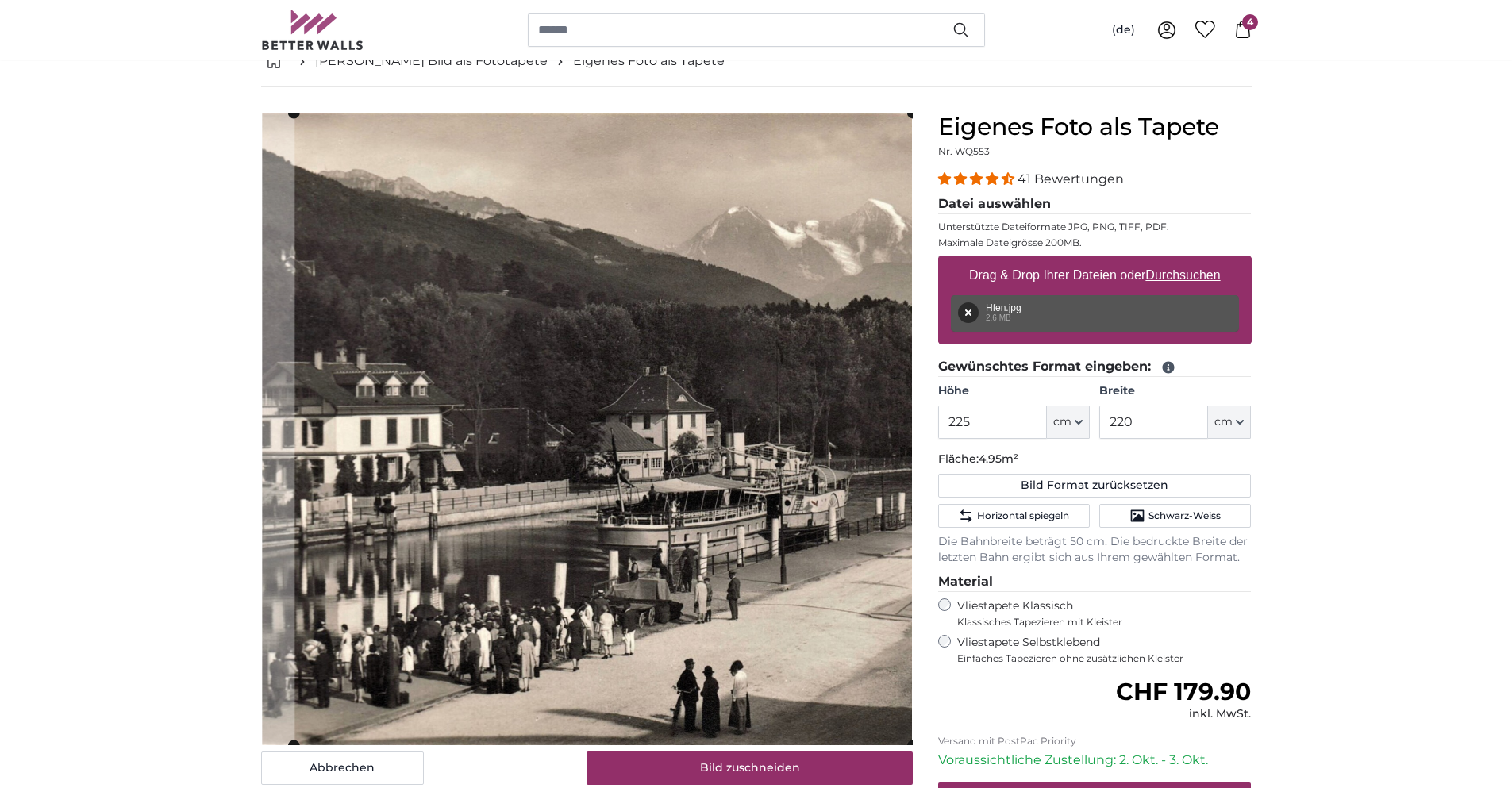
scroll to position [79, 0]
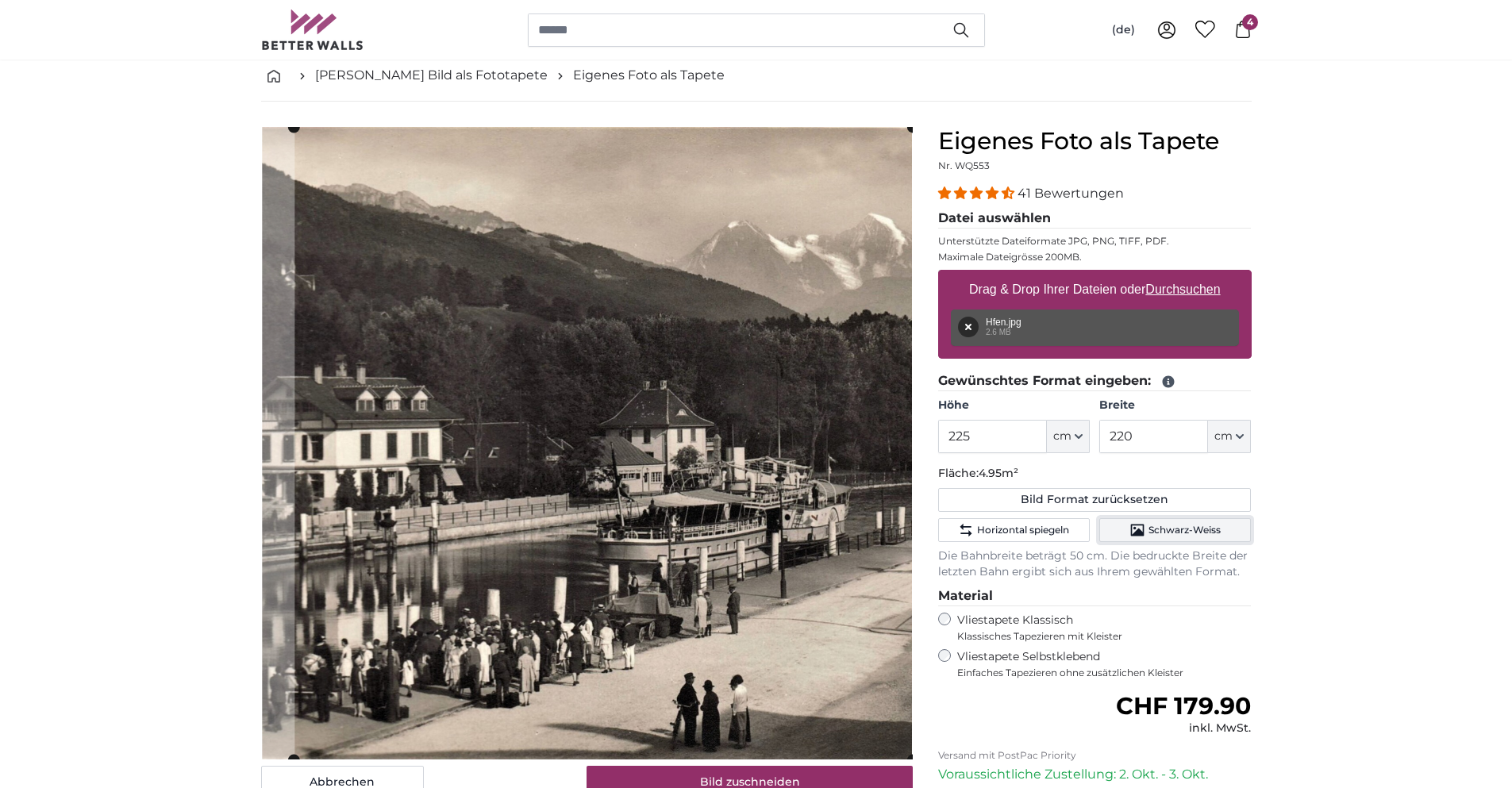
click at [1159, 524] on span "Schwarz-Weiss" at bounding box center [1185, 530] width 72 height 13
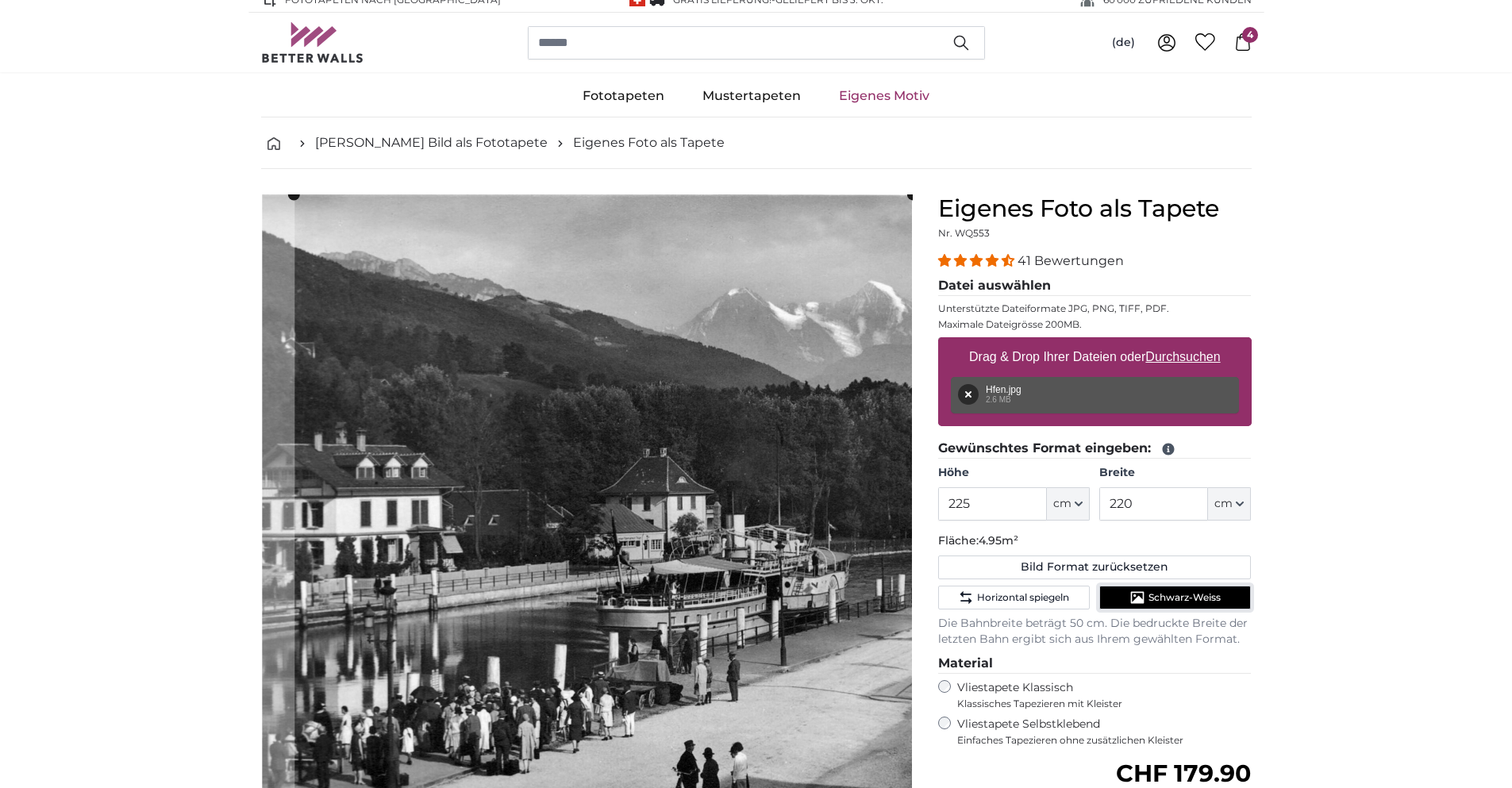
scroll to position [0, 0]
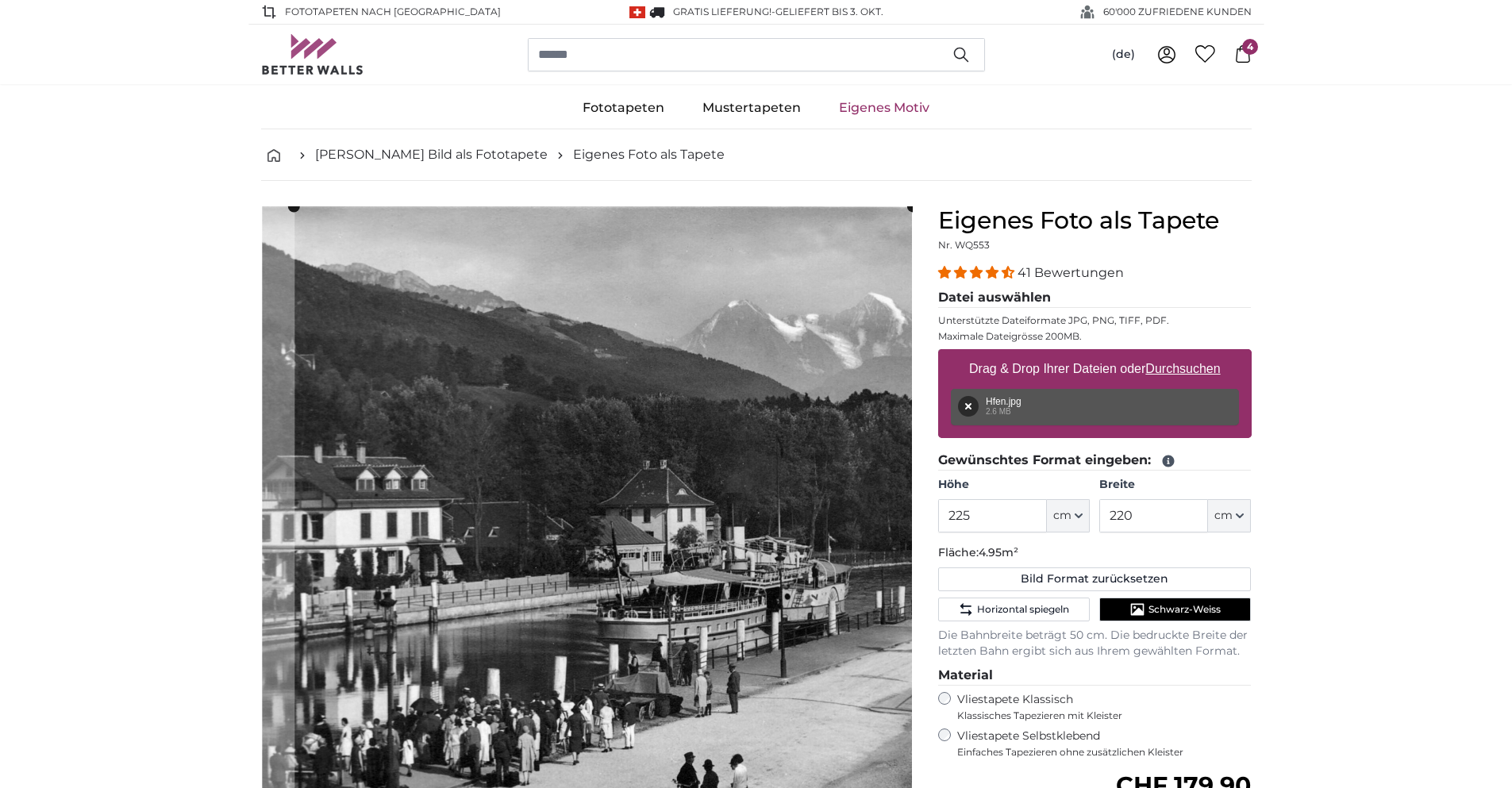
click at [1248, 58] on icon at bounding box center [1243, 54] width 14 height 18
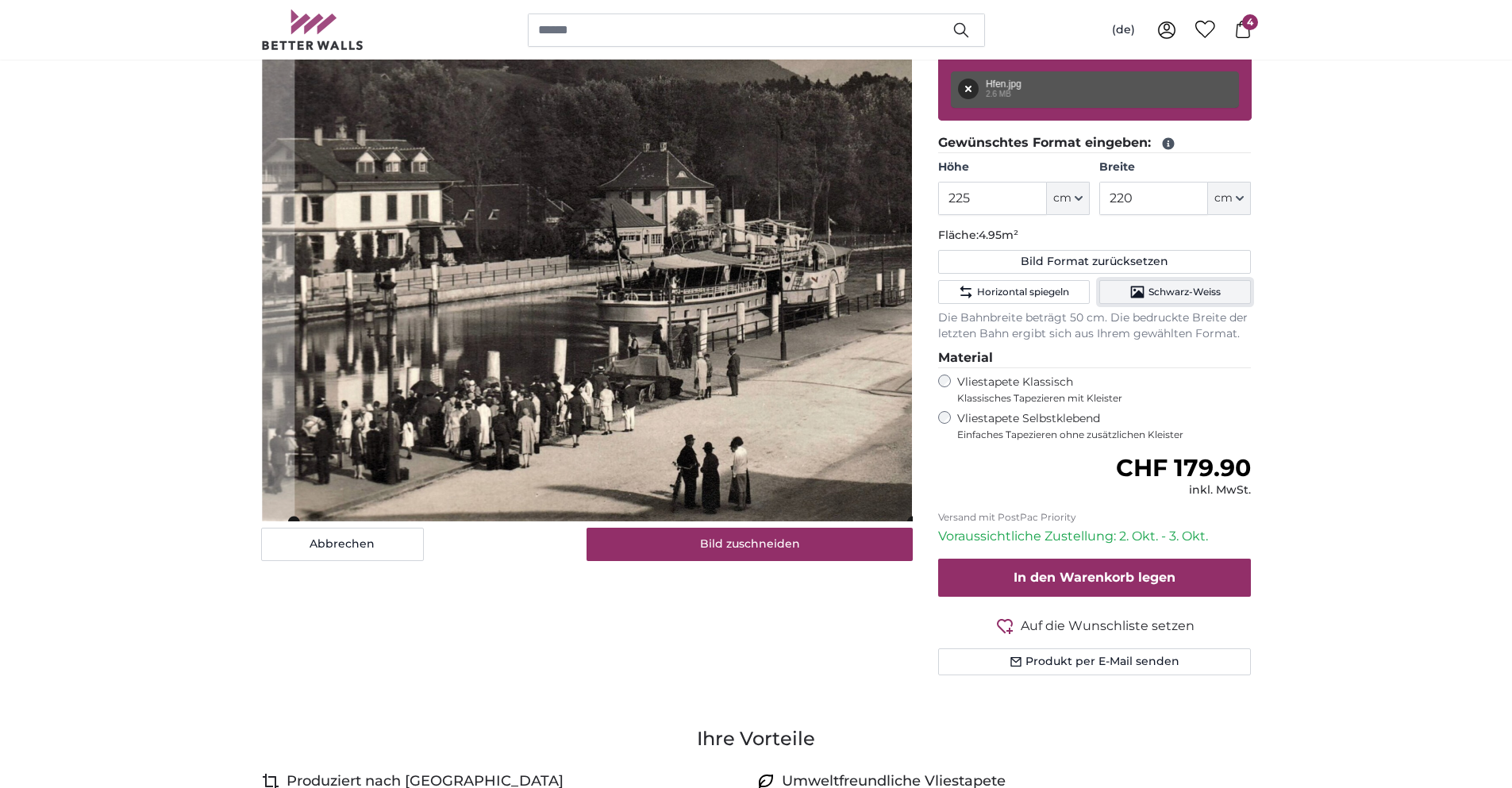
click at [1171, 293] on span "Schwarz-Weiss" at bounding box center [1185, 291] width 72 height 13
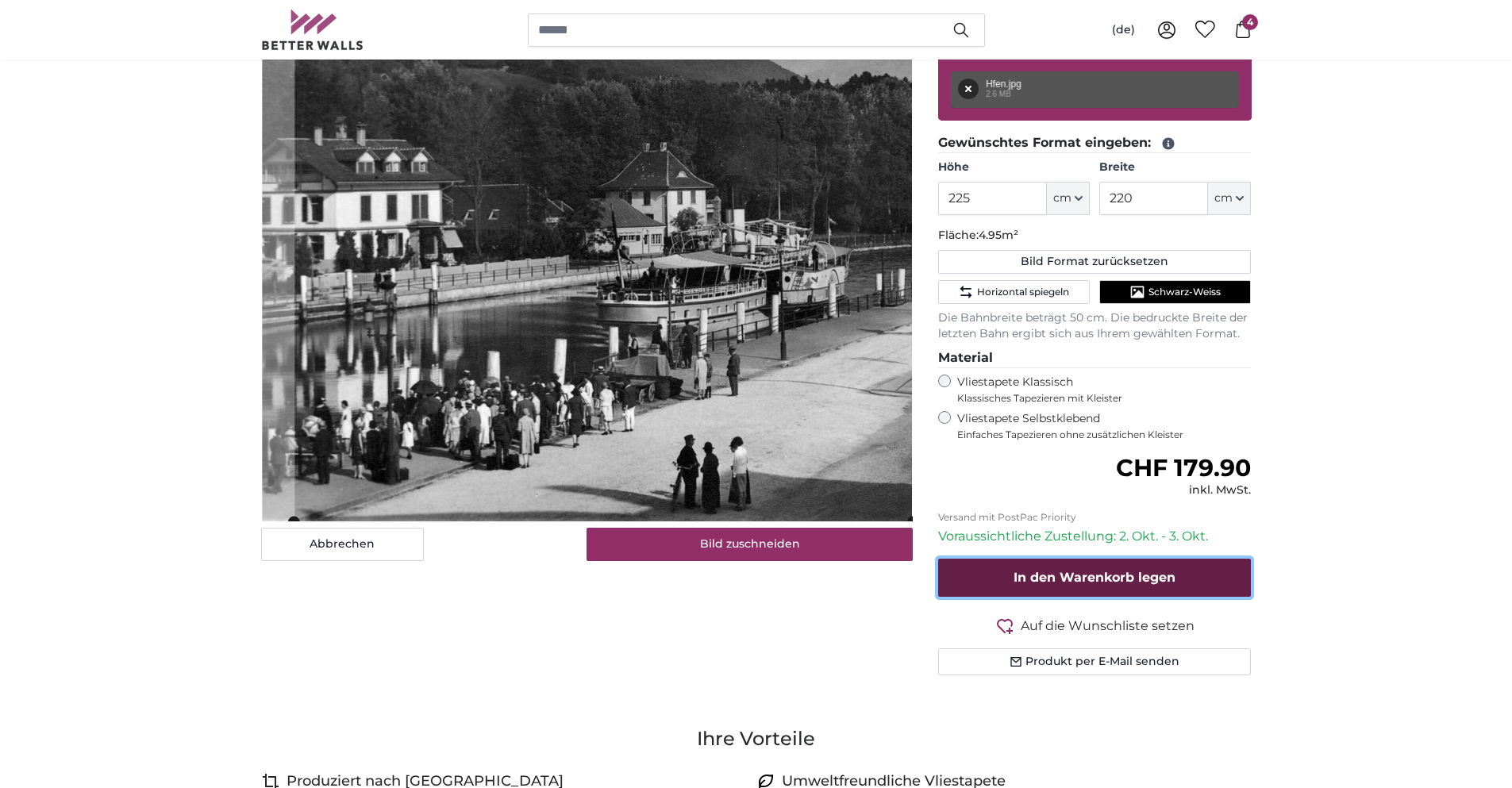
click at [1142, 572] on span "In den Warenkorb legen" at bounding box center [1094, 578] width 162 height 15
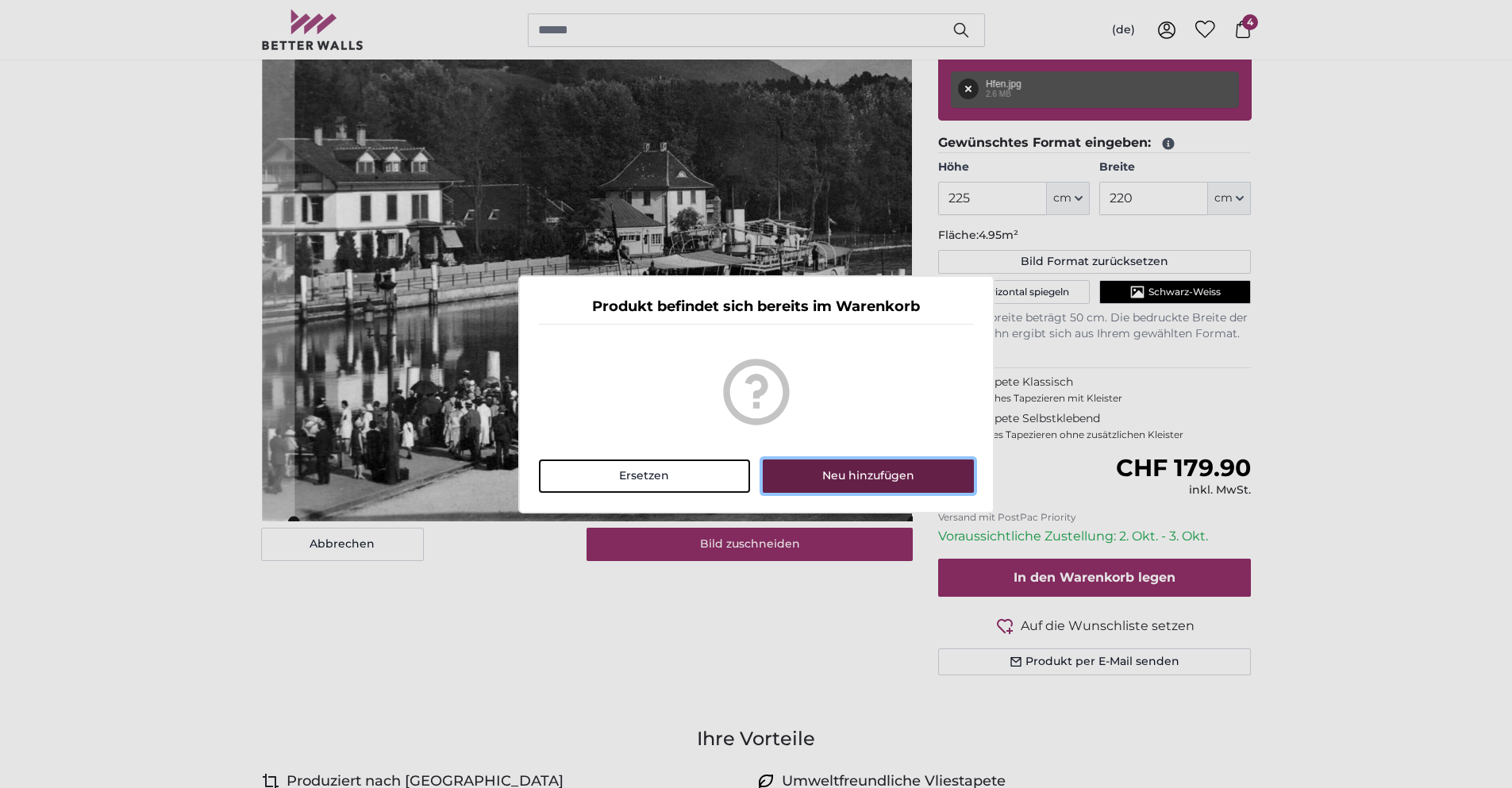
click at [833, 484] on button "Neu hinzufügen" at bounding box center [868, 477] width 210 height 34
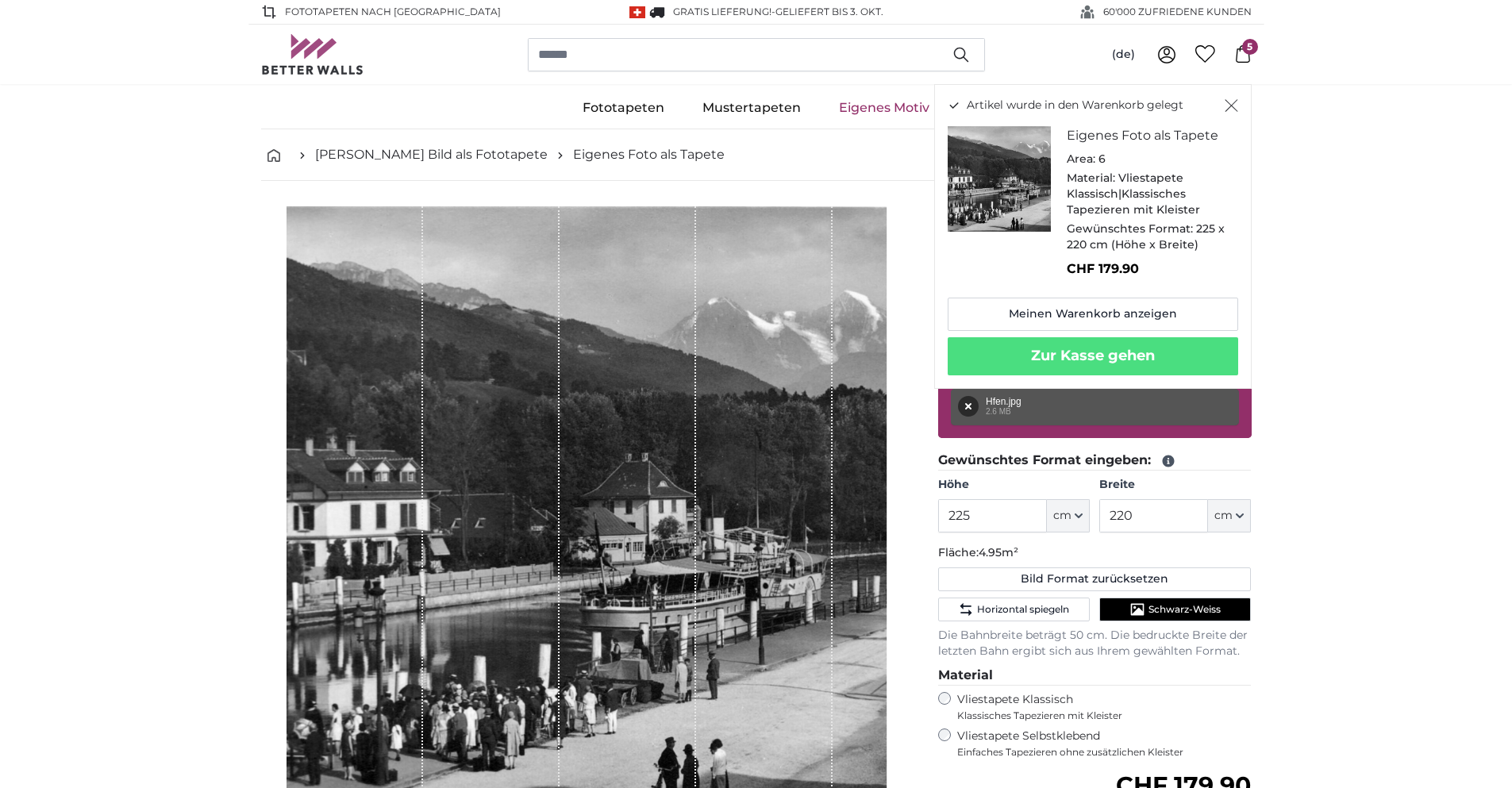
click at [1250, 53] on span "5" at bounding box center [1249, 46] width 16 height 16
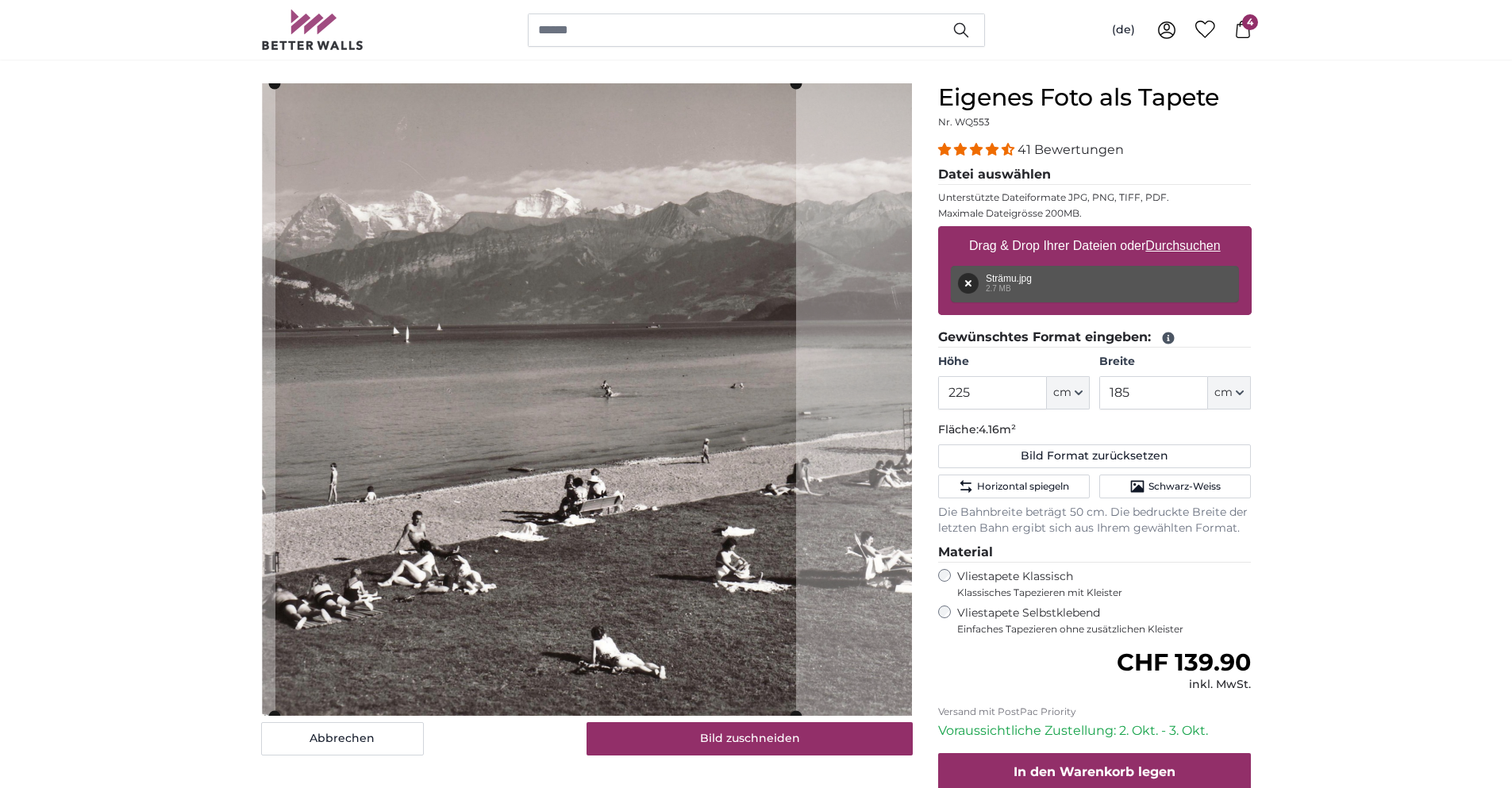
scroll to position [159, 0]
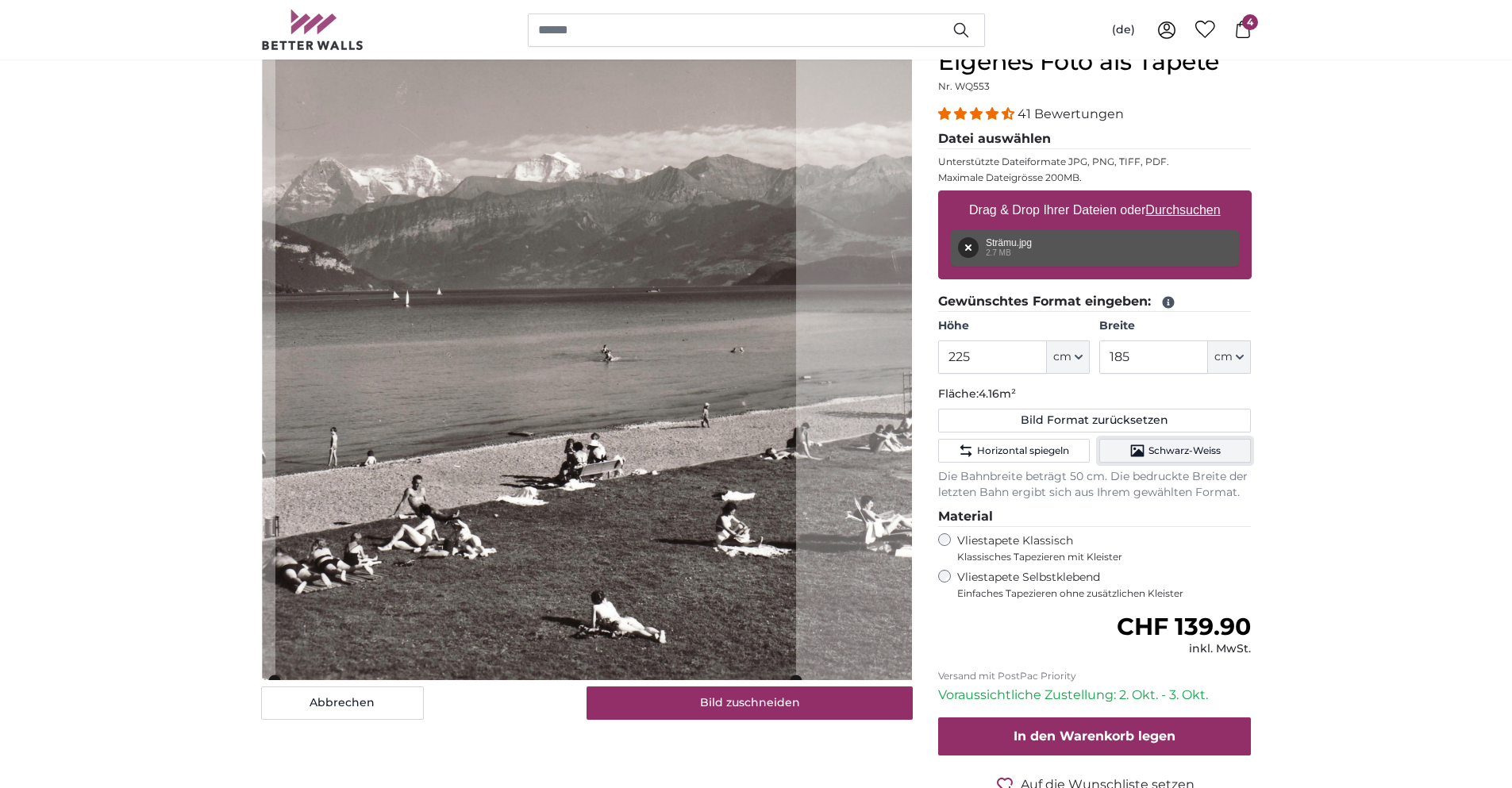
click at [1177, 447] on span "Schwarz-Weiss" at bounding box center [1185, 450] width 72 height 13
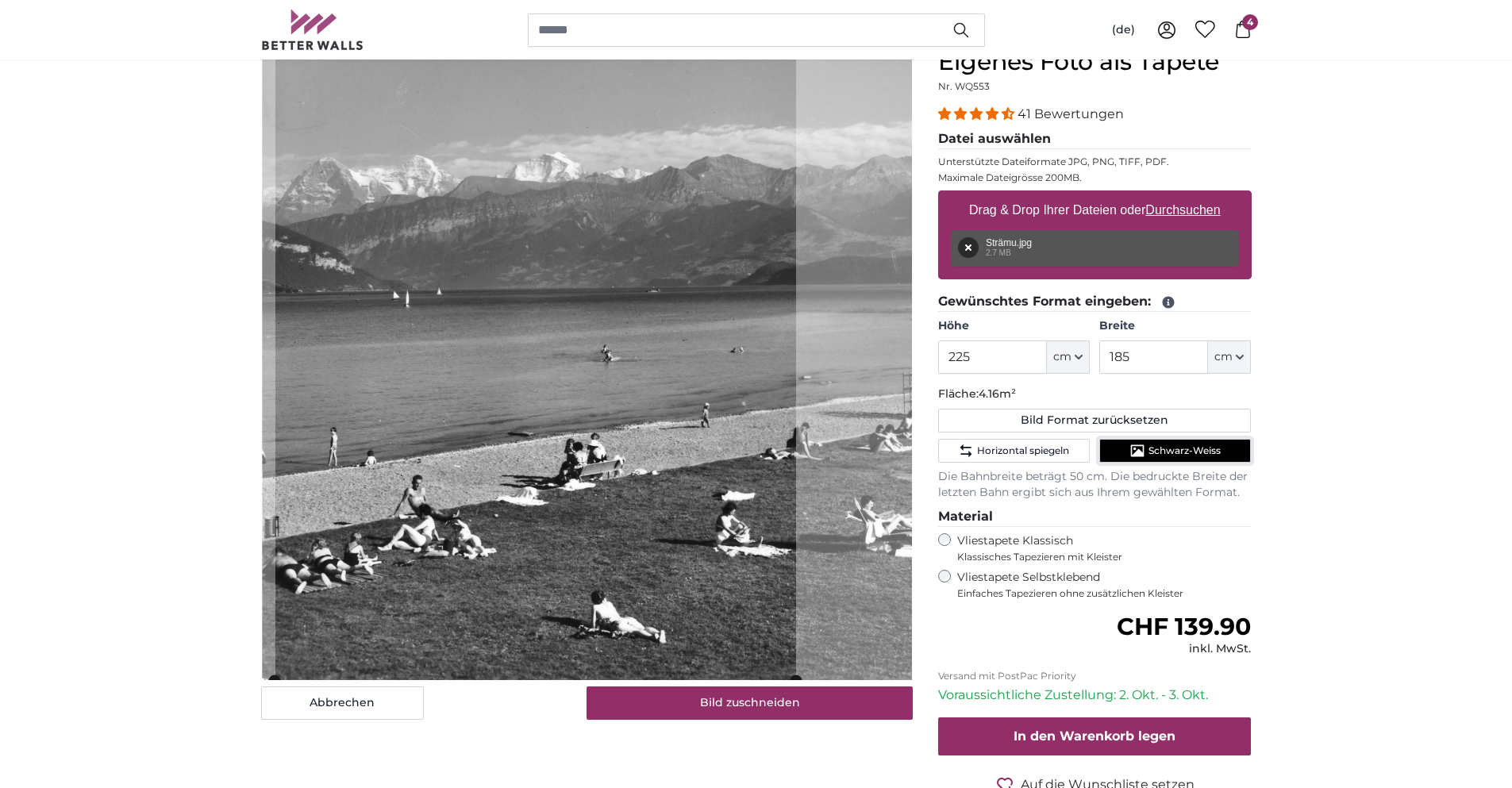
click at [1156, 445] on span "Schwarz-Weiss" at bounding box center [1185, 450] width 72 height 13
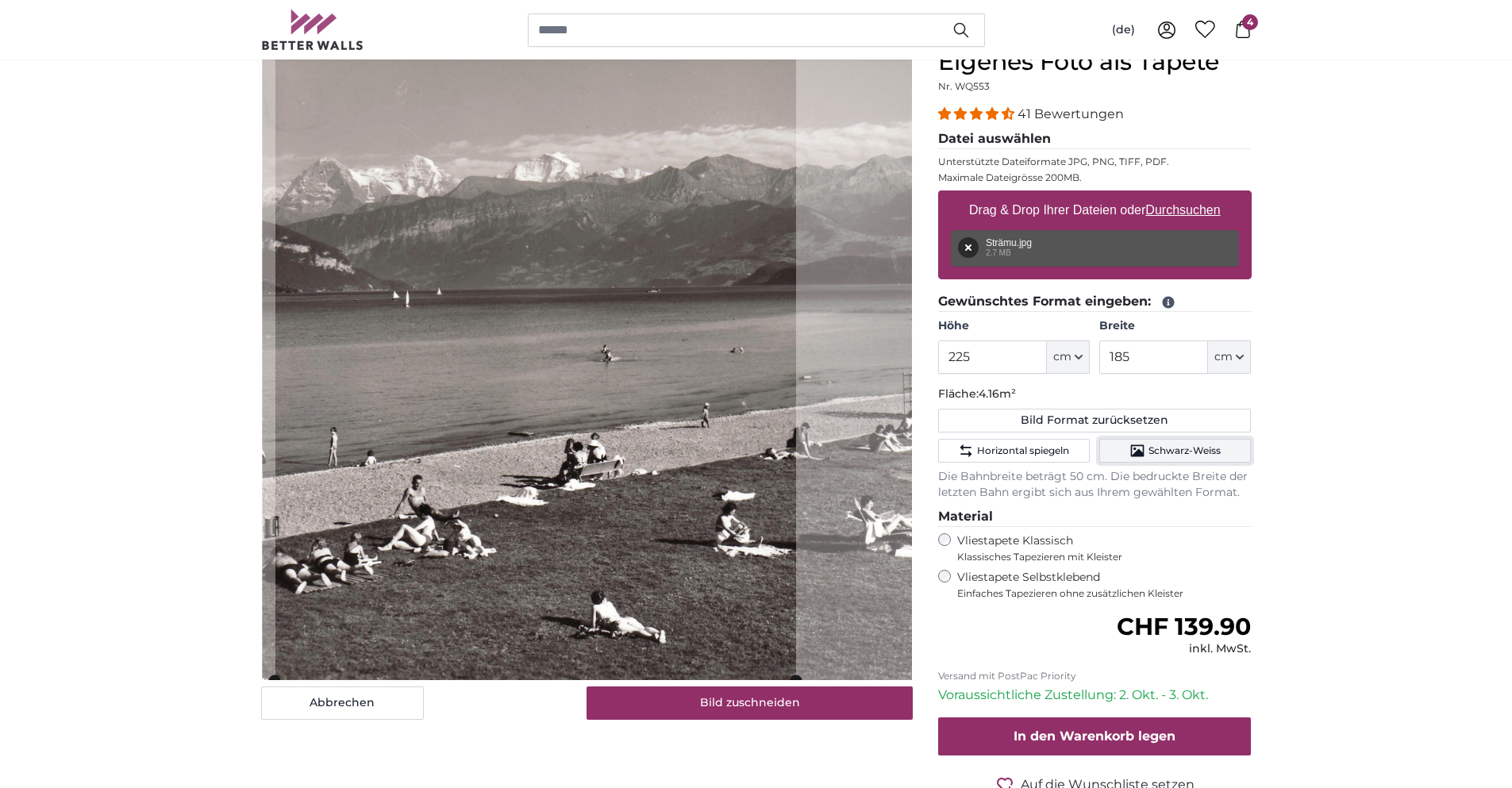
click at [1218, 459] on button "Schwarz-Weiss" at bounding box center [1175, 450] width 152 height 24
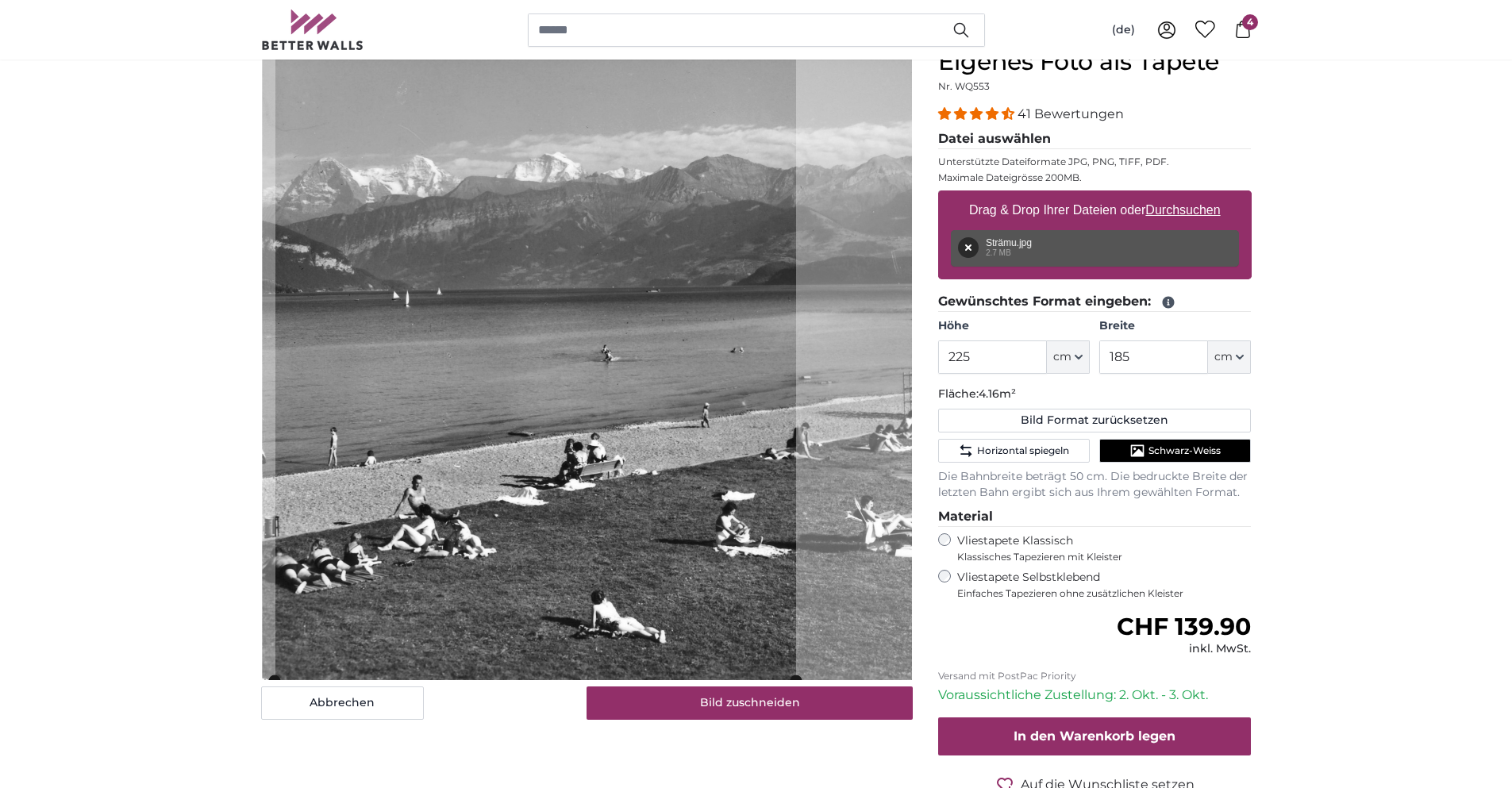
click at [1254, 29] on span "4" at bounding box center [1249, 22] width 16 height 16
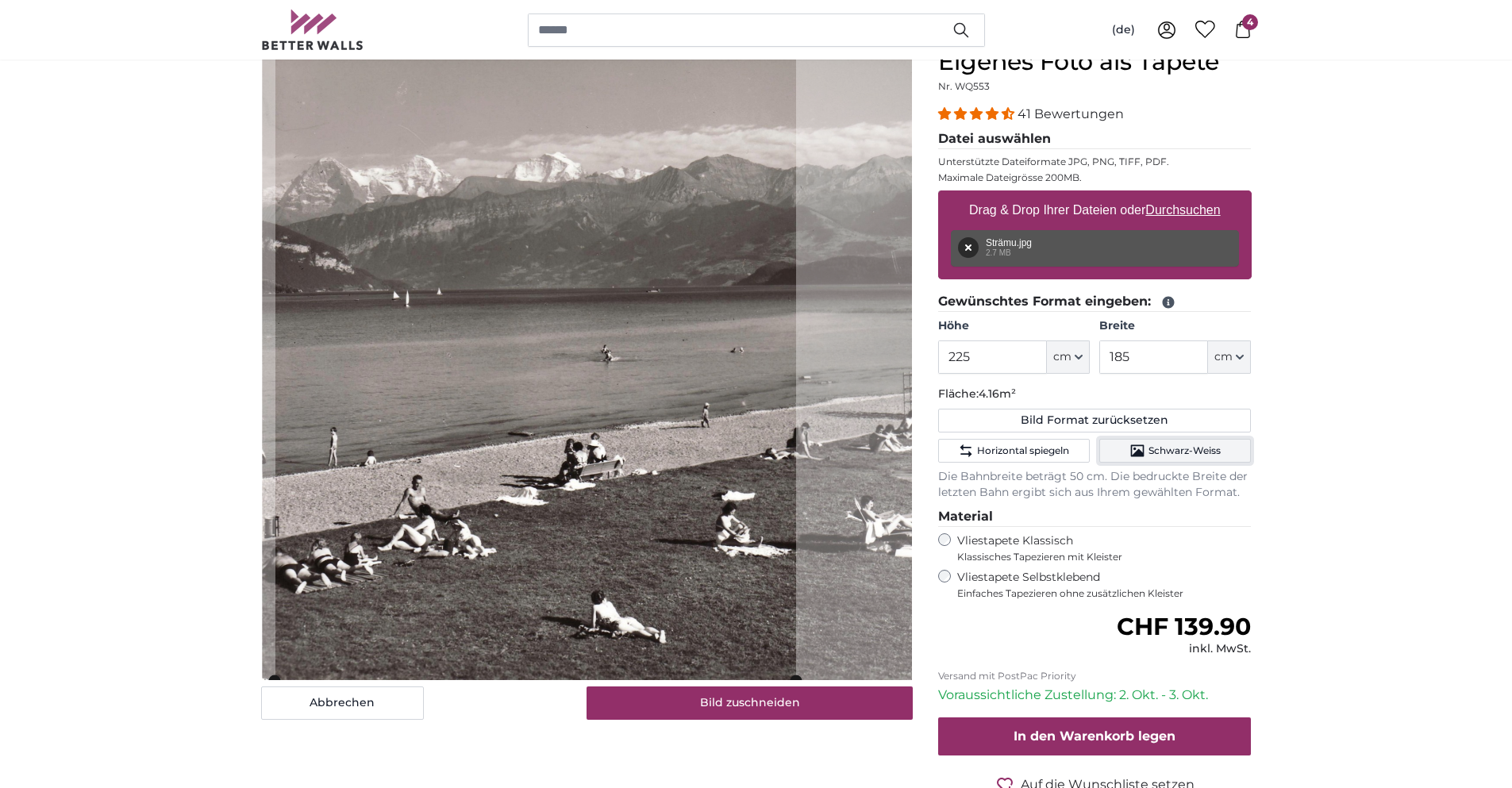
click at [1133, 455] on icon "Schwarz-Weiss" at bounding box center [1137, 451] width 13 height 12
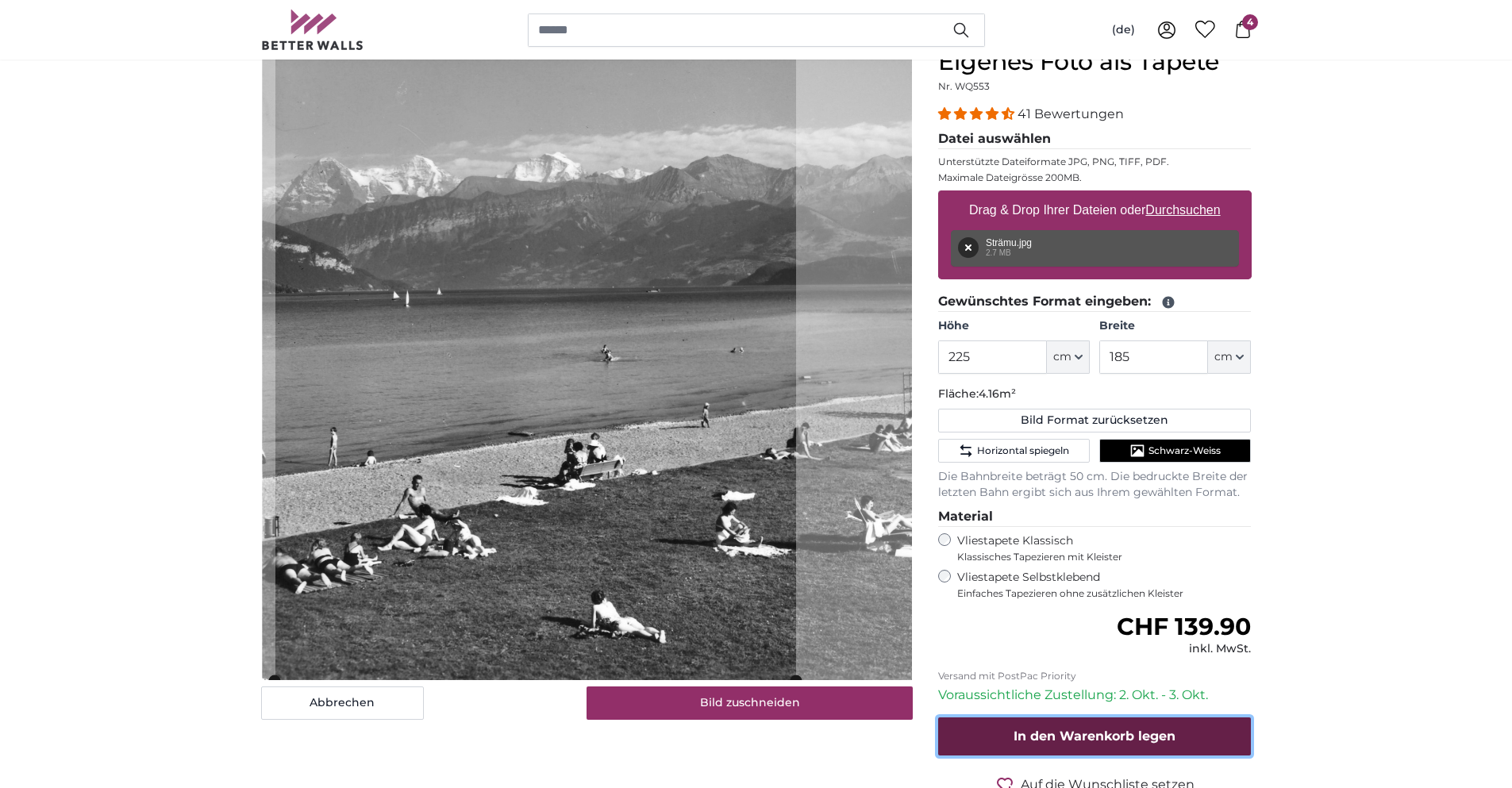
click at [1073, 721] on button "In den Warenkorb legen" at bounding box center [1094, 736] width 313 height 38
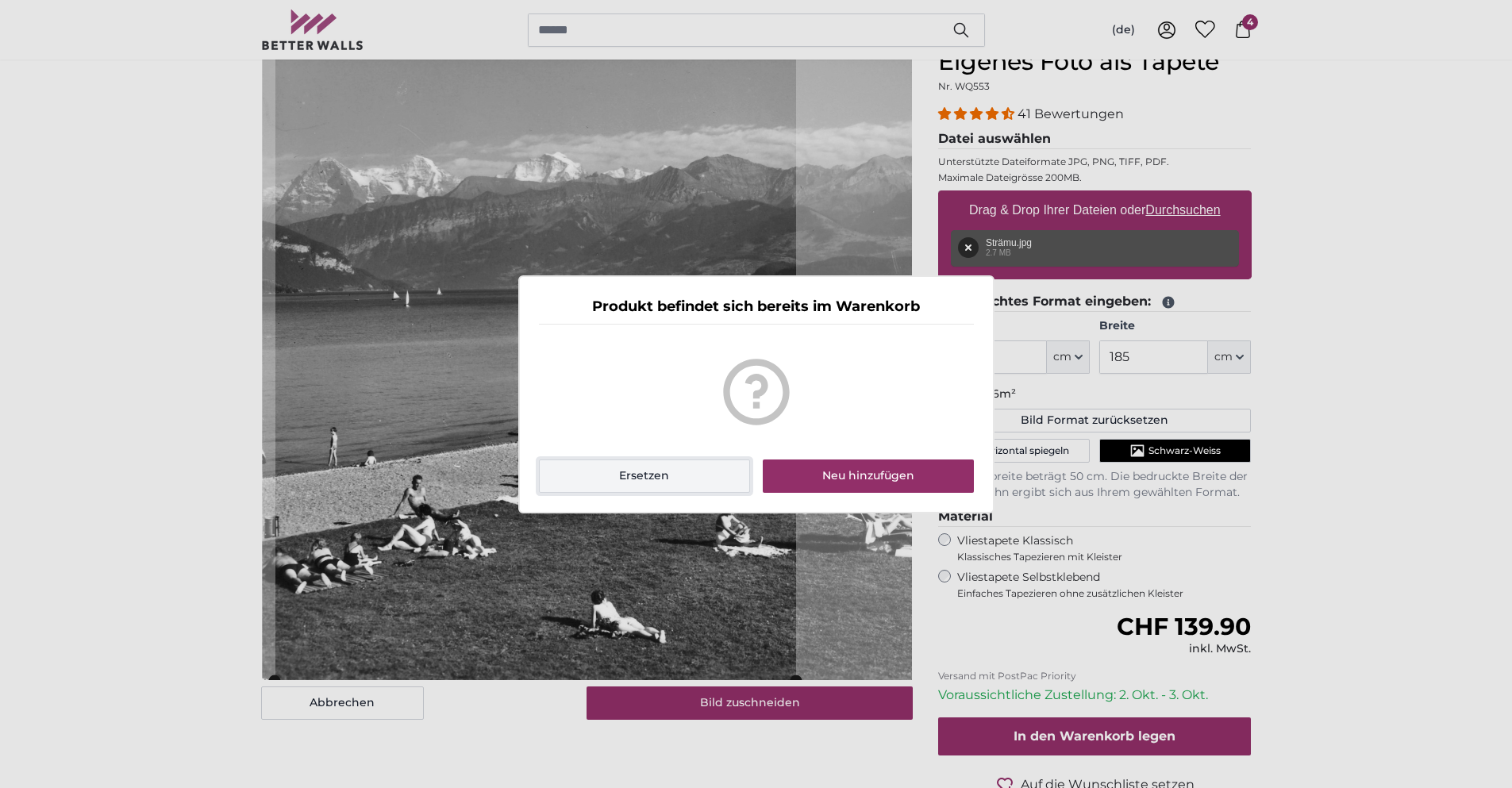
click at [715, 472] on button "Ersetzen" at bounding box center [645, 477] width 212 height 34
